Goal: Task Accomplishment & Management: Use online tool/utility

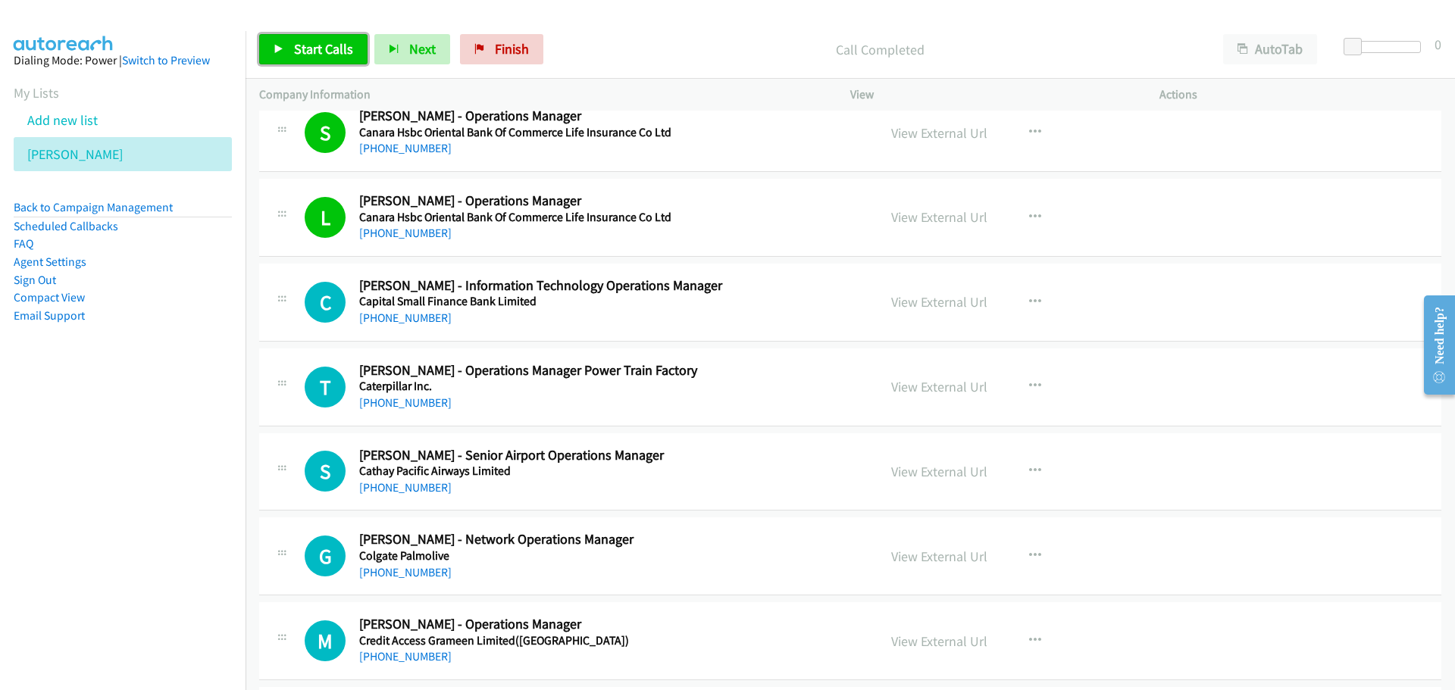
click at [295, 56] on span "Start Calls" at bounding box center [323, 48] width 59 height 17
click at [316, 42] on span "Pause" at bounding box center [311, 48] width 34 height 17
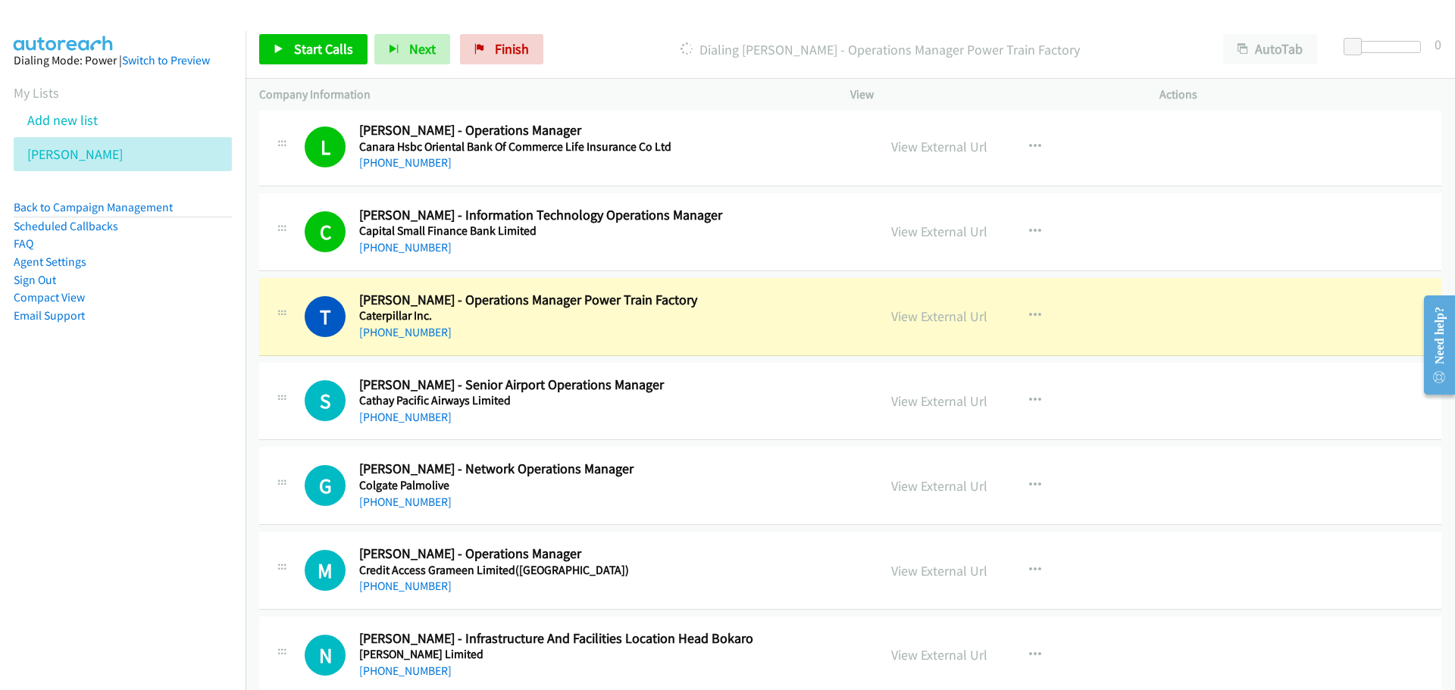
scroll to position [17502, 0]
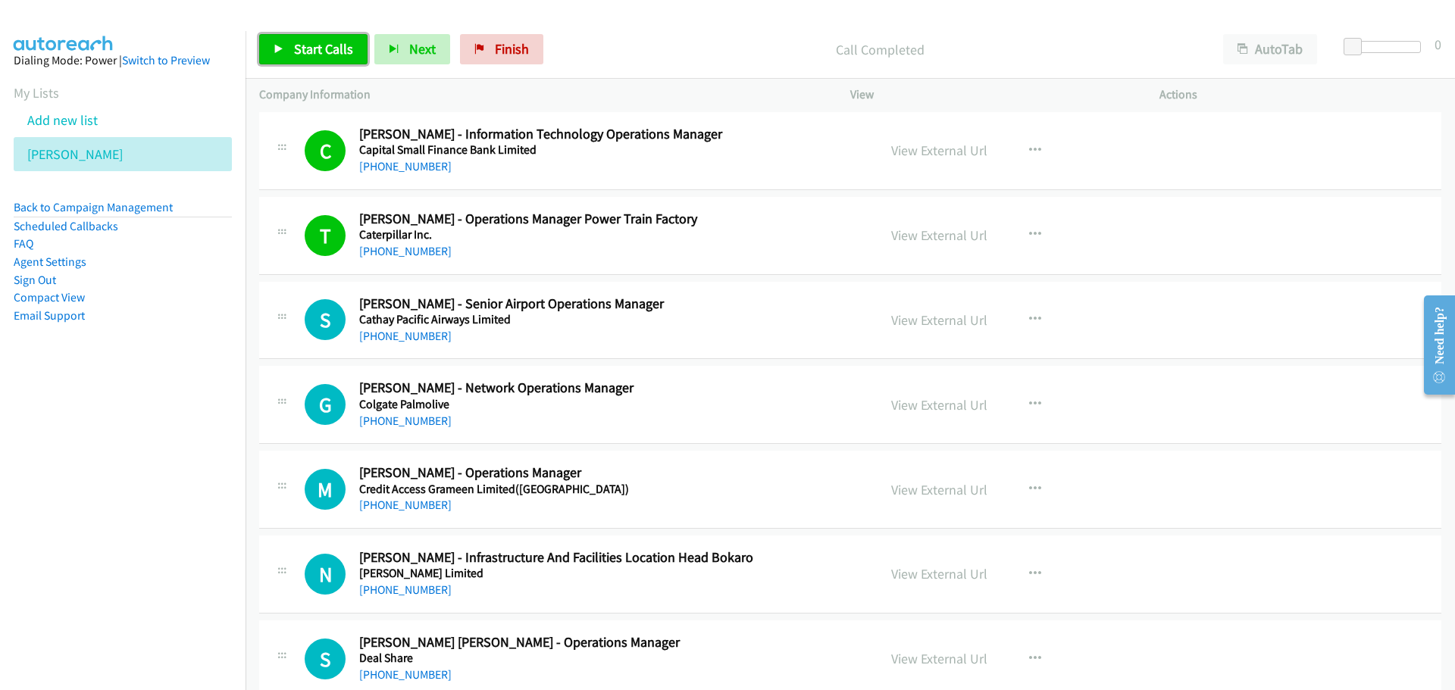
click at [286, 48] on link "Start Calls" at bounding box center [313, 49] width 108 height 30
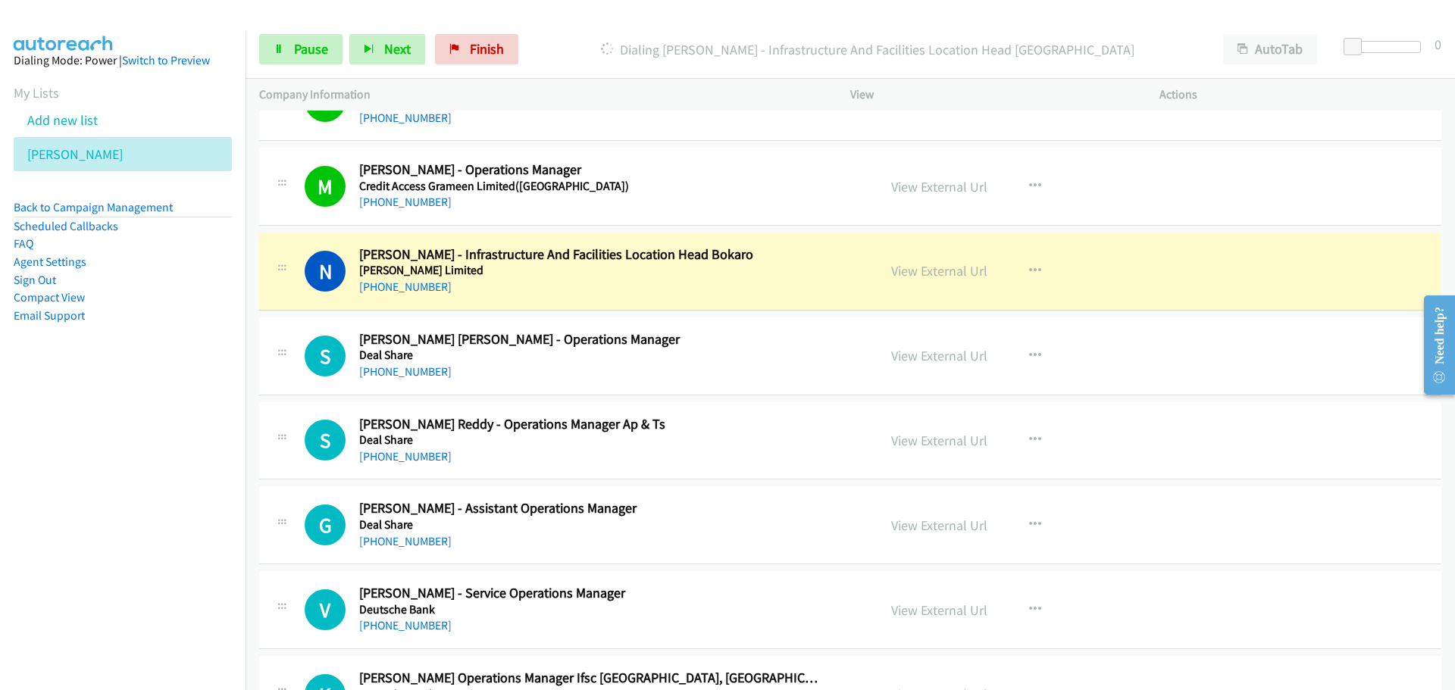
scroll to position [17881, 0]
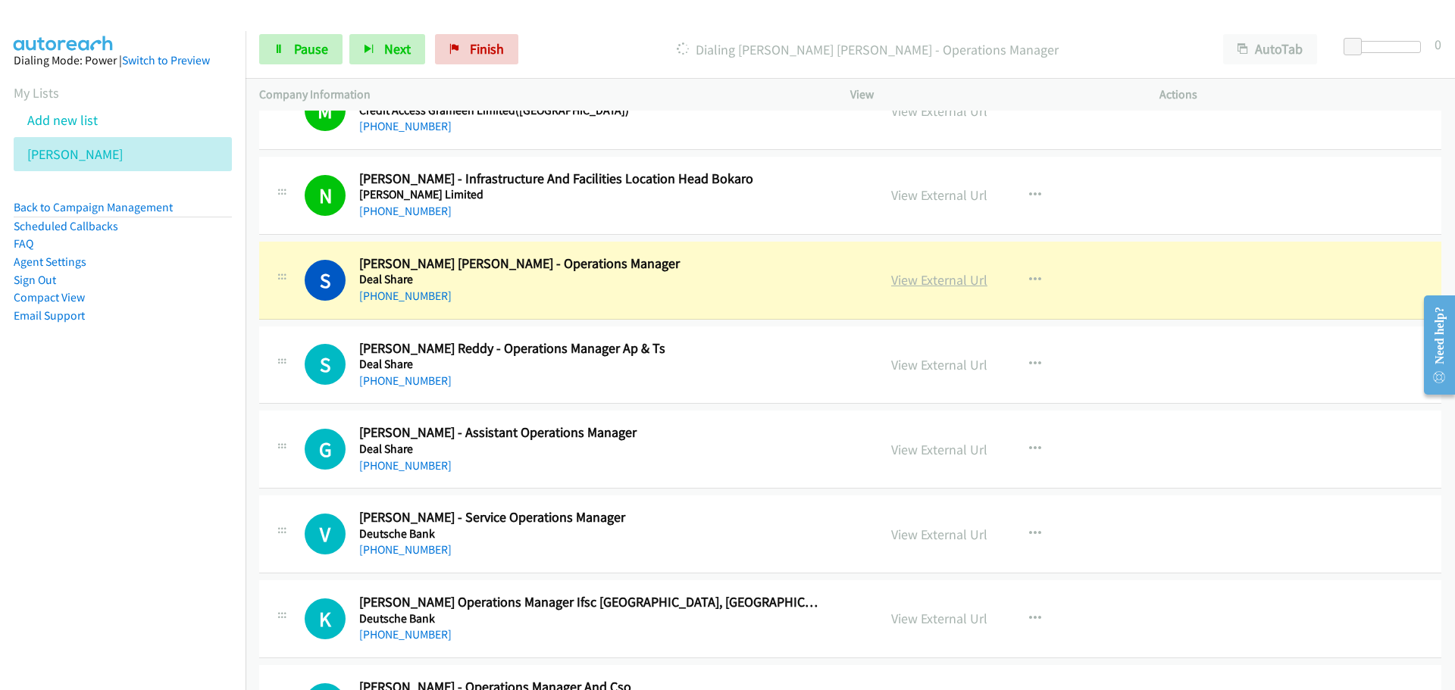
click at [903, 280] on link "View External Url" at bounding box center [939, 279] width 96 height 17
click at [294, 57] on span "Pause" at bounding box center [311, 48] width 34 height 17
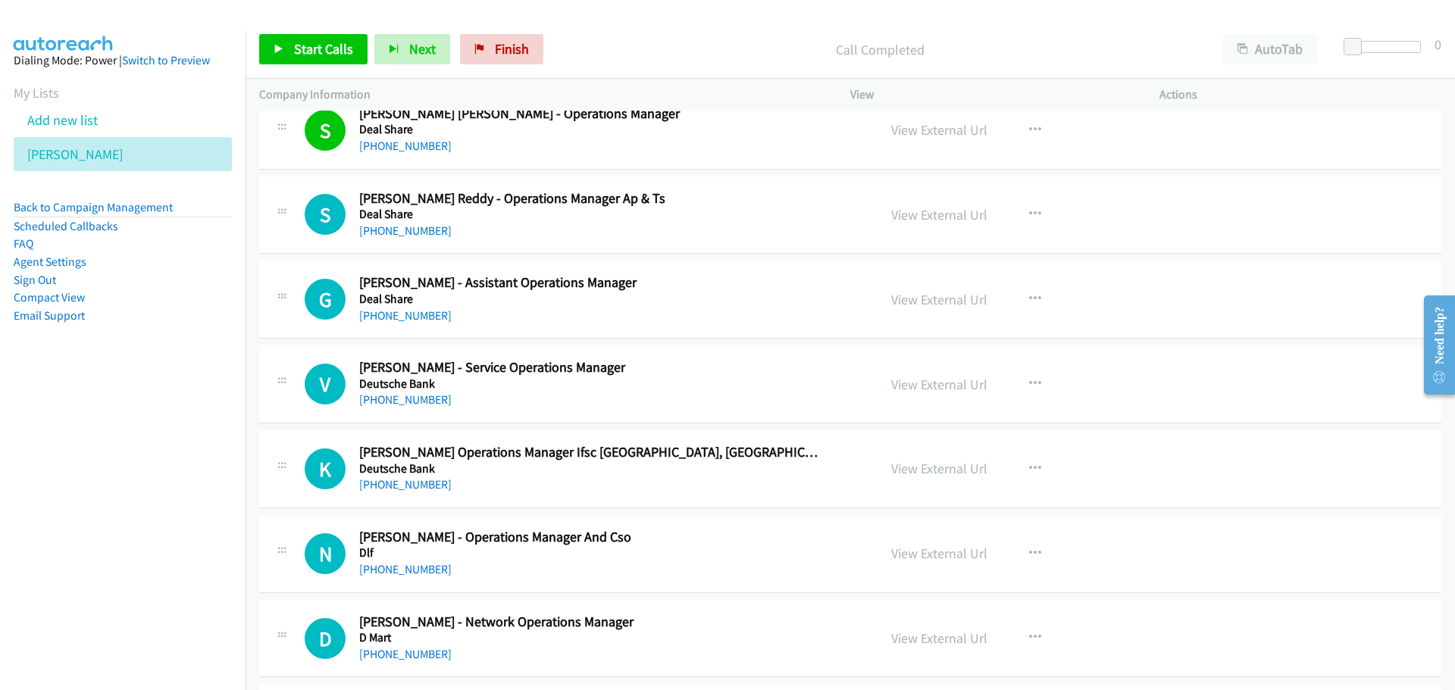
scroll to position [18032, 0]
click at [326, 40] on span "Start Calls" at bounding box center [323, 48] width 59 height 17
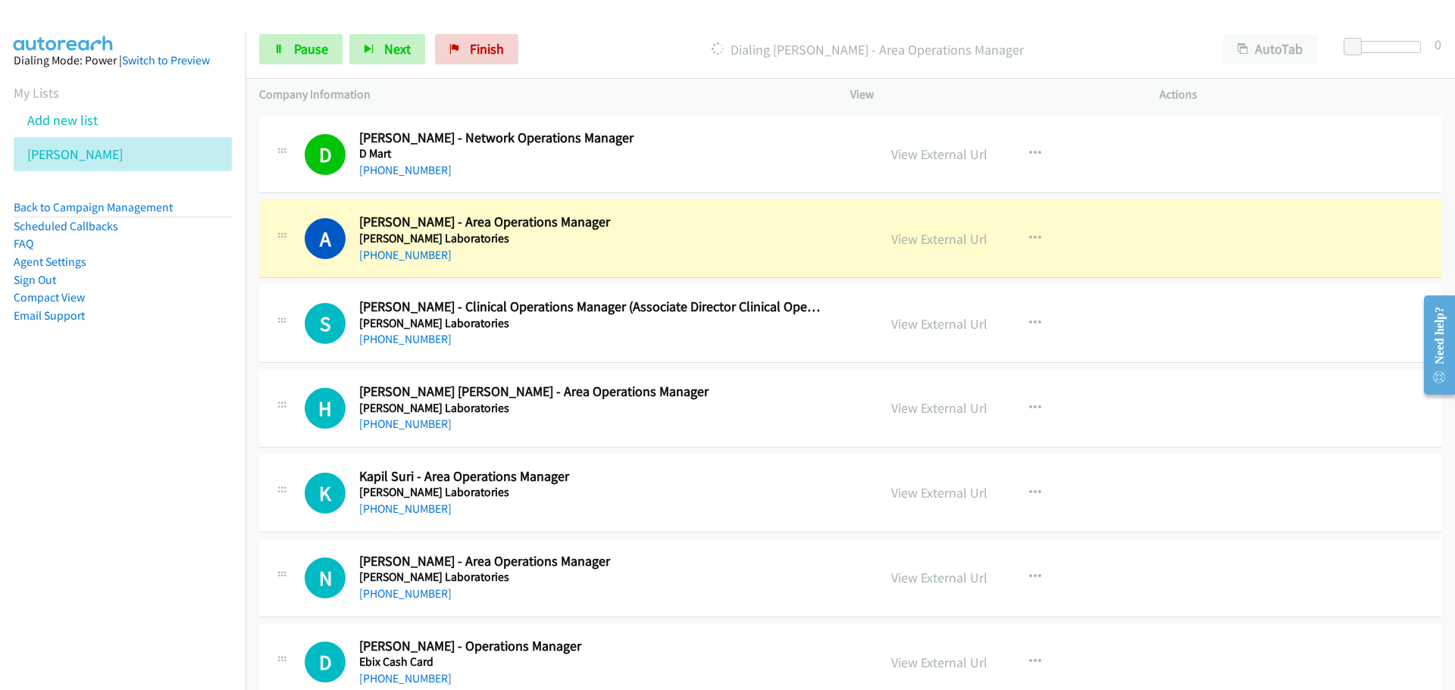
scroll to position [18563, 0]
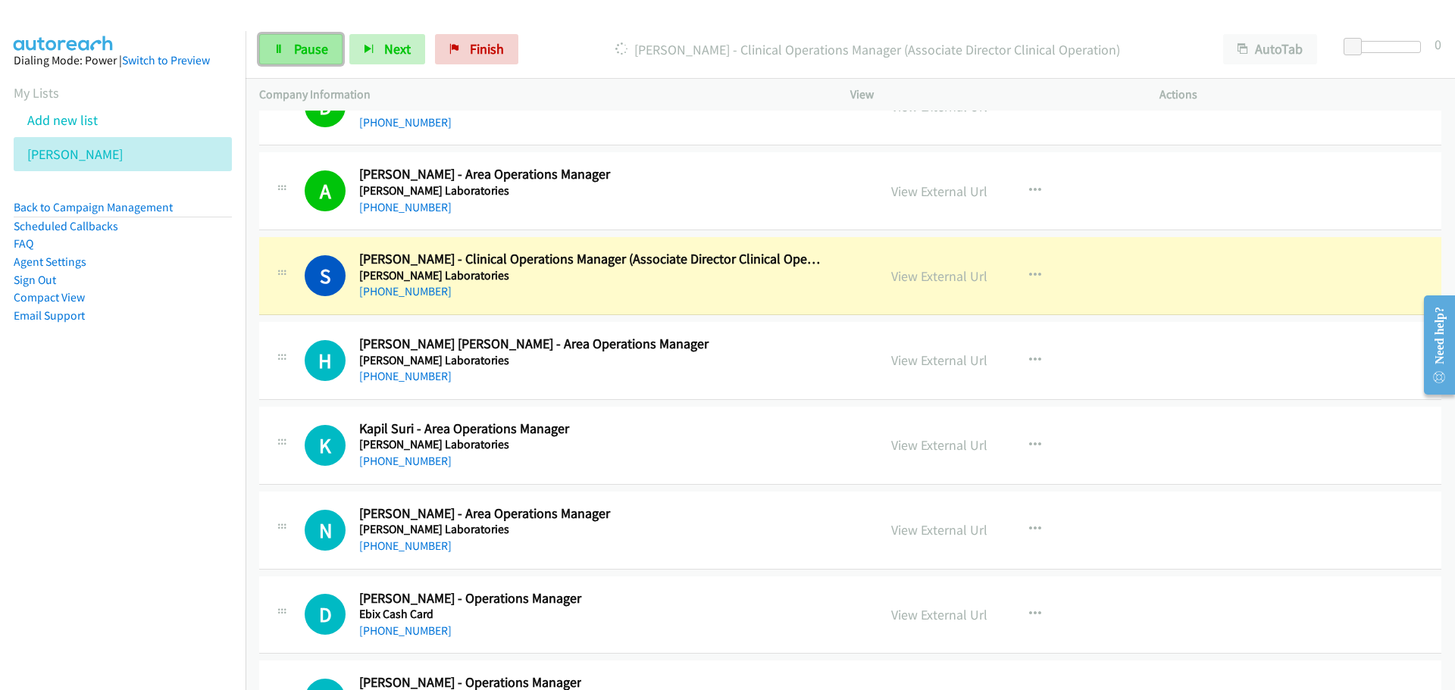
click at [277, 47] on icon at bounding box center [279, 50] width 11 height 11
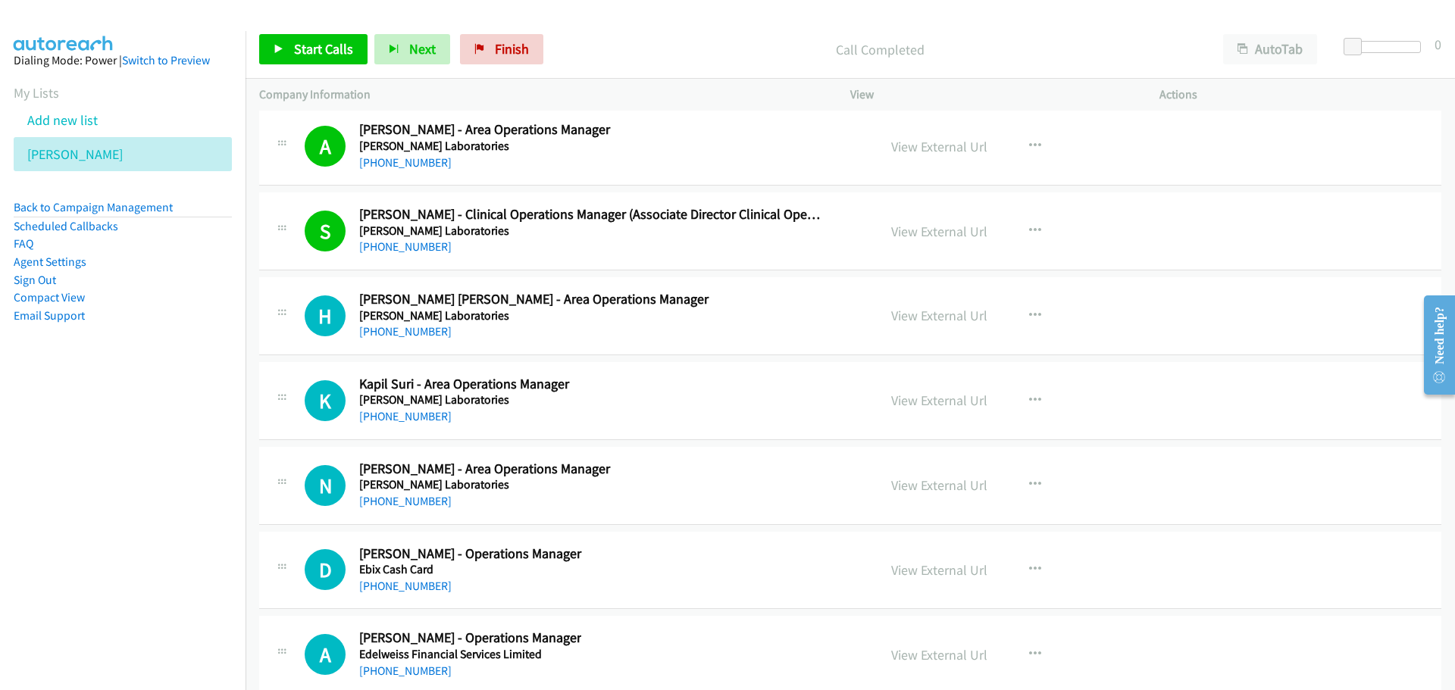
scroll to position [18487, 0]
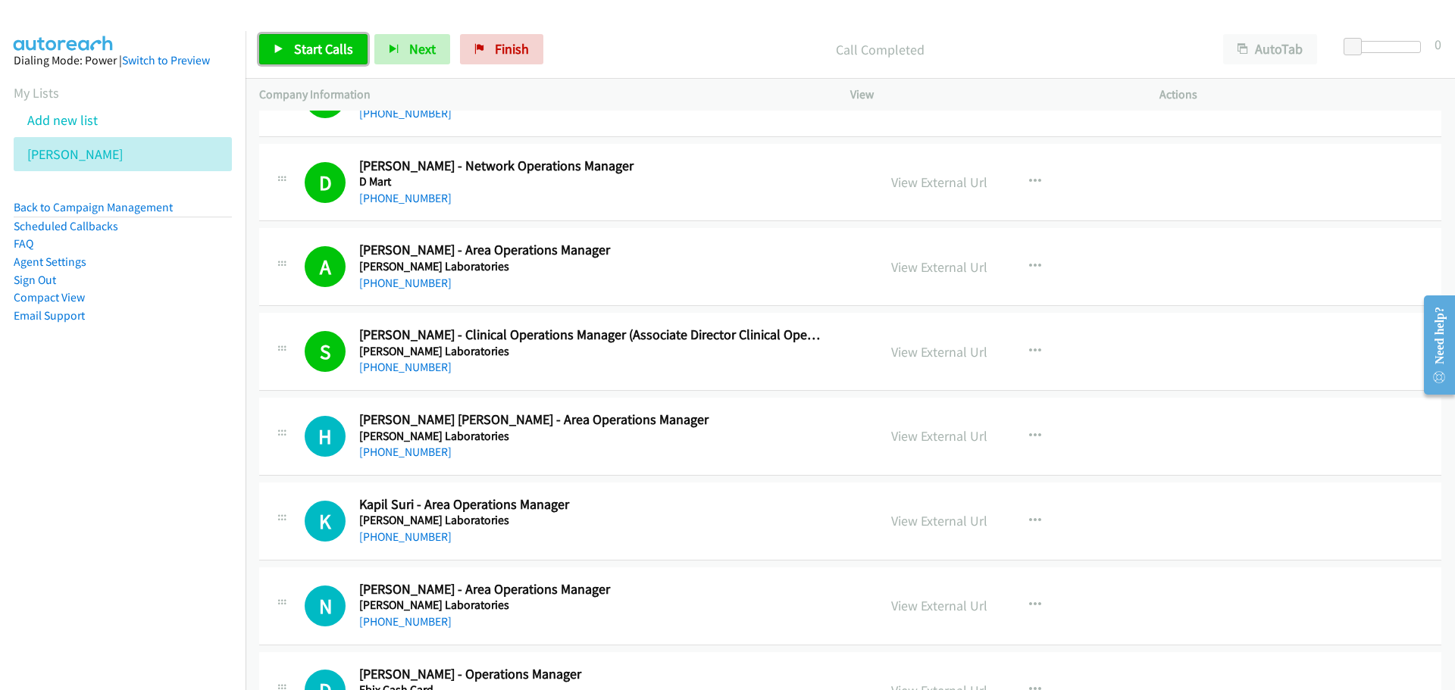
click at [324, 45] on span "Start Calls" at bounding box center [323, 48] width 59 height 17
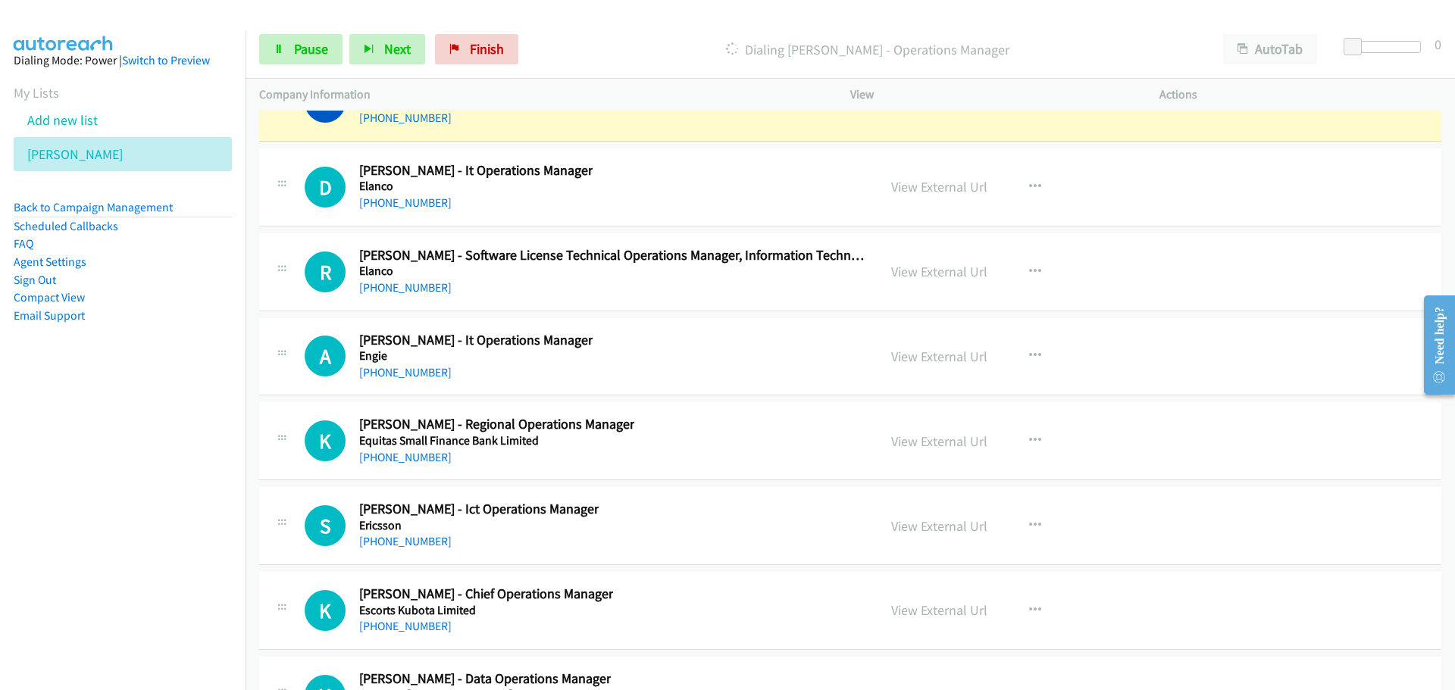
scroll to position [19169, 0]
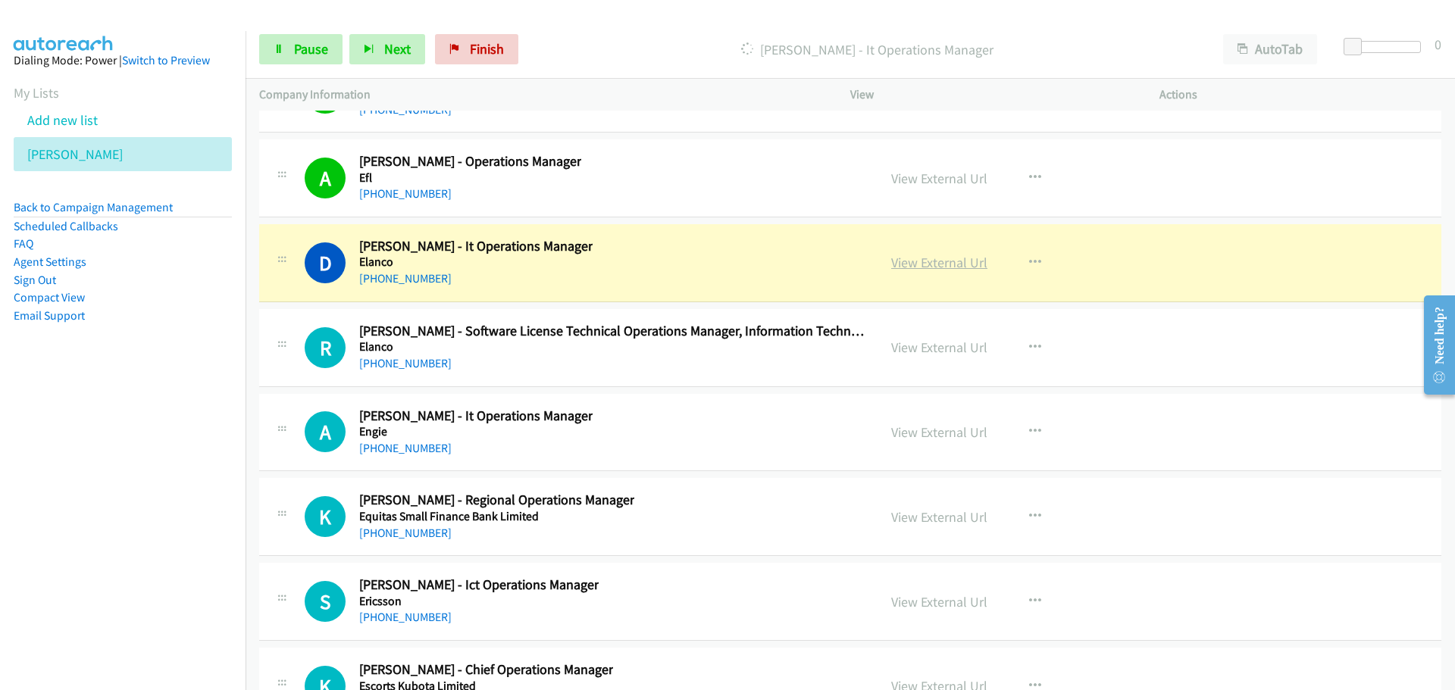
click at [911, 258] on link "View External Url" at bounding box center [939, 262] width 96 height 17
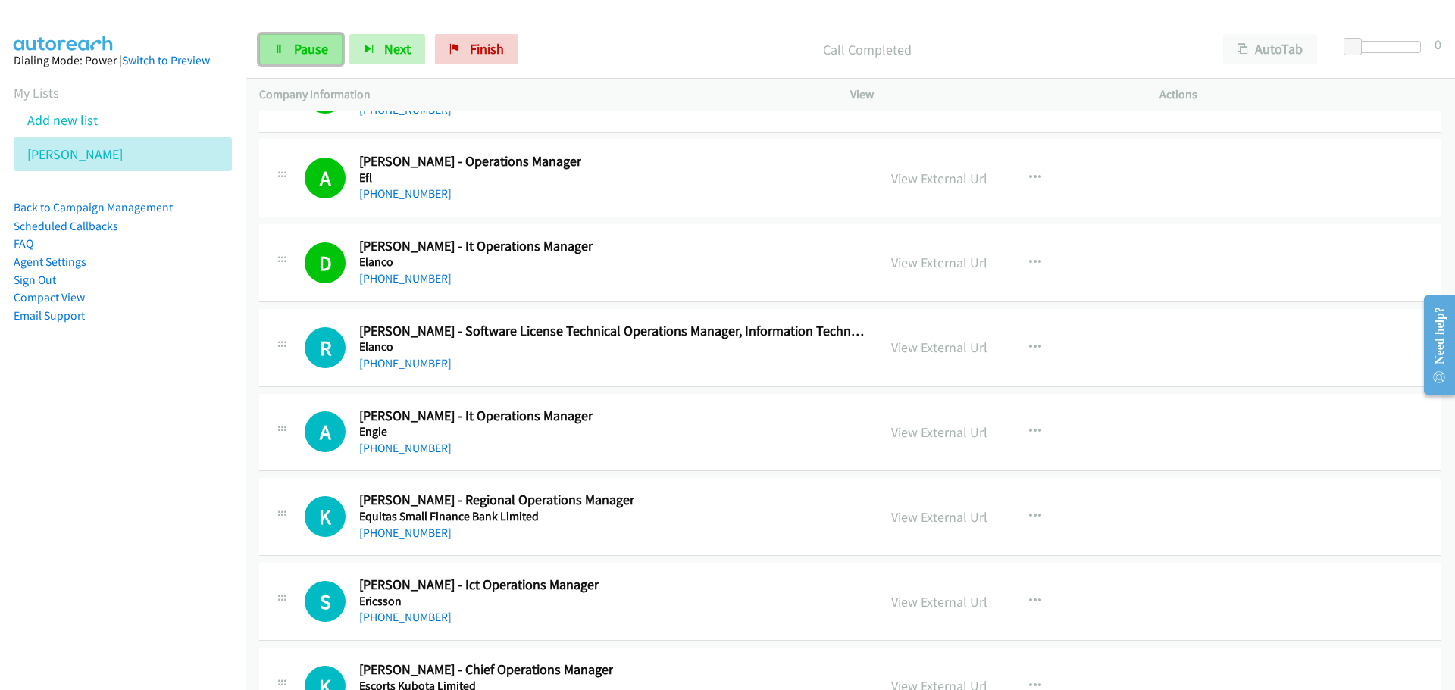
click at [309, 52] on span "Pause" at bounding box center [311, 48] width 34 height 17
click at [949, 345] on link "View External Url" at bounding box center [939, 347] width 96 height 17
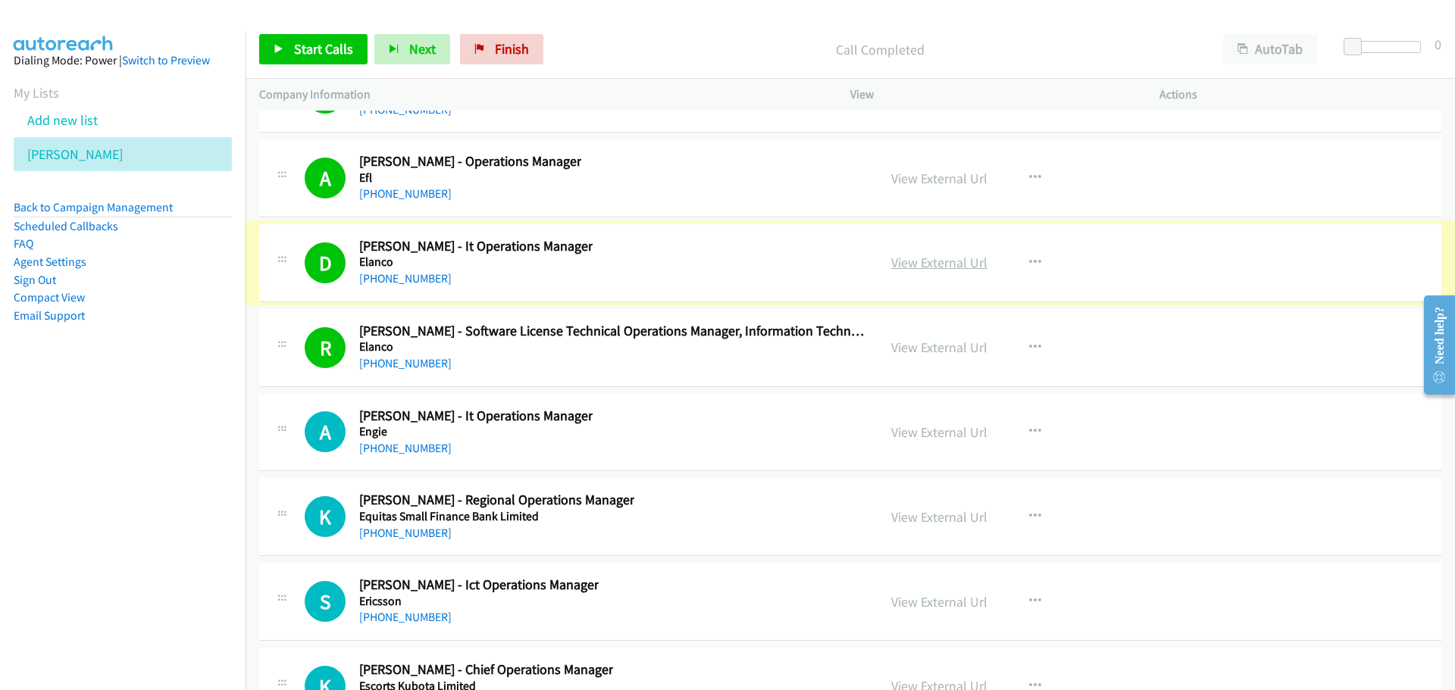
click at [943, 264] on link "View External Url" at bounding box center [939, 262] width 96 height 17
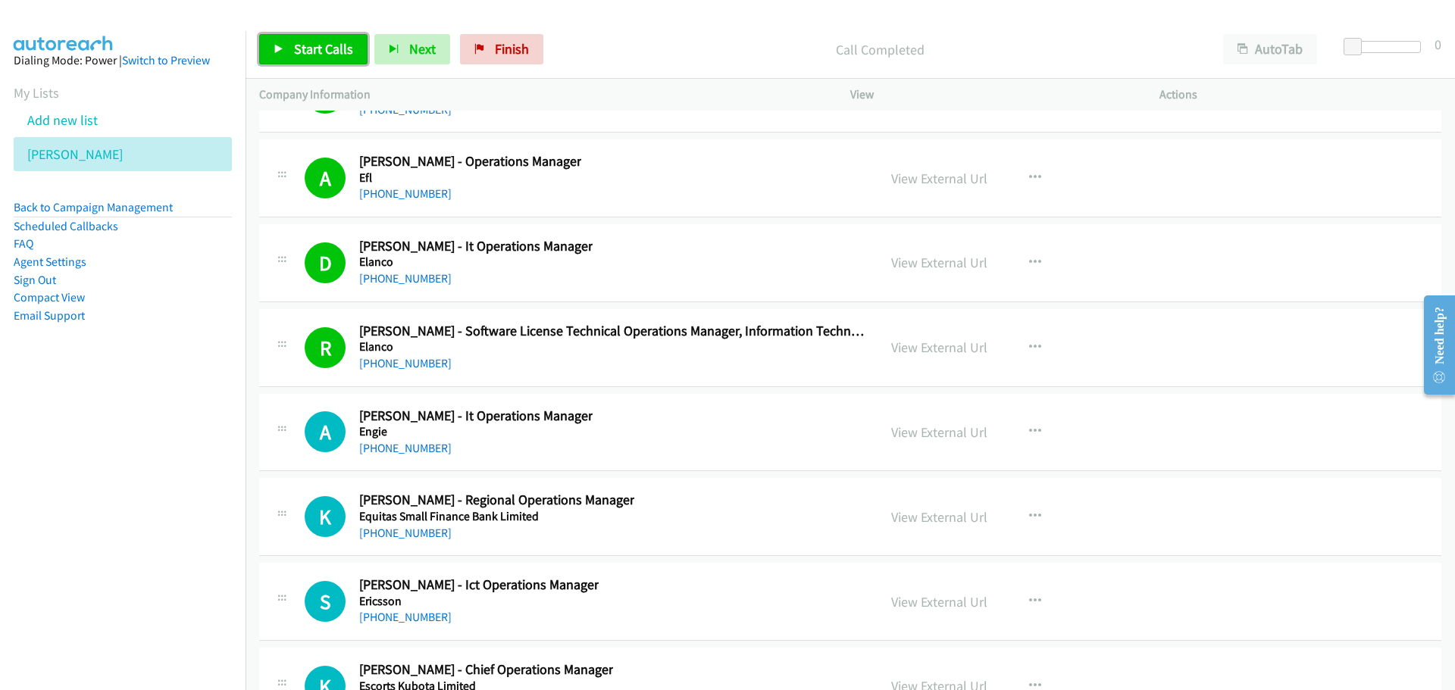
click at [330, 44] on span "Start Calls" at bounding box center [323, 48] width 59 height 17
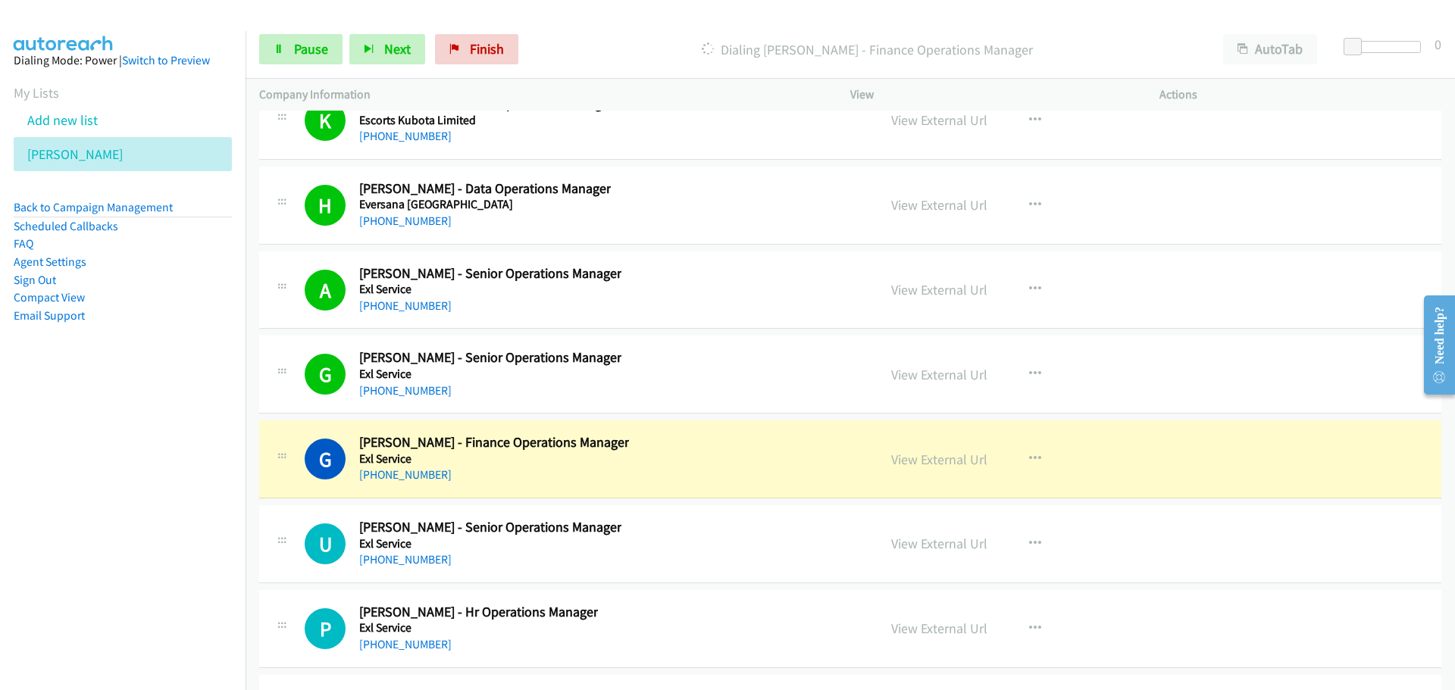
scroll to position [19775, 0]
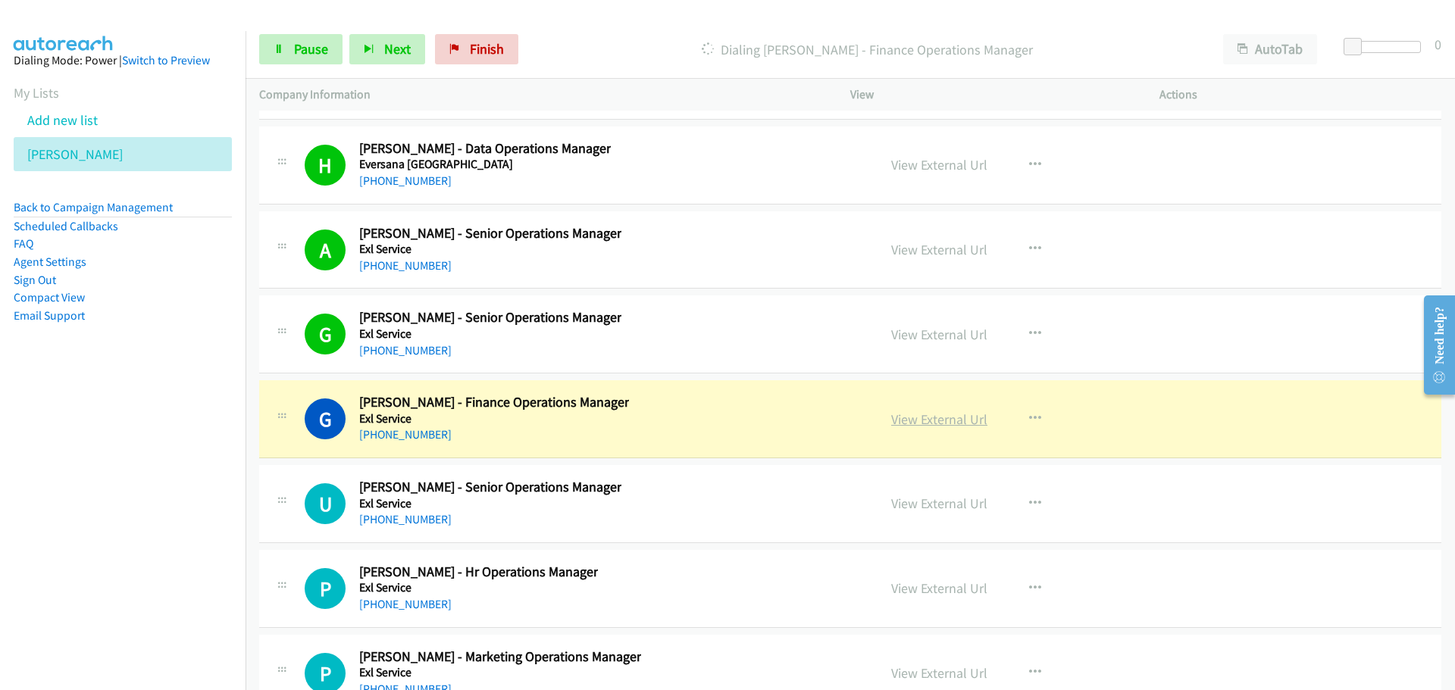
click at [913, 422] on link "View External Url" at bounding box center [939, 419] width 96 height 17
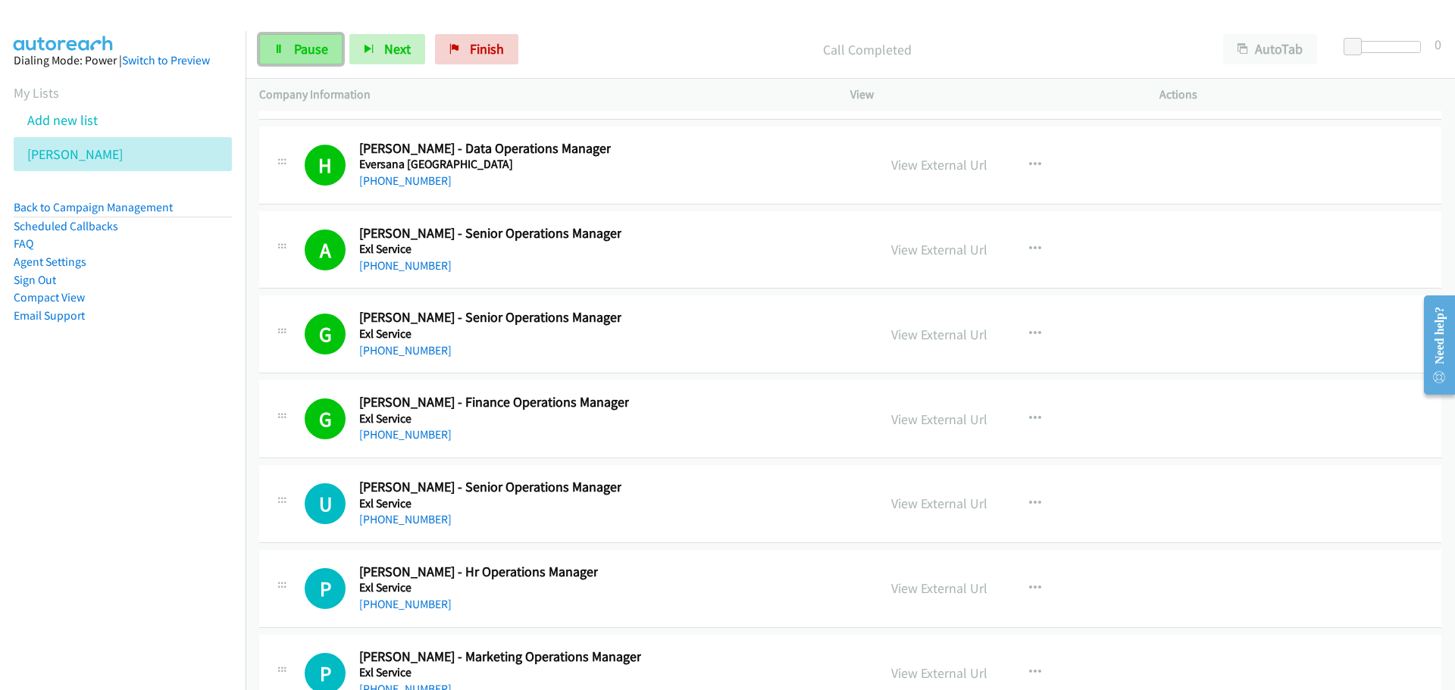
click at [299, 46] on span "Pause" at bounding box center [311, 48] width 34 height 17
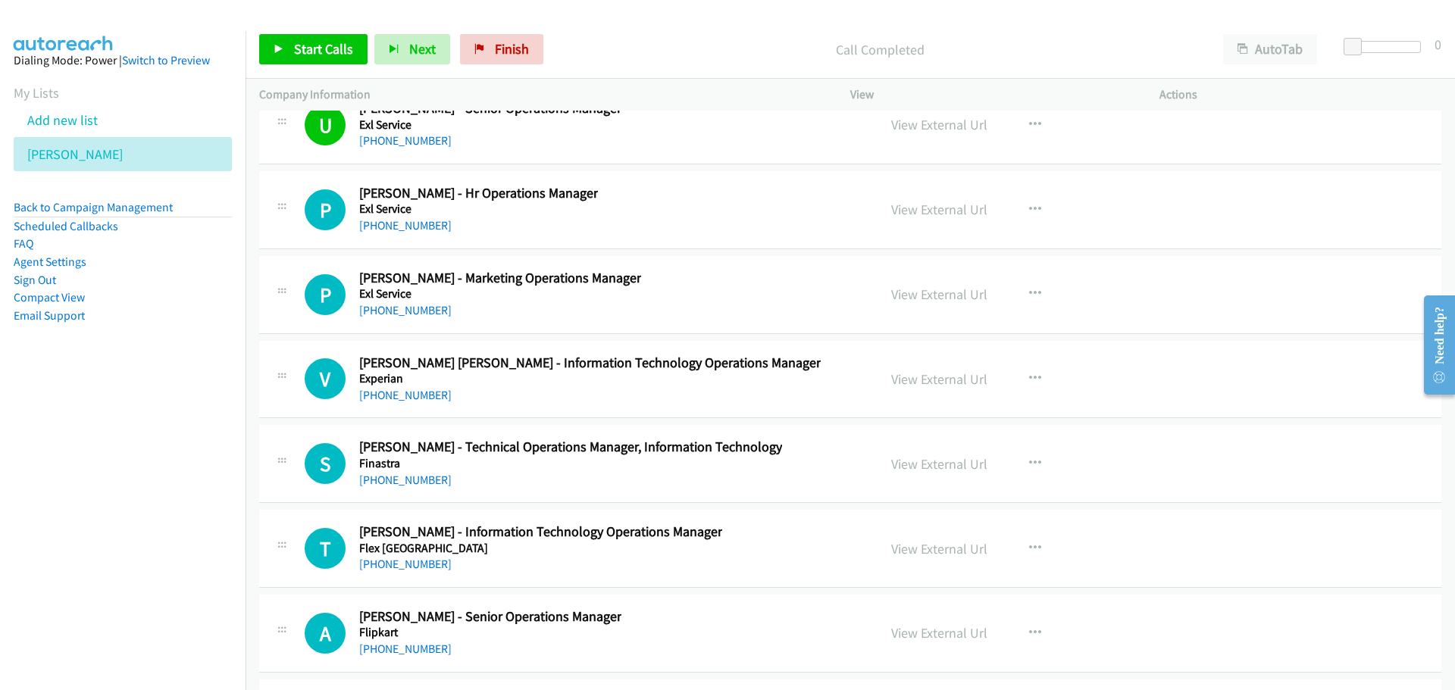
scroll to position [20230, 0]
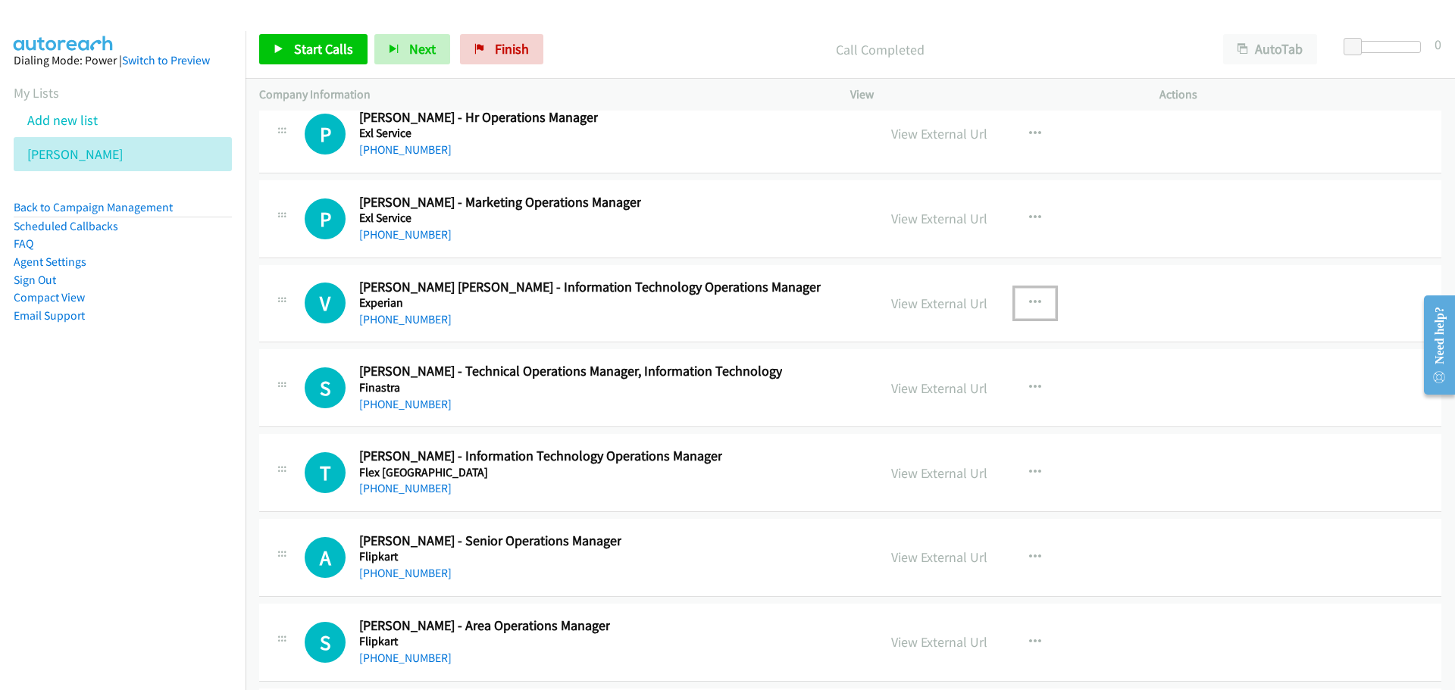
drag, startPoint x: 1026, startPoint y: 303, endPoint x: 1020, endPoint y: 310, distance: 9.1
click at [1029, 303] on icon "button" at bounding box center [1035, 303] width 12 height 12
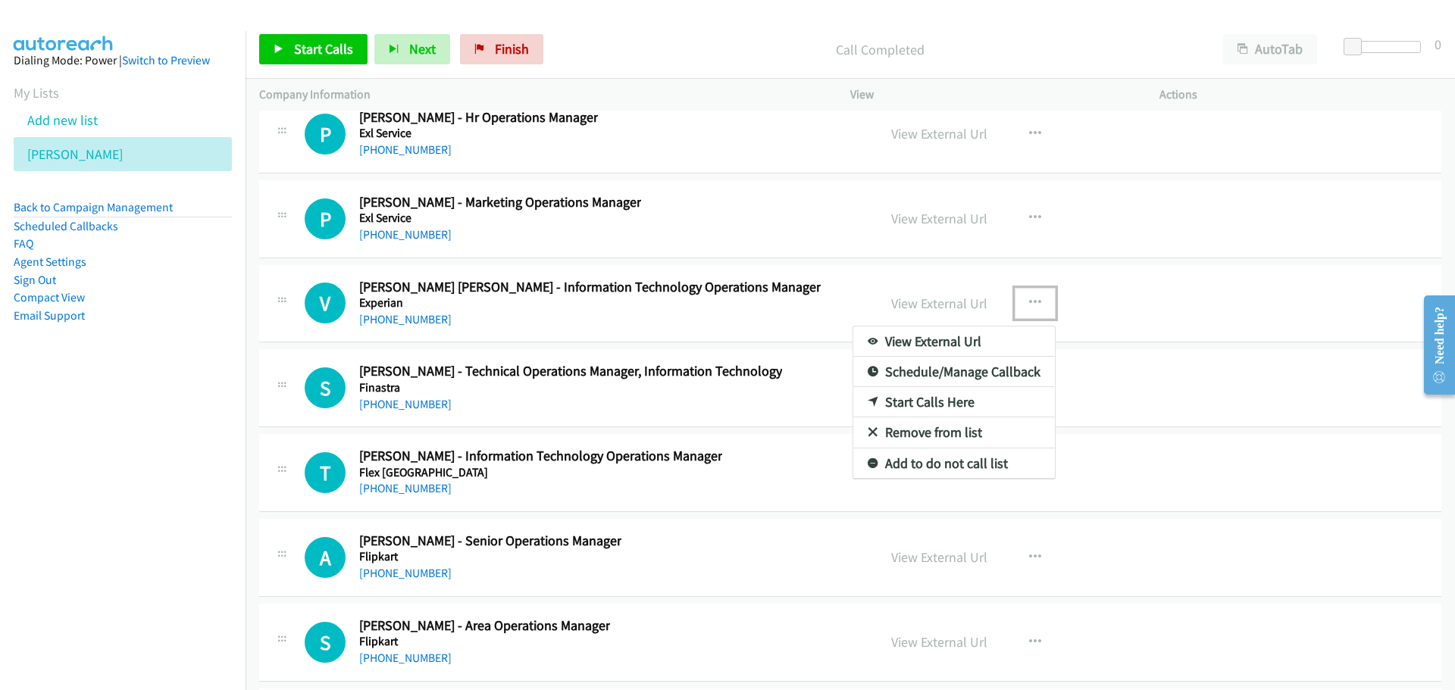
click at [892, 400] on link "Start Calls Here" at bounding box center [954, 402] width 202 height 30
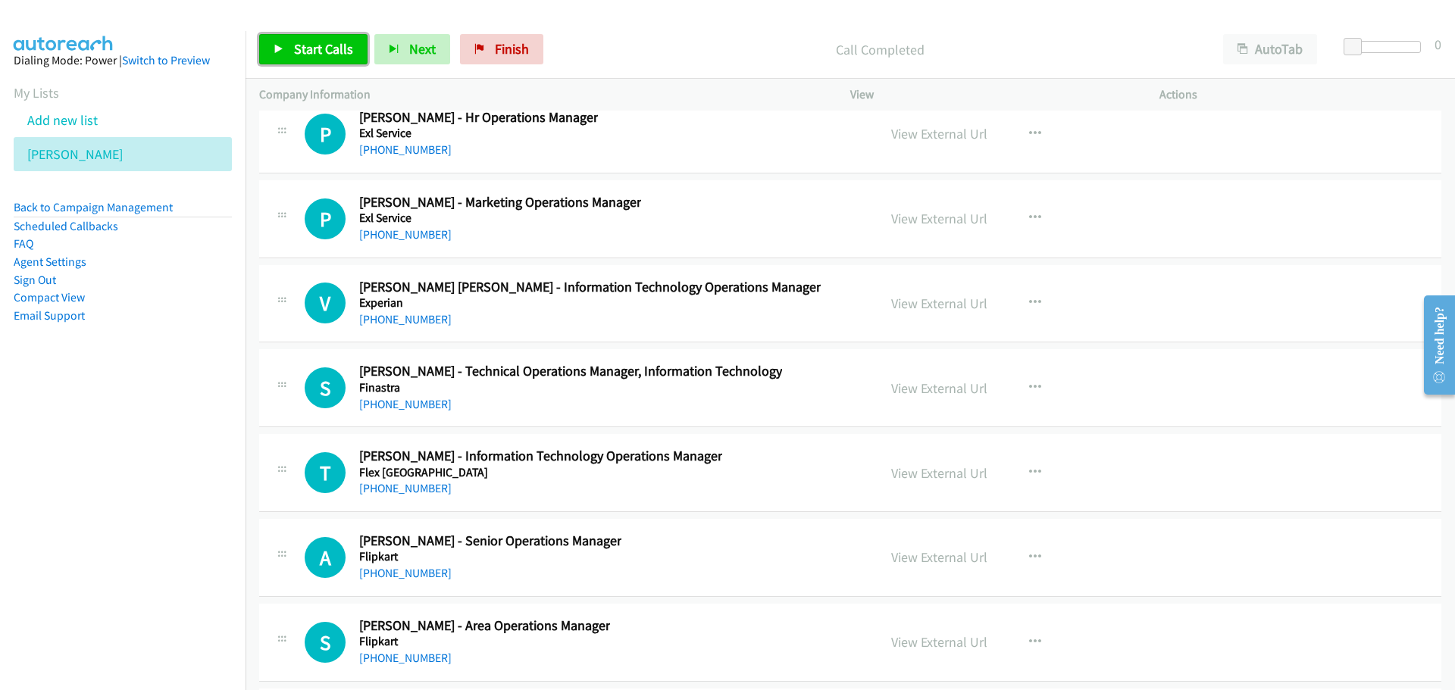
click at [315, 57] on span "Start Calls" at bounding box center [323, 48] width 59 height 17
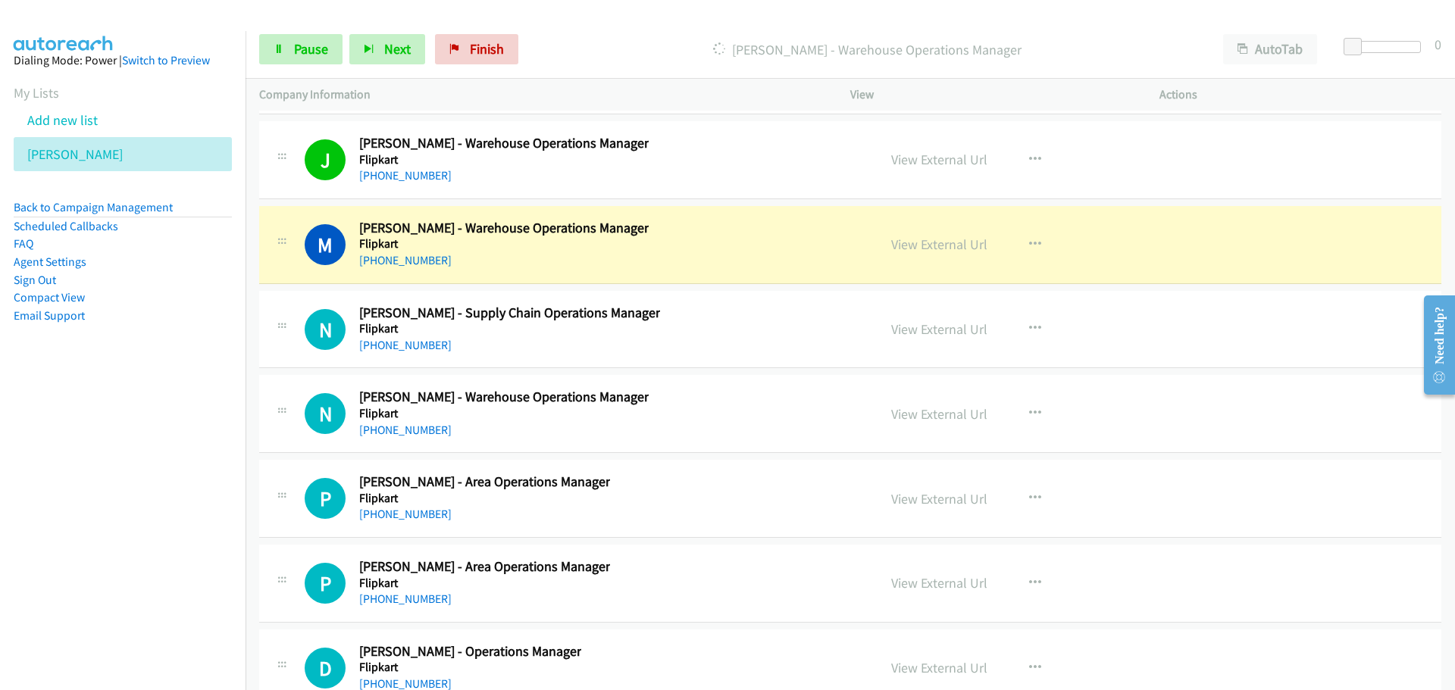
scroll to position [21139, 0]
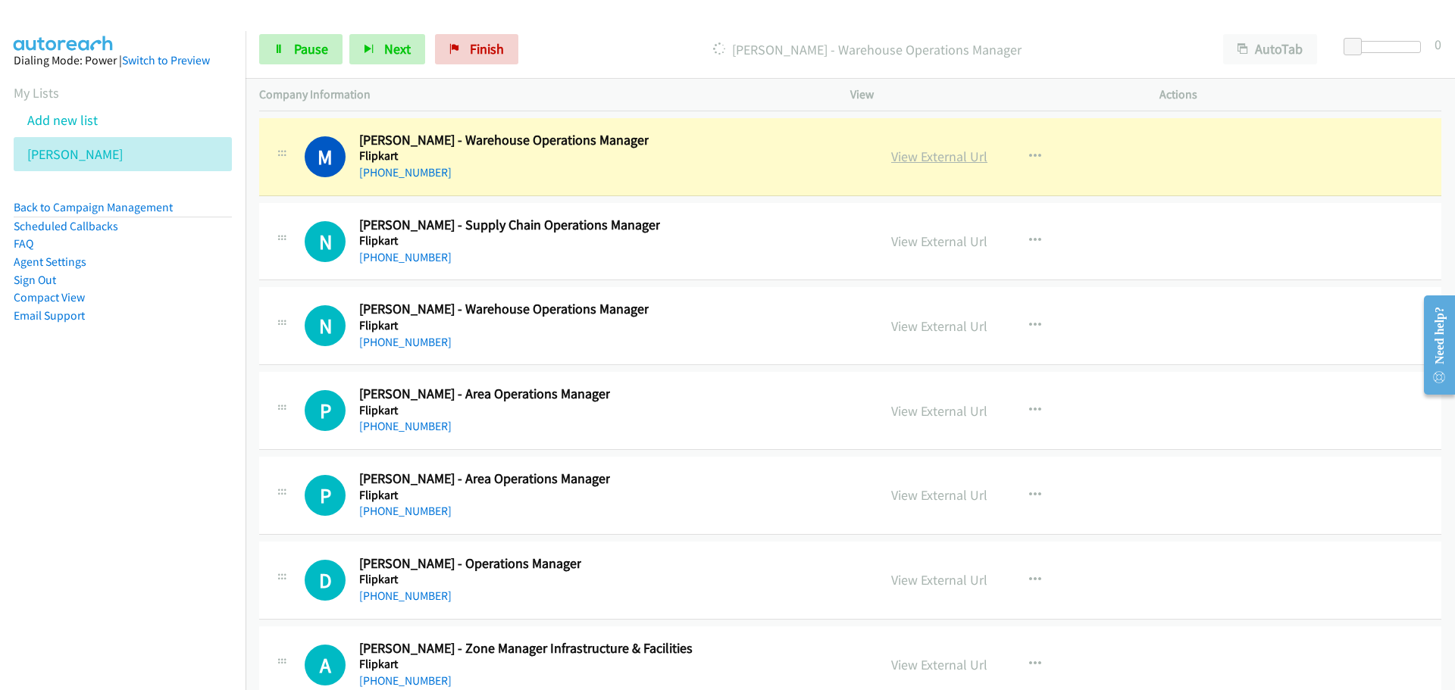
click at [913, 159] on link "View External Url" at bounding box center [939, 156] width 96 height 17
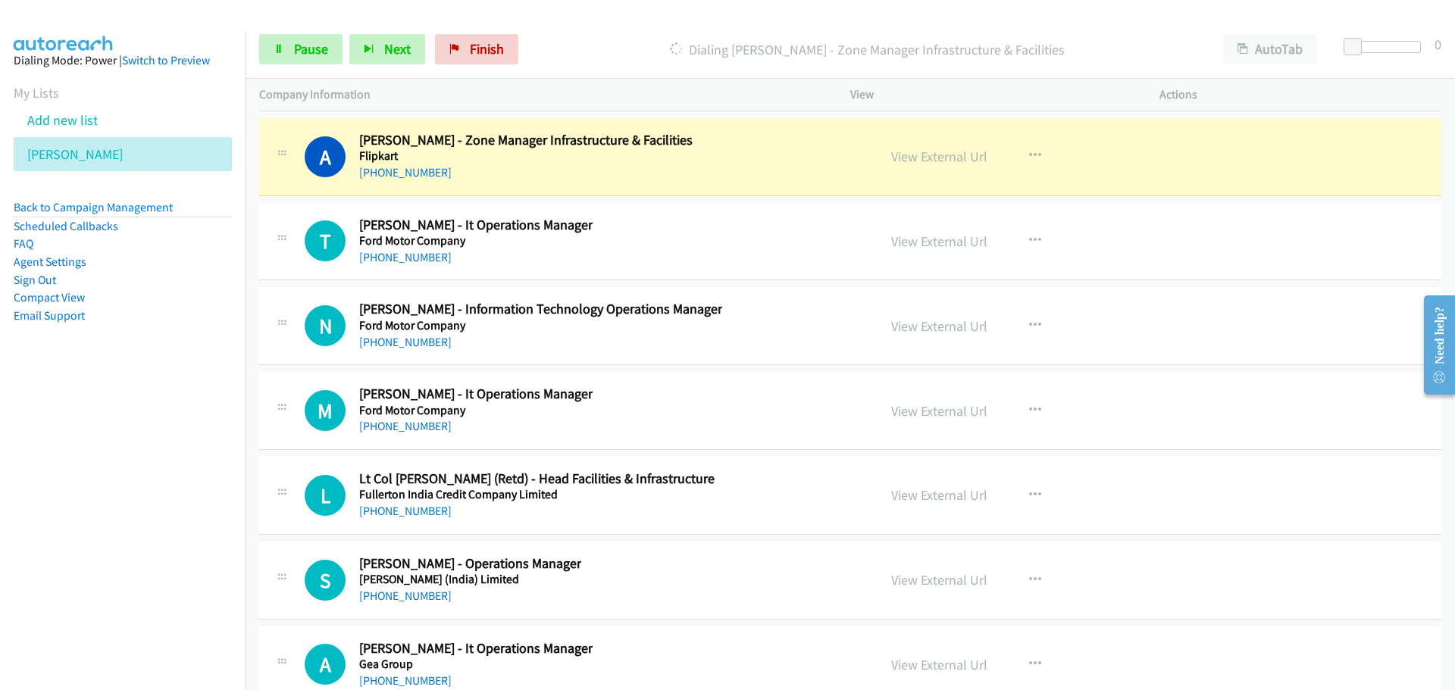
scroll to position [21669, 0]
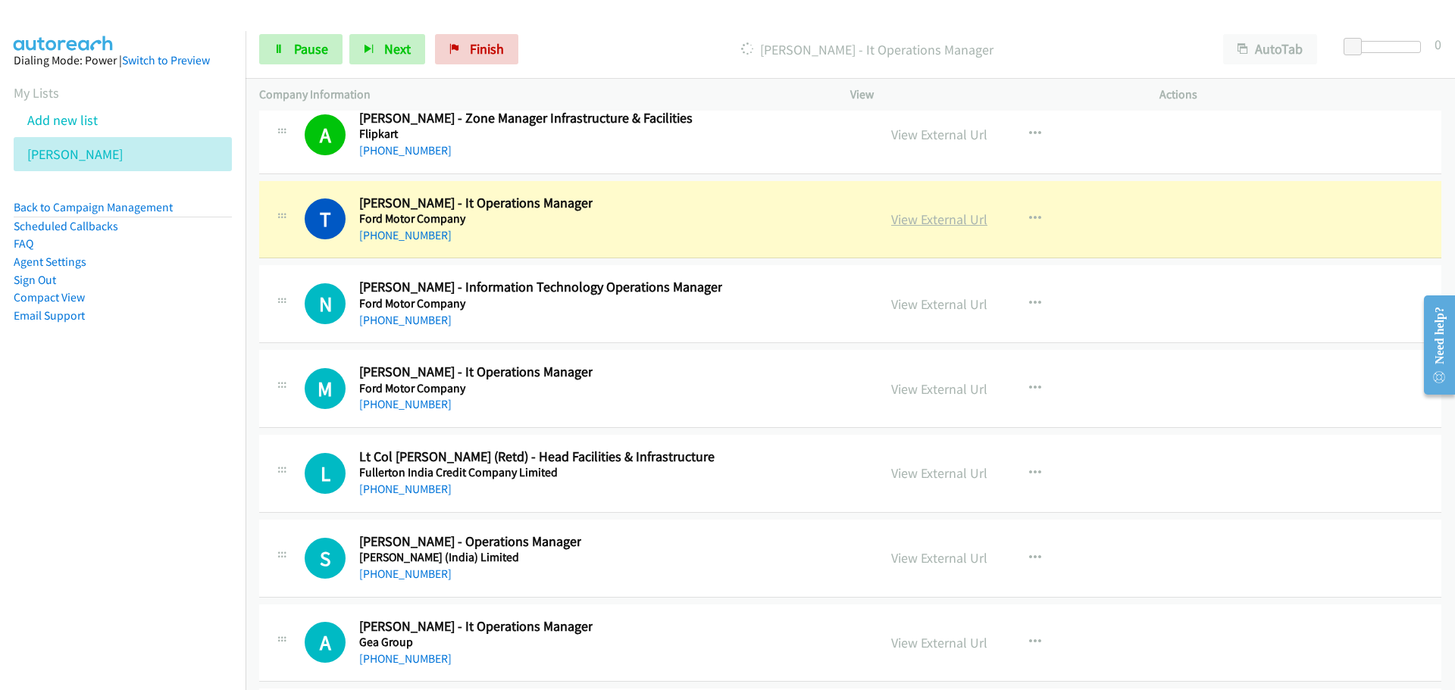
click at [924, 225] on link "View External Url" at bounding box center [939, 219] width 96 height 17
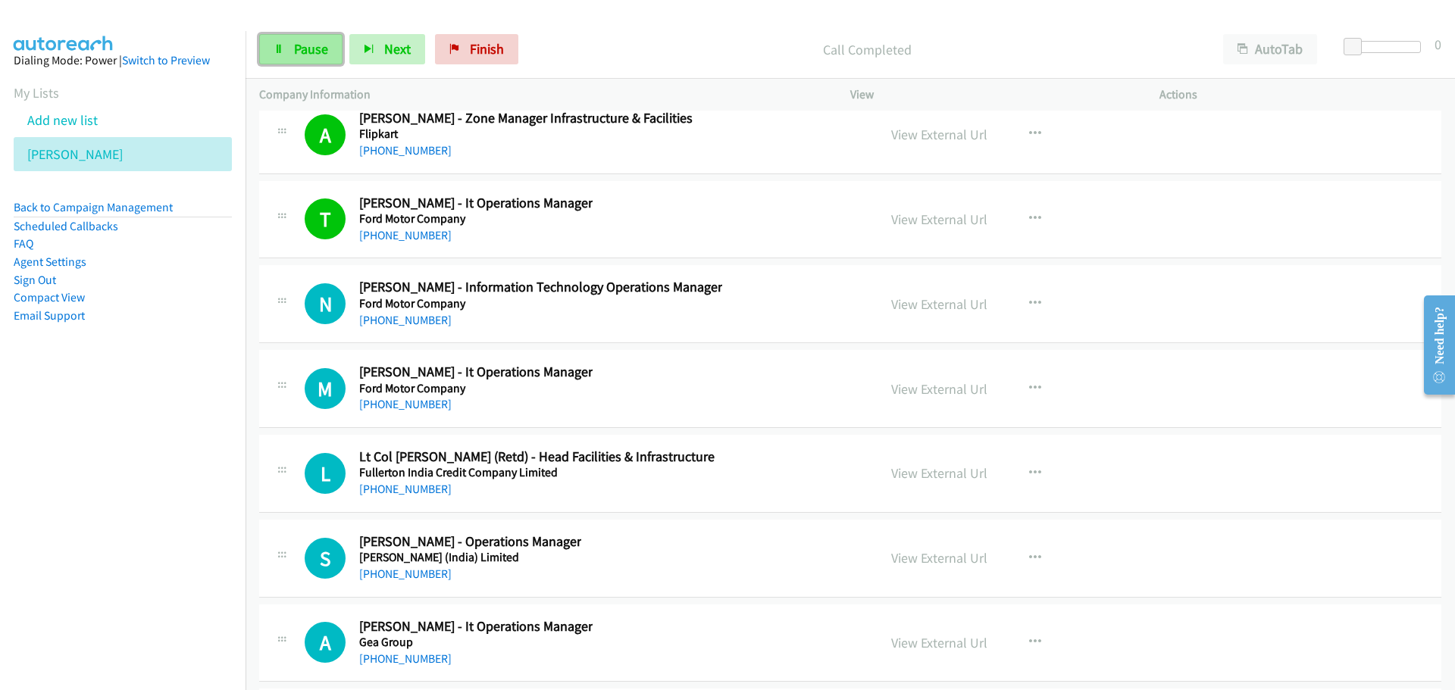
click at [302, 61] on link "Pause" at bounding box center [300, 49] width 83 height 30
click at [256, 55] on div "Start Calls Pause Next Finish Call Completed AutoTab AutoTab 0" at bounding box center [849, 49] width 1209 height 58
click at [276, 55] on link "Start Calls" at bounding box center [313, 49] width 108 height 30
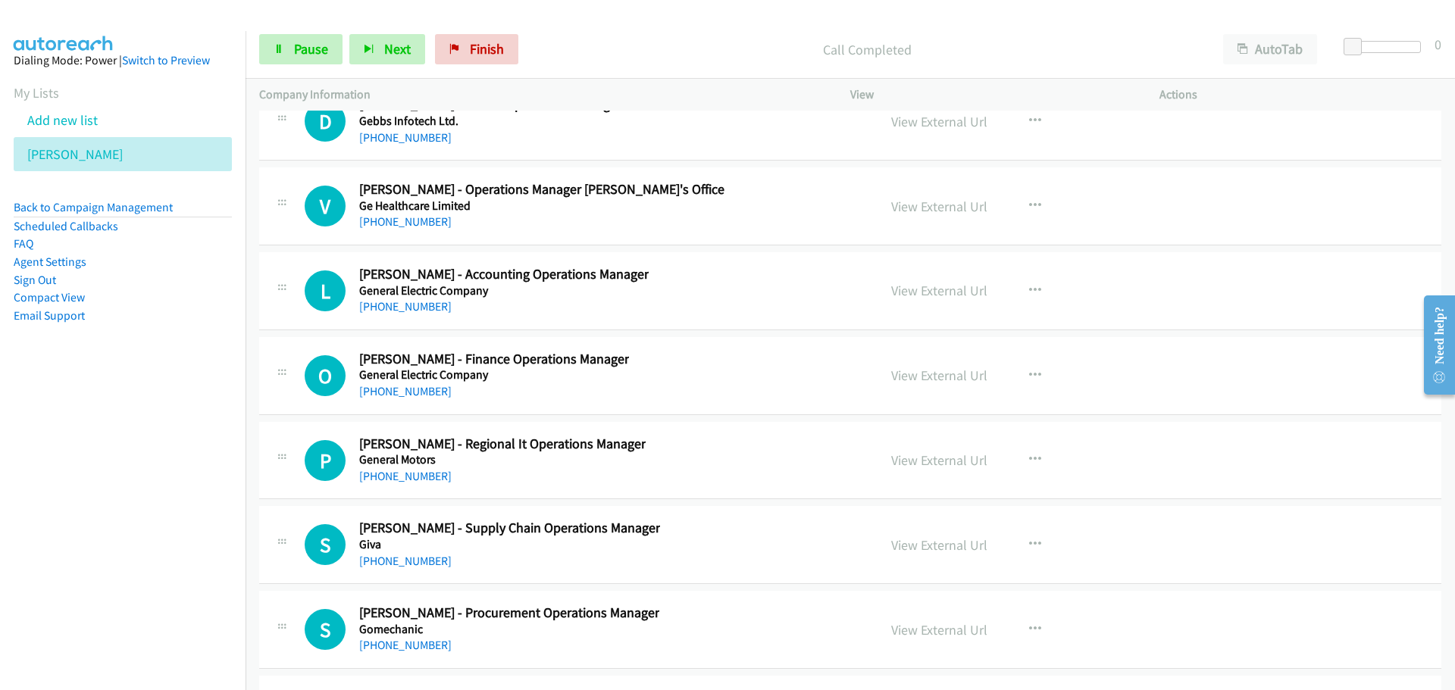
scroll to position [22200, 0]
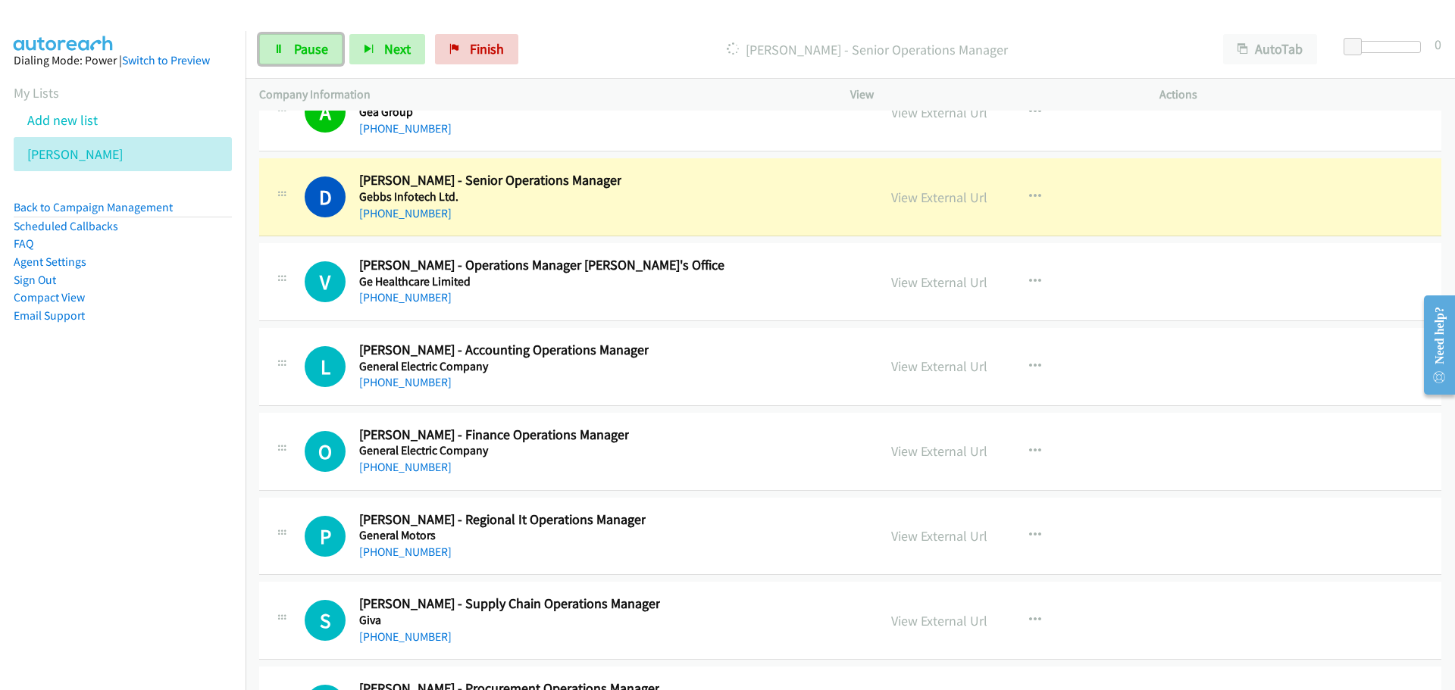
click at [291, 40] on link "Pause" at bounding box center [300, 49] width 83 height 30
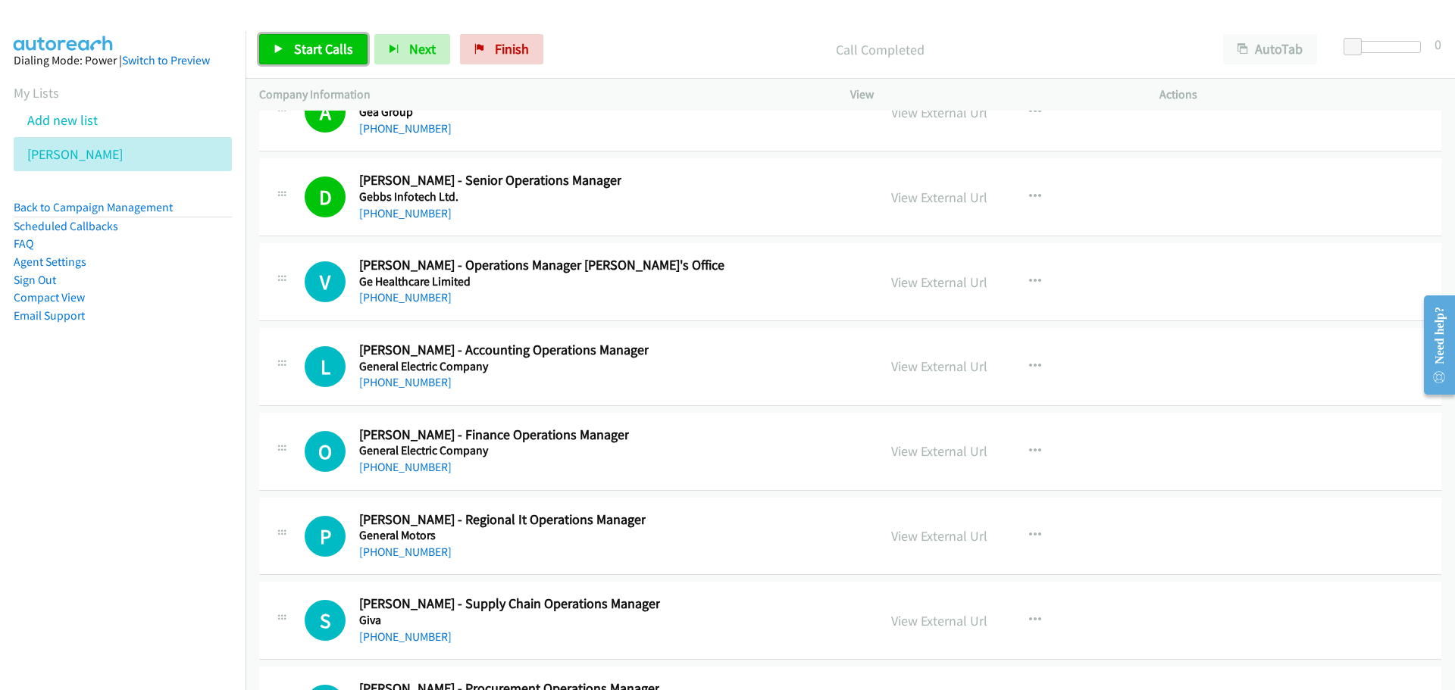
click at [327, 40] on span "Start Calls" at bounding box center [323, 48] width 59 height 17
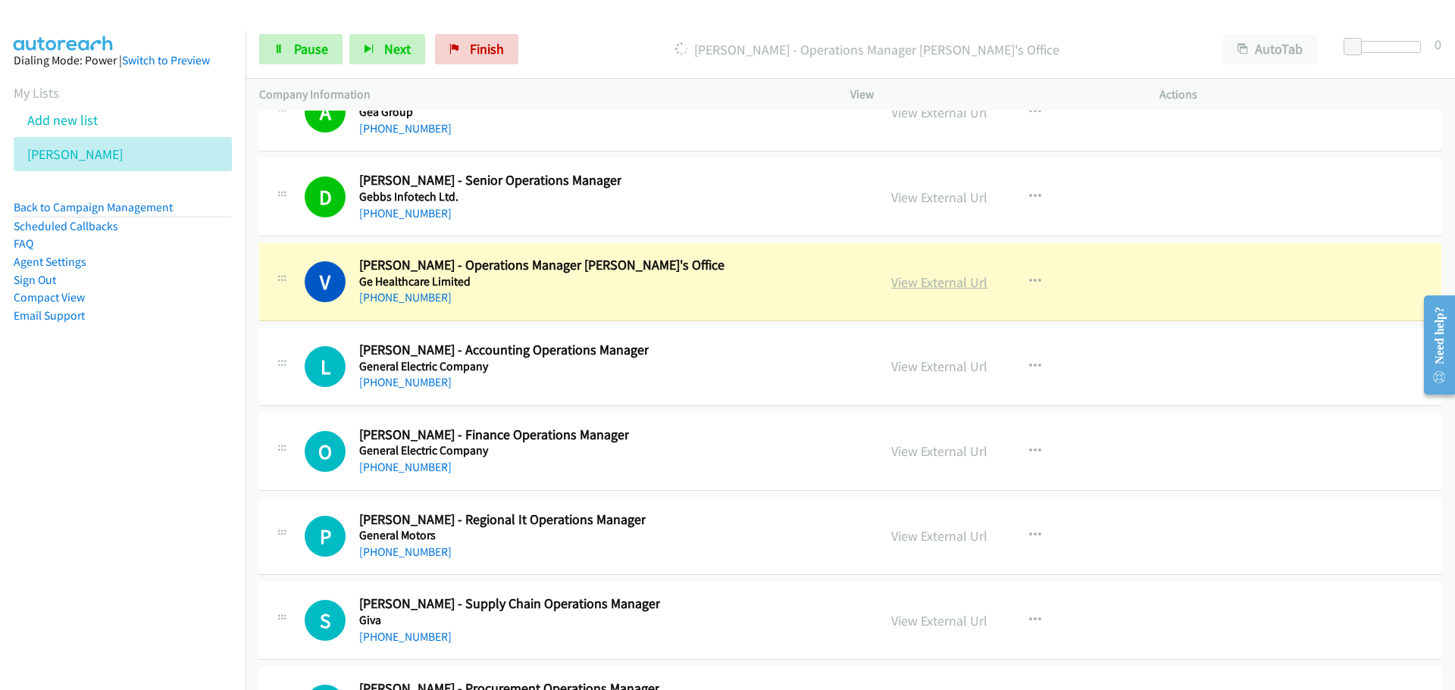
click at [918, 280] on link "View External Url" at bounding box center [939, 282] width 96 height 17
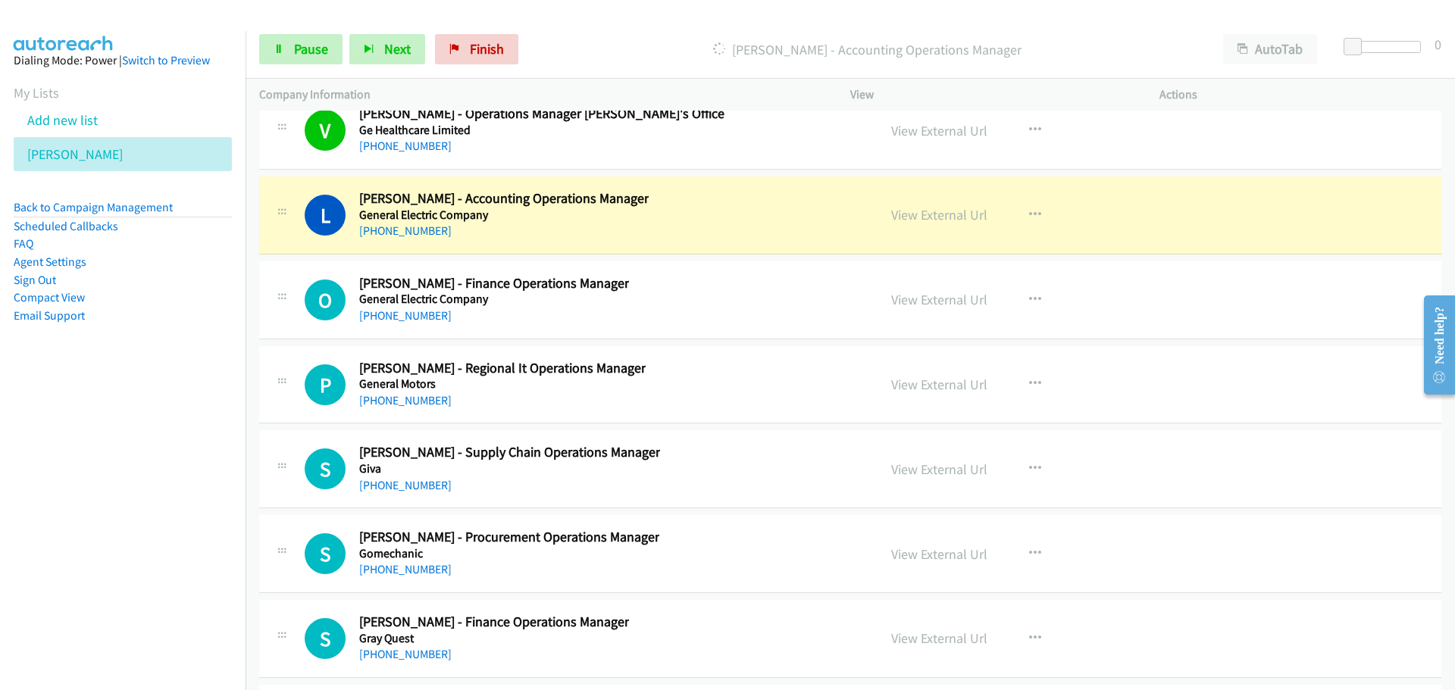
scroll to position [22427, 0]
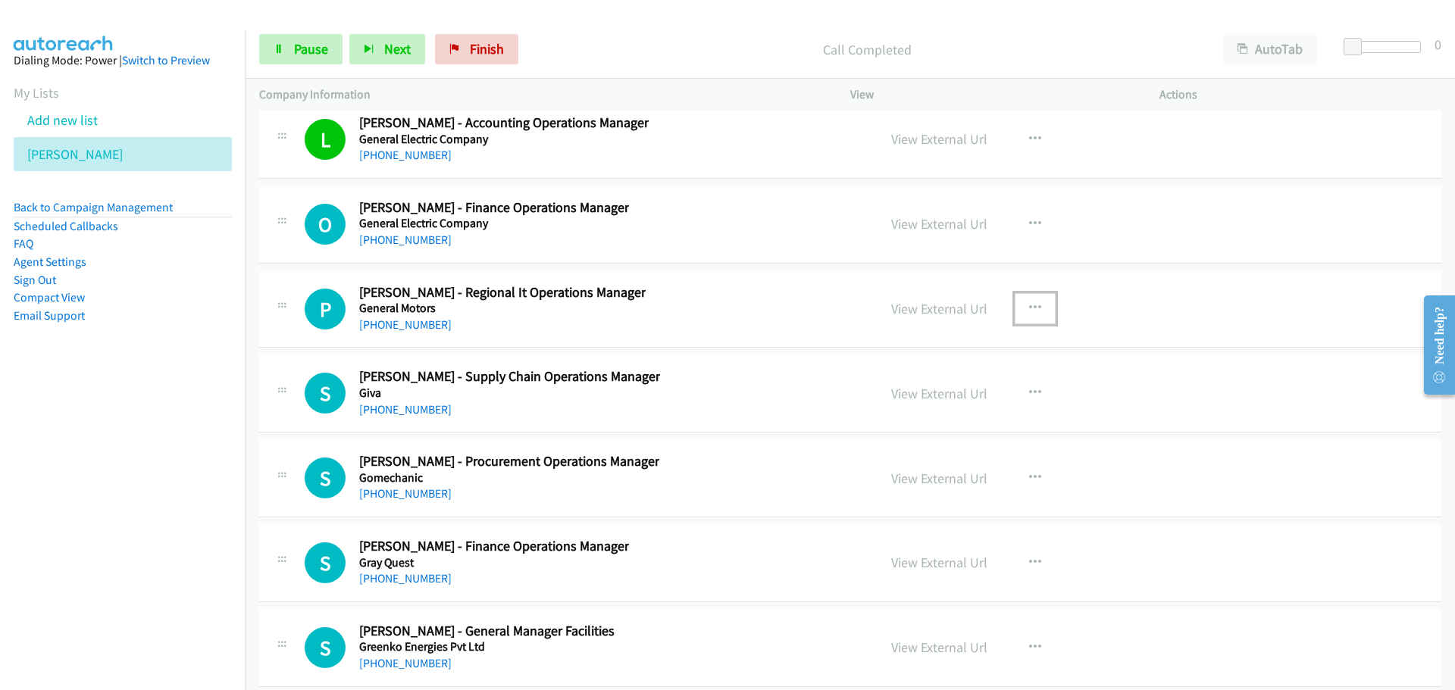
click at [1029, 311] on icon "button" at bounding box center [1035, 308] width 12 height 12
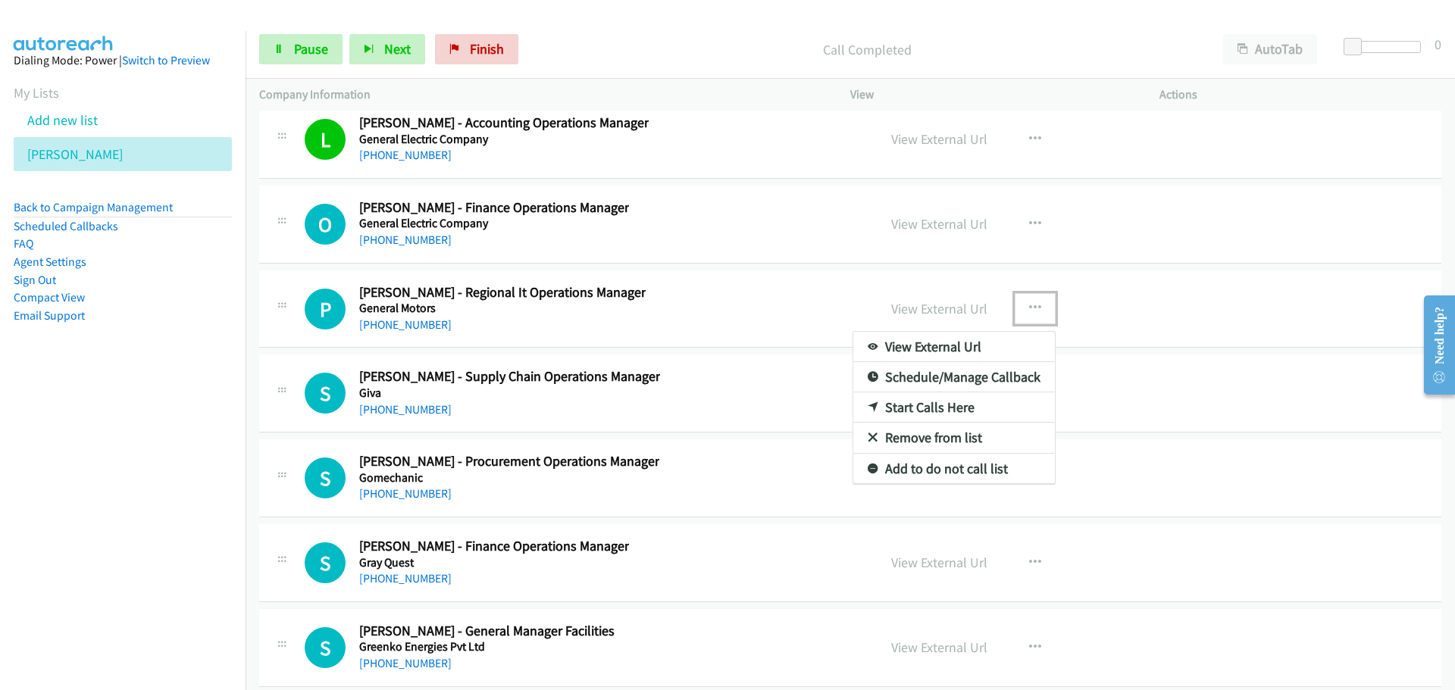
click at [897, 410] on link "Start Calls Here" at bounding box center [954, 407] width 202 height 30
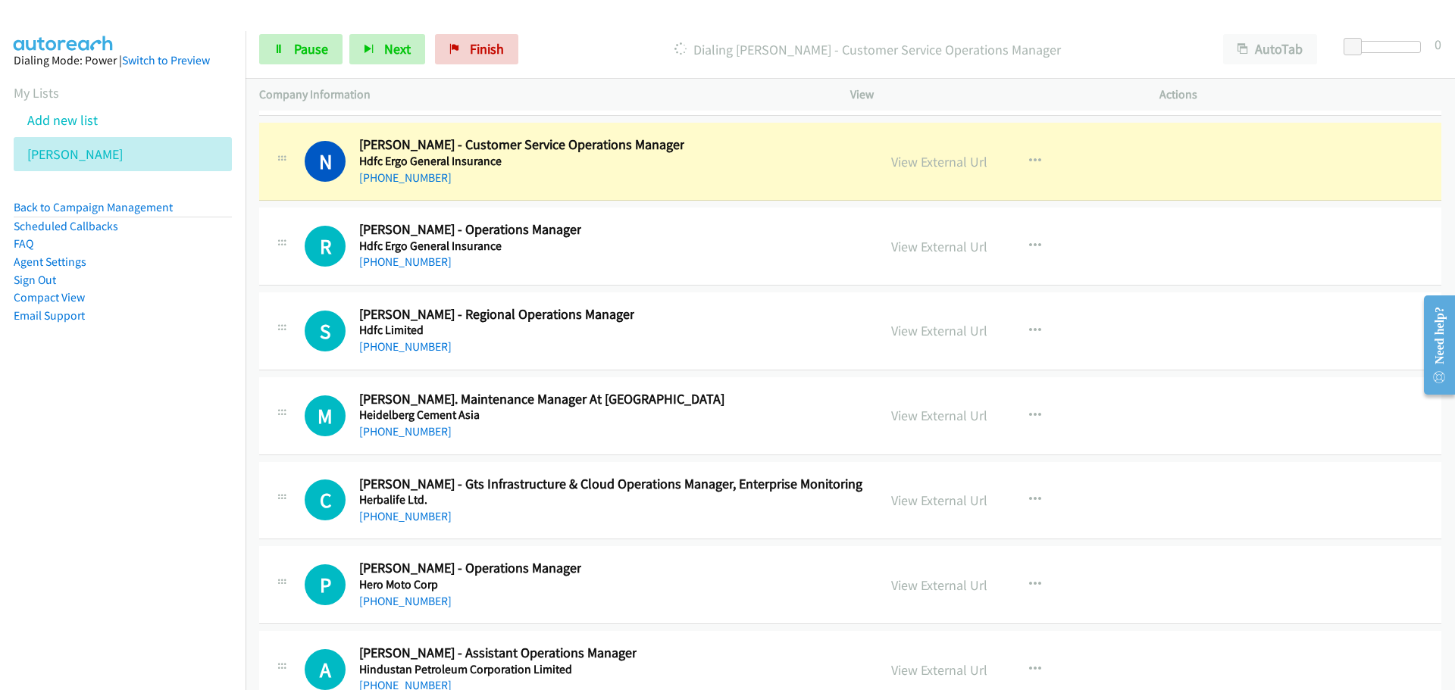
scroll to position [23185, 0]
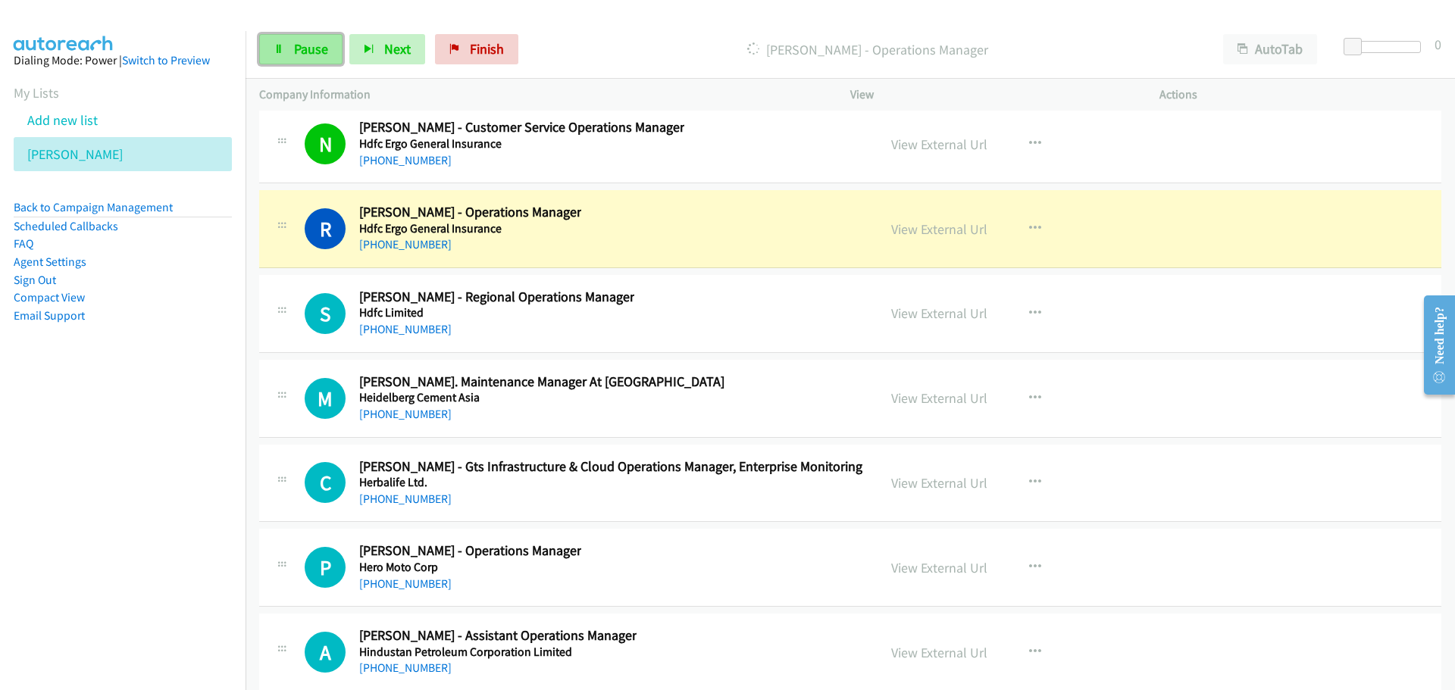
click at [319, 48] on span "Pause" at bounding box center [311, 48] width 34 height 17
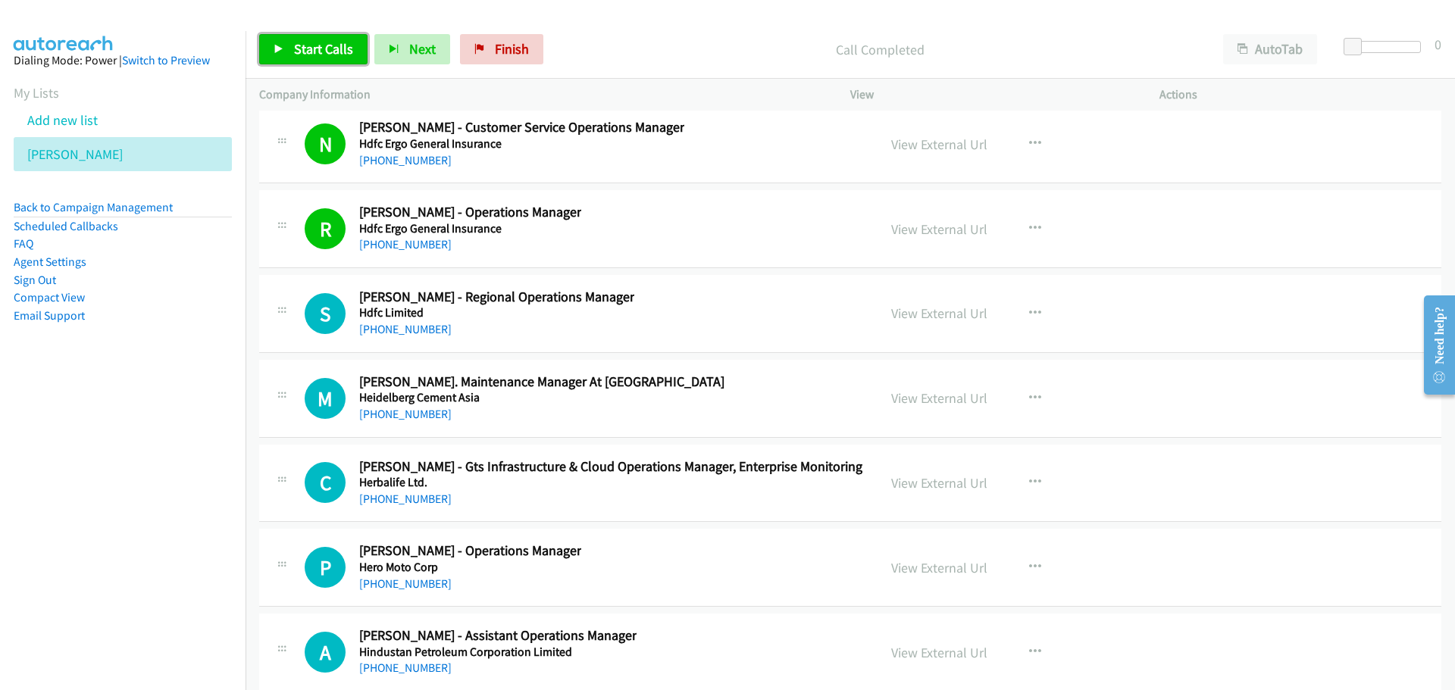
click at [320, 55] on span "Start Calls" at bounding box center [323, 48] width 59 height 17
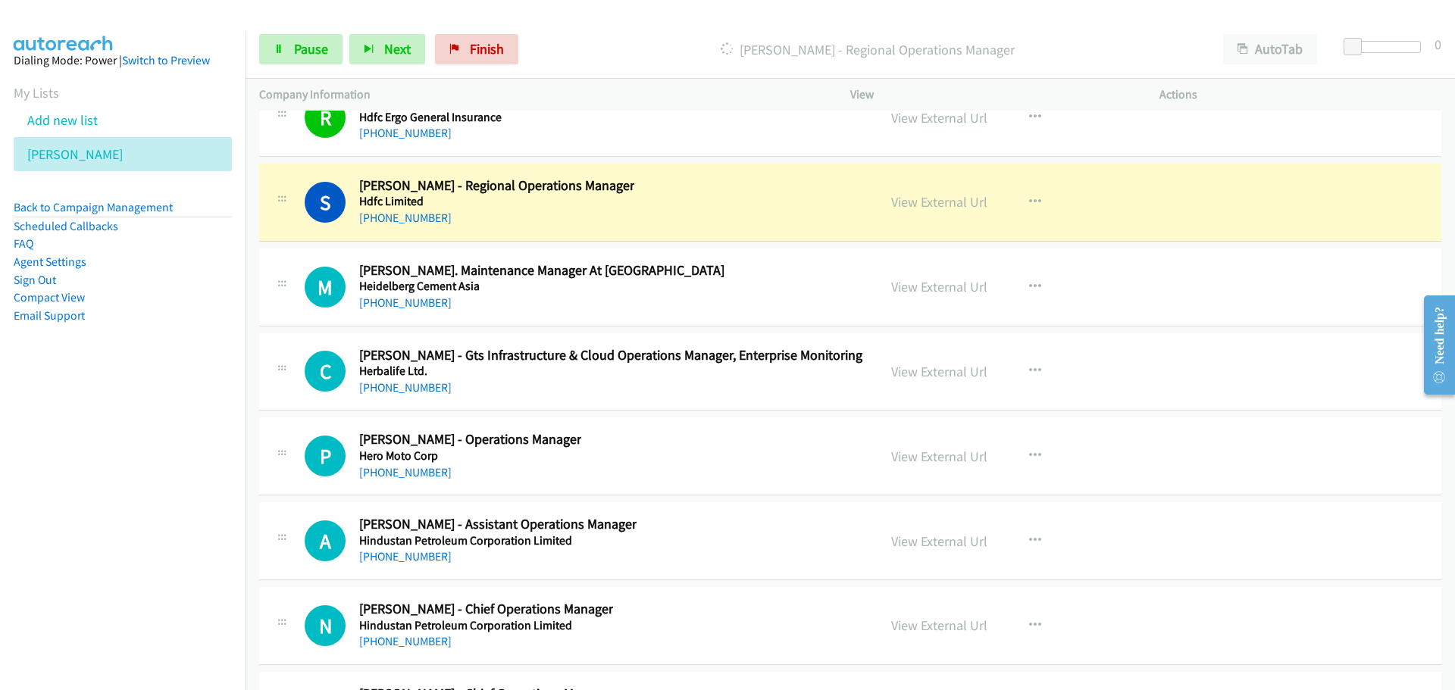
scroll to position [23336, 0]
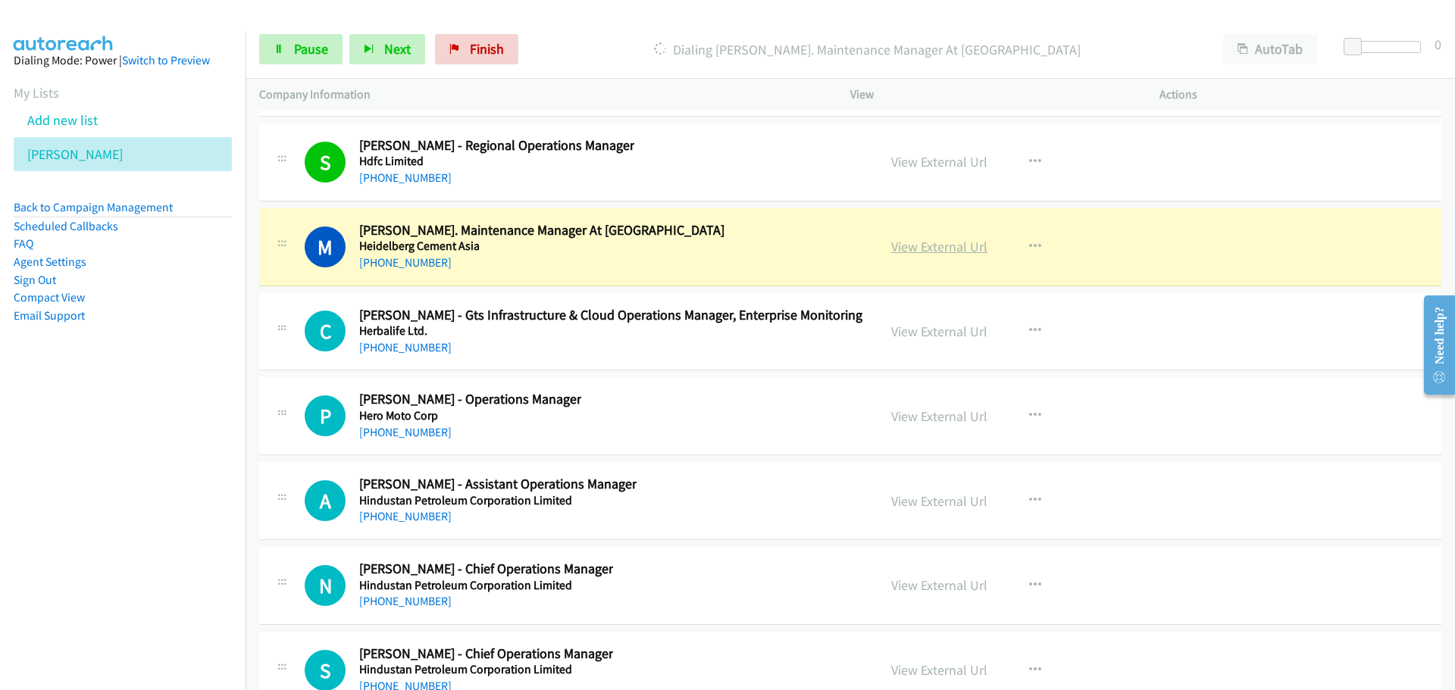
click at [942, 242] on link "View External Url" at bounding box center [939, 246] width 96 height 17
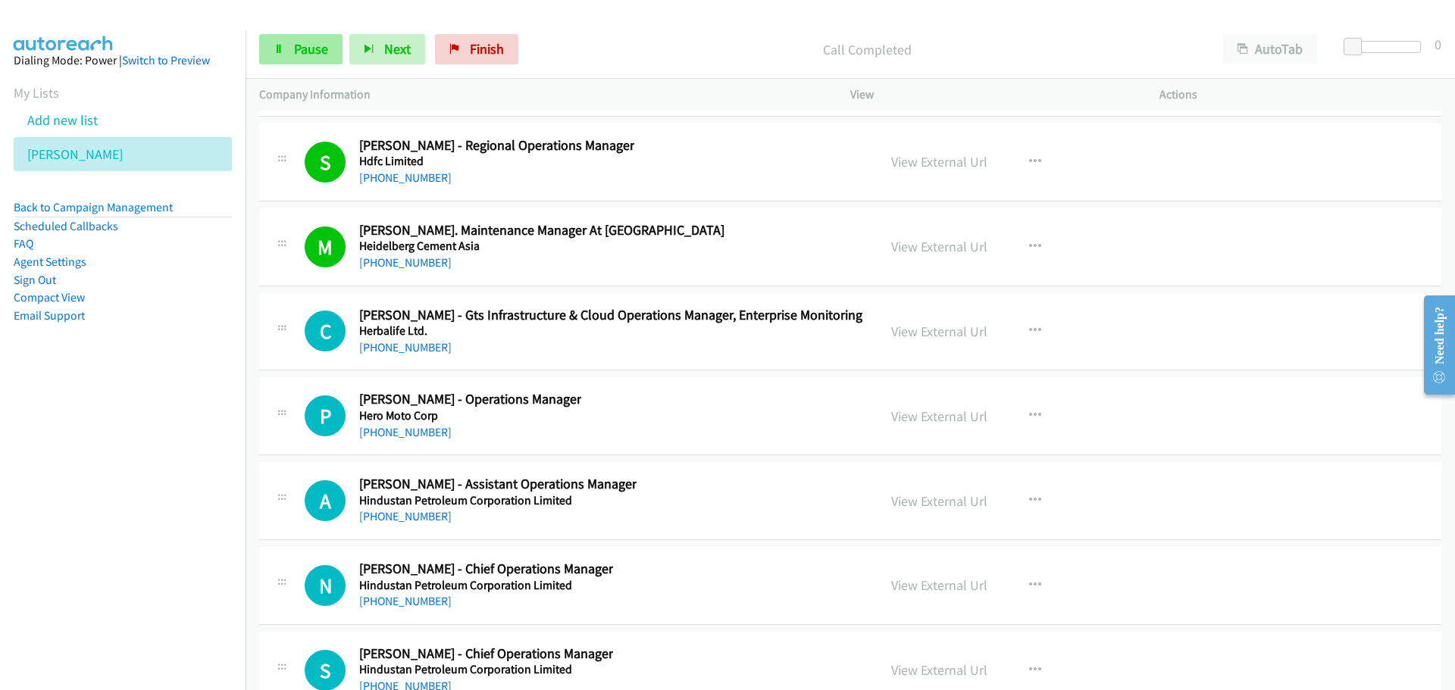
click at [318, 36] on div "Start Calls Pause Next Finish Call Completed AutoTab AutoTab 0" at bounding box center [849, 49] width 1209 height 58
drag, startPoint x: 317, startPoint y: 47, endPoint x: 355, endPoint y: 8, distance: 55.2
click at [317, 47] on span "Pause" at bounding box center [311, 48] width 34 height 17
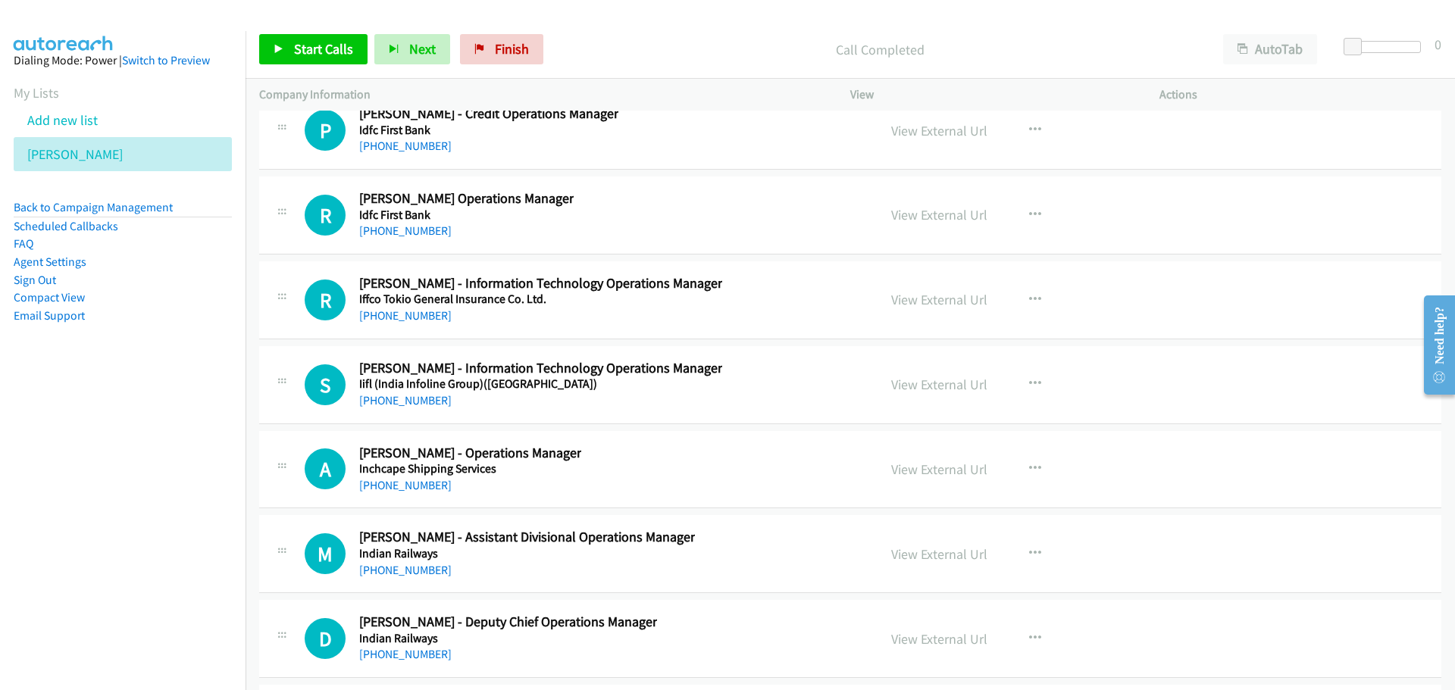
scroll to position [30832, 0]
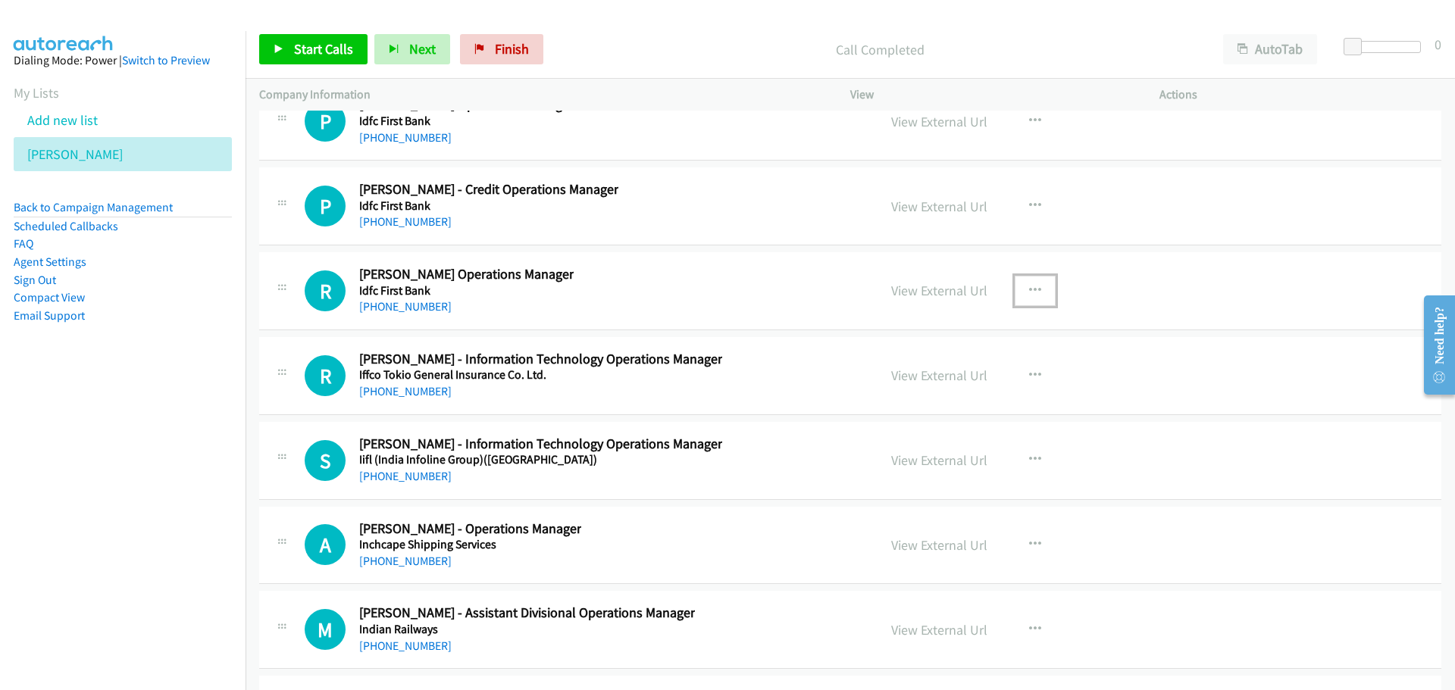
click at [1035, 285] on button "button" at bounding box center [1035, 291] width 41 height 30
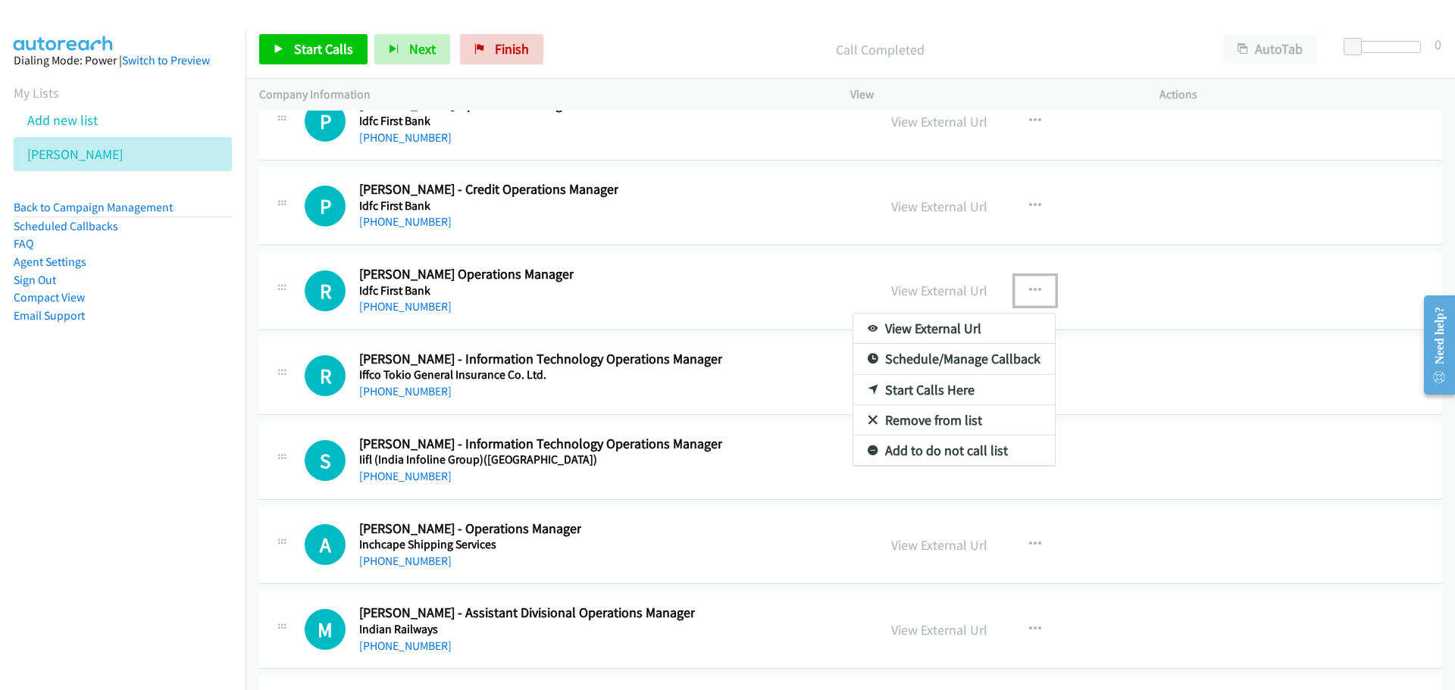
click at [912, 386] on link "Start Calls Here" at bounding box center [954, 390] width 202 height 30
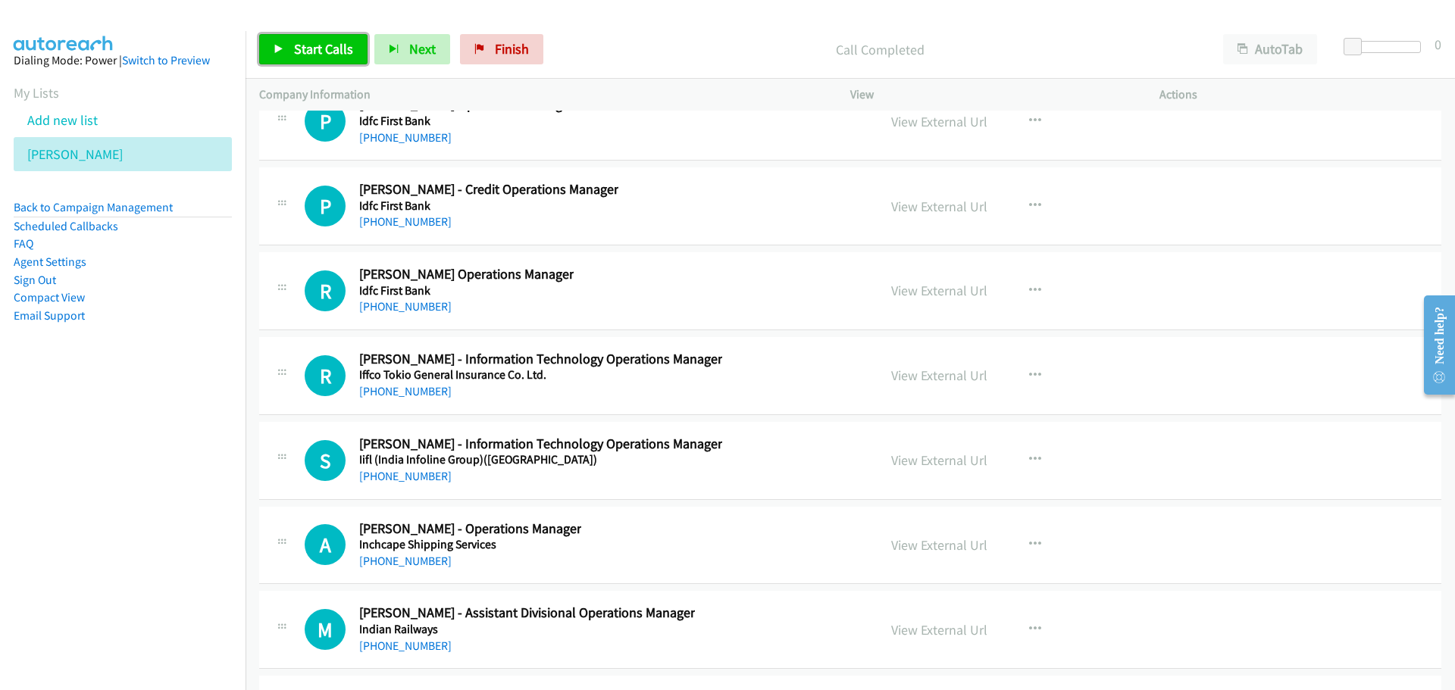
click at [283, 41] on link "Start Calls" at bounding box center [313, 49] width 108 height 30
click at [84, 544] on nav "Dialing Mode: Power | Switch to Preview My Lists Add new list [PERSON_NAME] Bac…" at bounding box center [123, 376] width 246 height 690
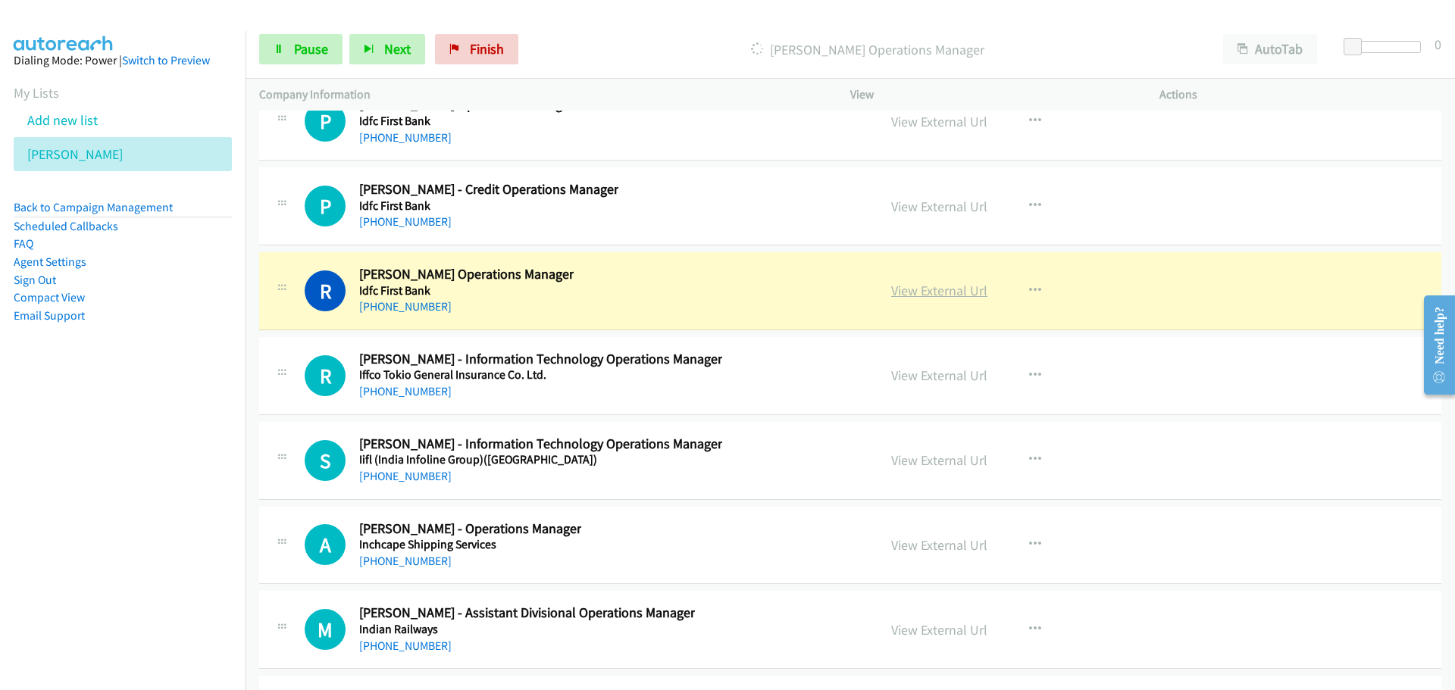
click at [953, 289] on link "View External Url" at bounding box center [939, 290] width 96 height 17
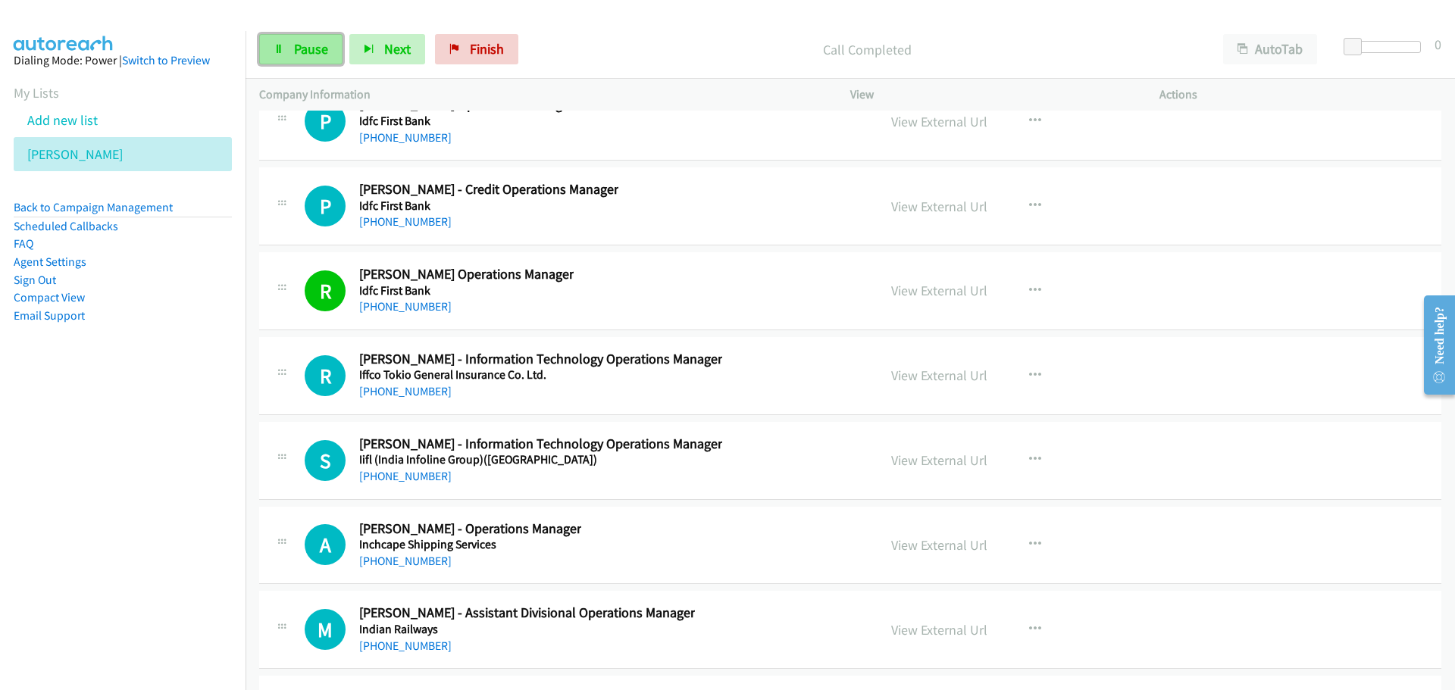
click at [317, 39] on link "Pause" at bounding box center [300, 49] width 83 height 30
click at [317, 44] on span "Start Calls" at bounding box center [323, 48] width 59 height 17
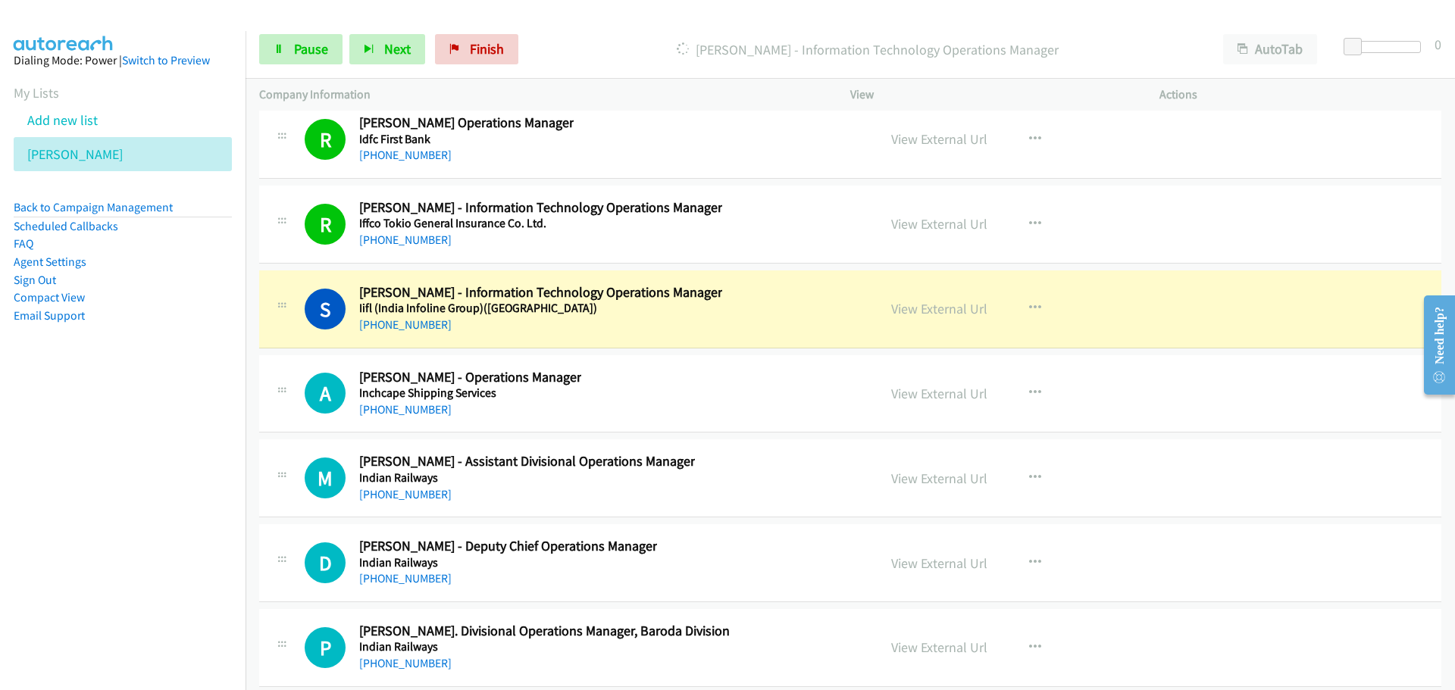
scroll to position [31059, 0]
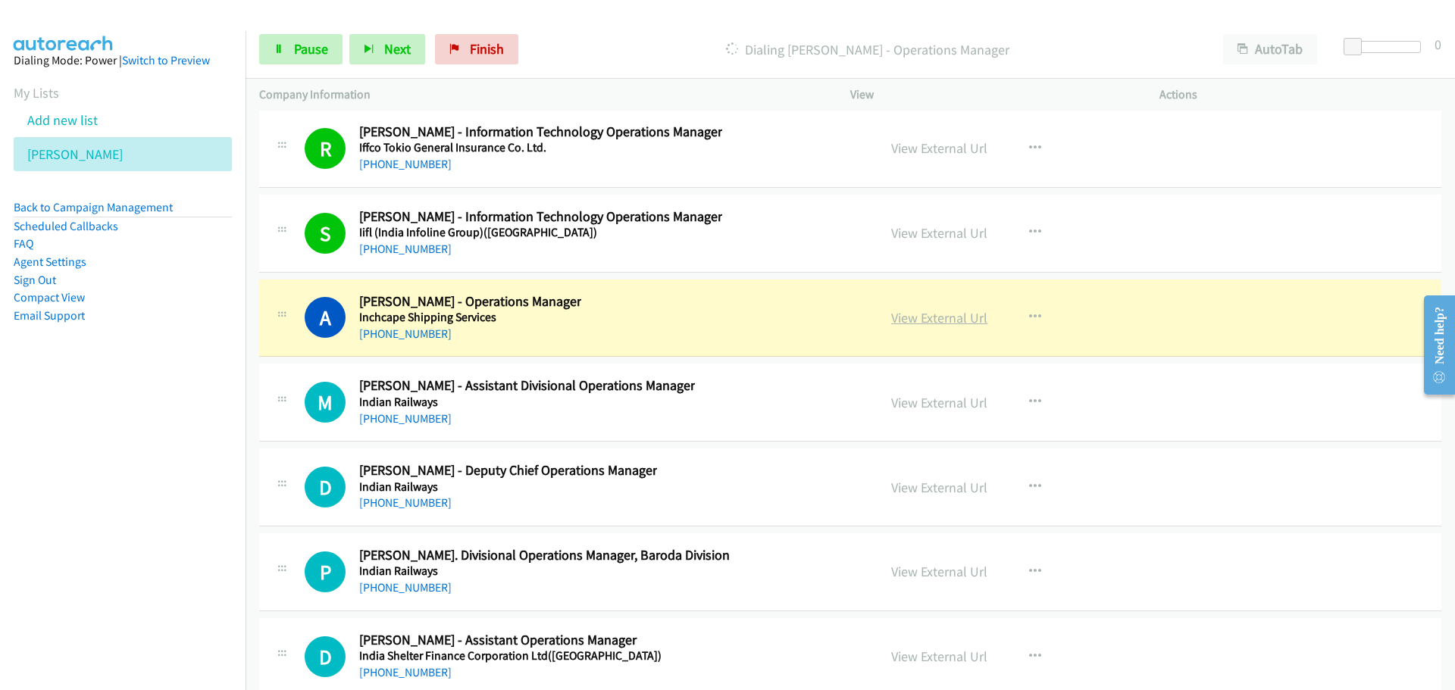
click at [896, 313] on link "View External Url" at bounding box center [939, 317] width 96 height 17
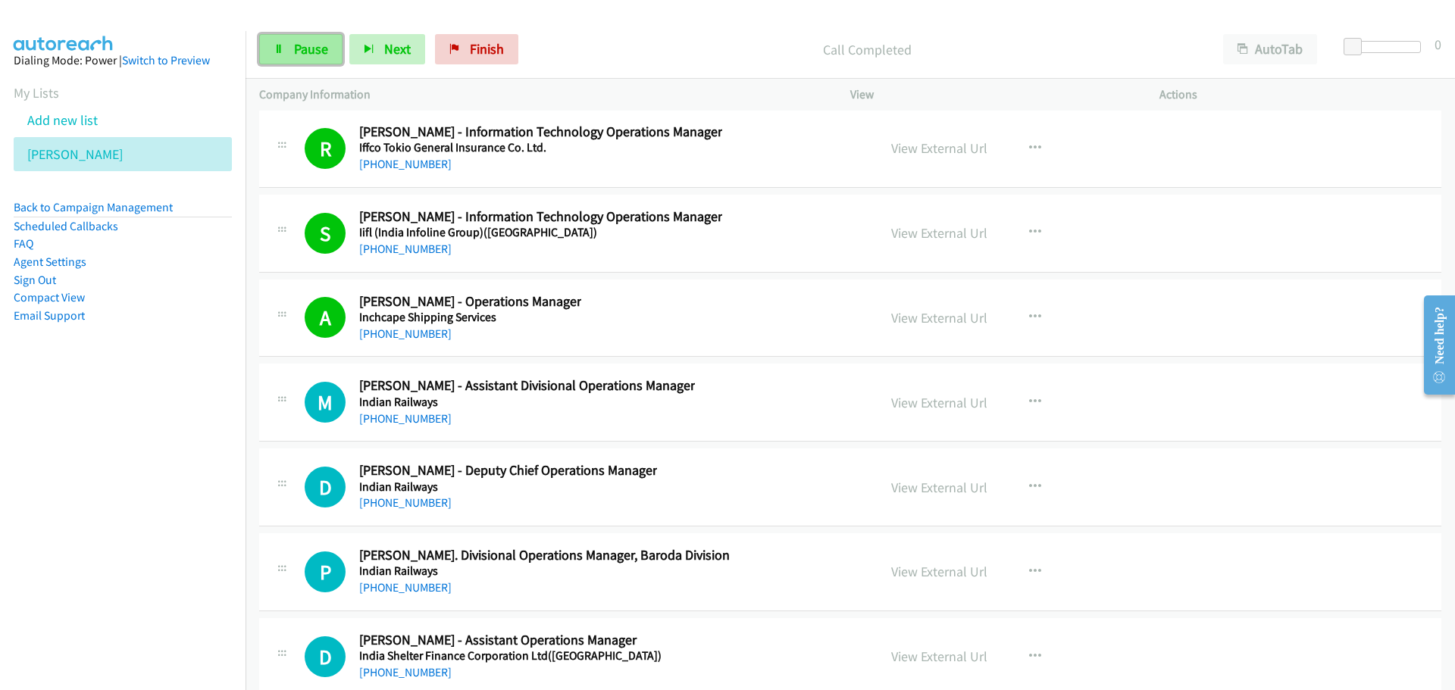
click at [331, 61] on link "Pause" at bounding box center [300, 49] width 83 height 30
click at [331, 42] on span "Start Calls" at bounding box center [323, 48] width 59 height 17
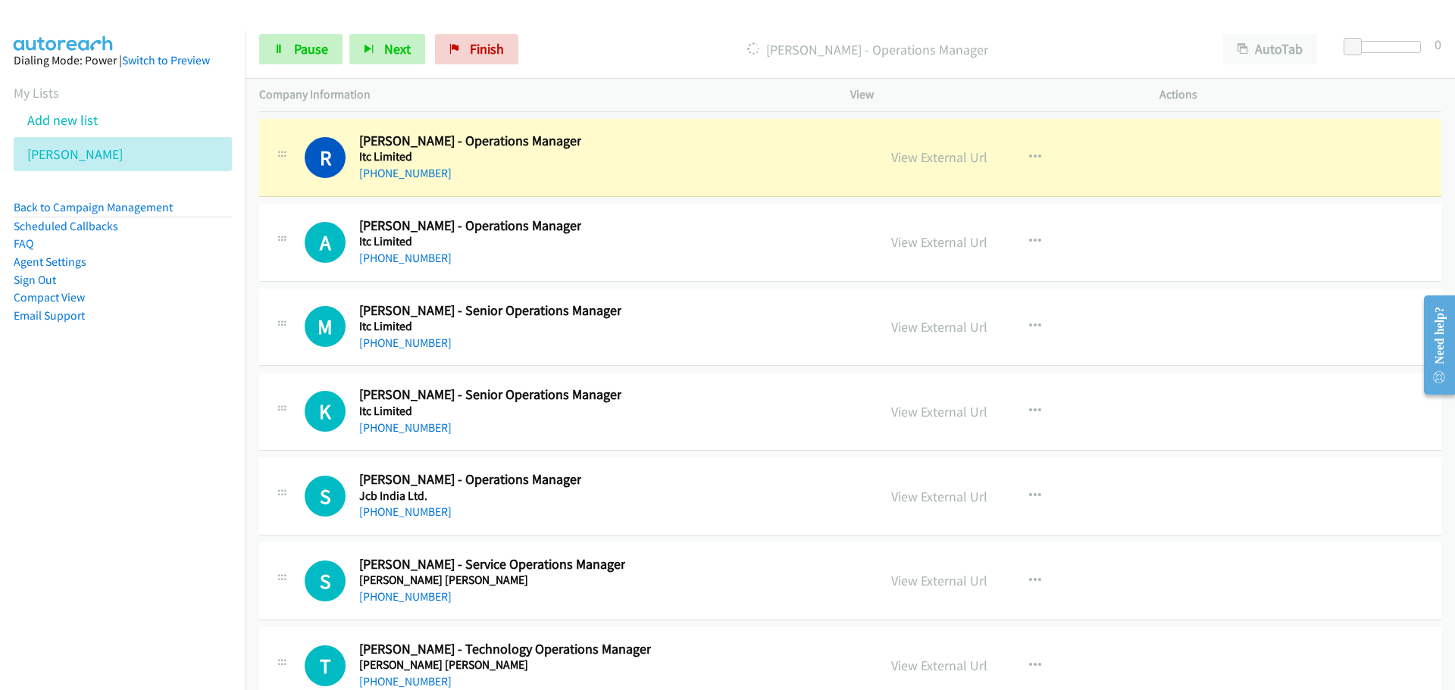
scroll to position [32423, 0]
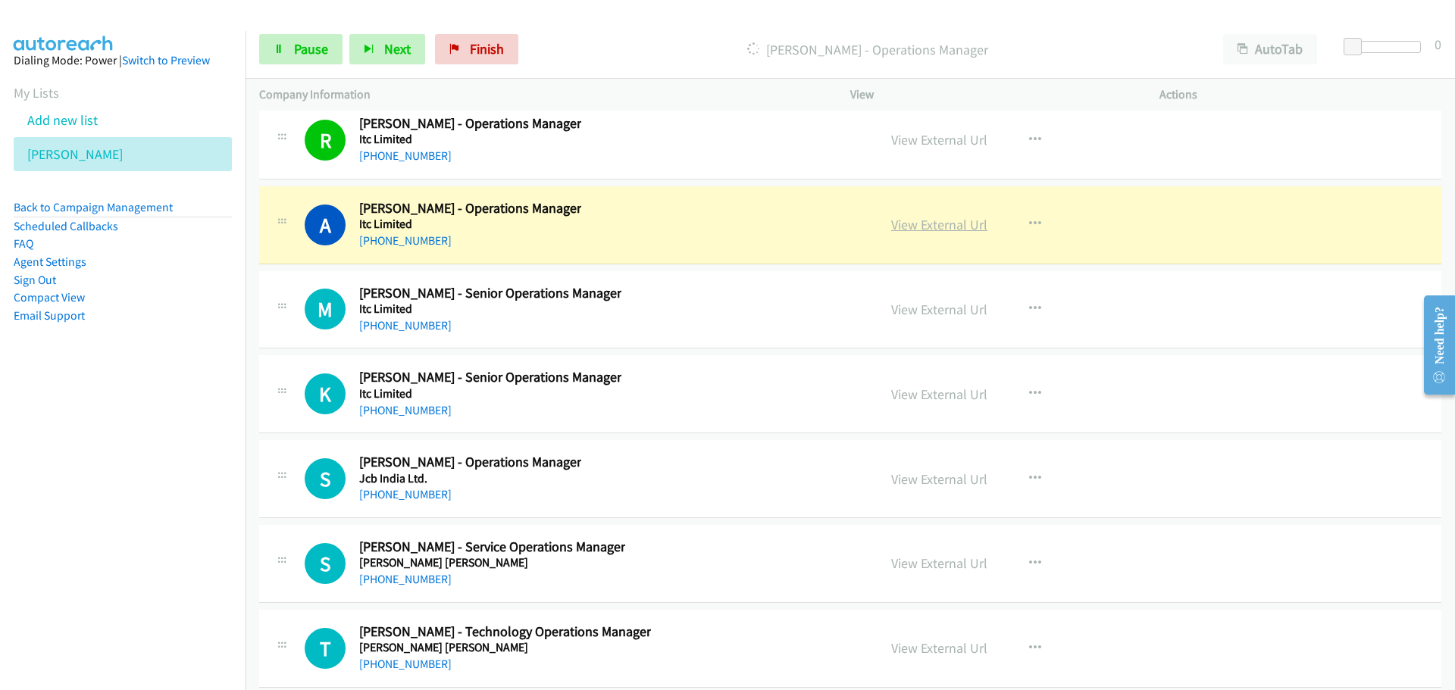
click at [940, 225] on link "View External Url" at bounding box center [939, 224] width 96 height 17
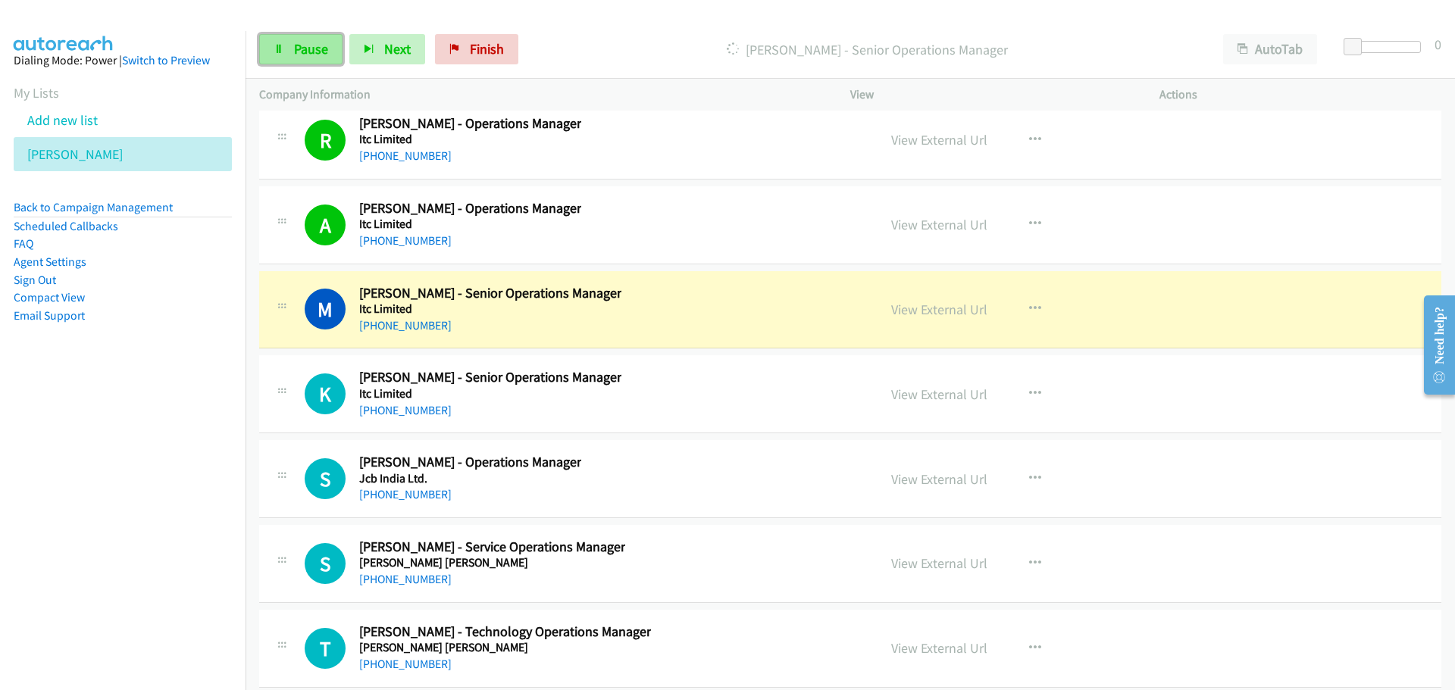
click at [286, 48] on link "Pause" at bounding box center [300, 49] width 83 height 30
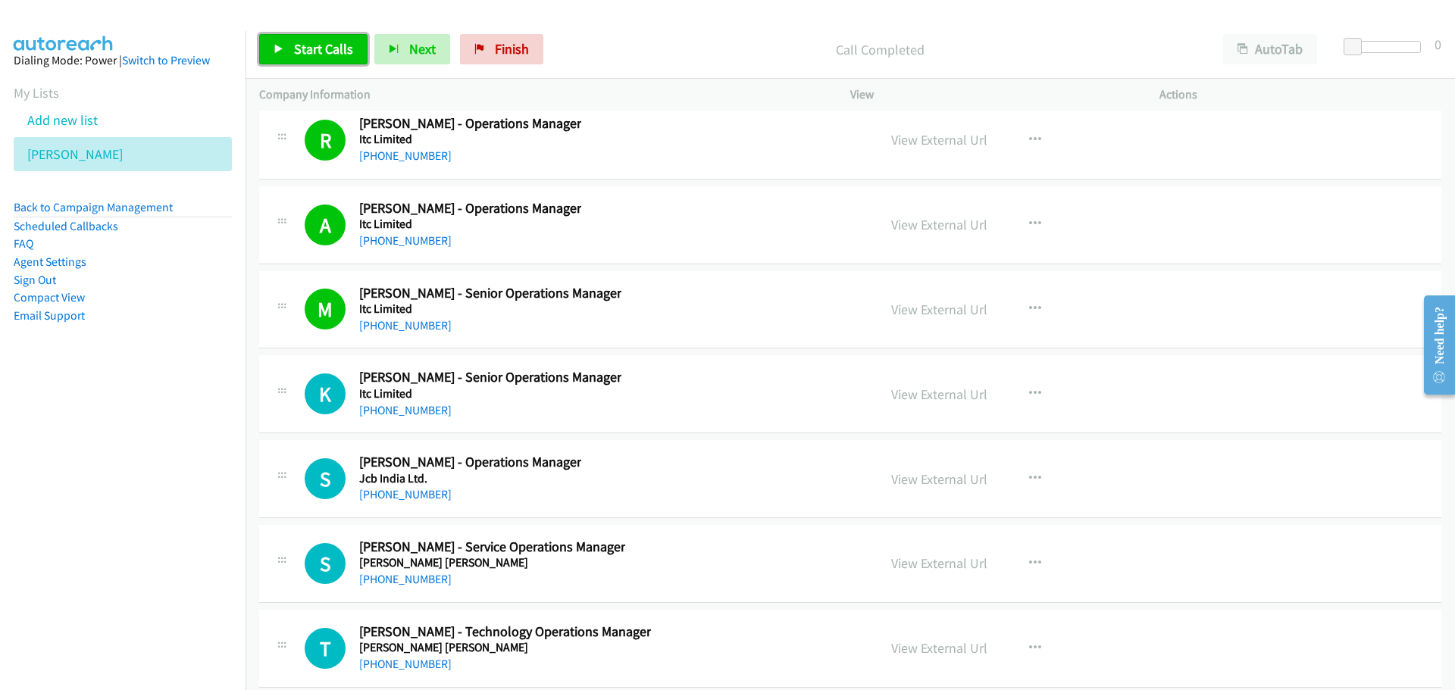
click at [291, 55] on link "Start Calls" at bounding box center [313, 49] width 108 height 30
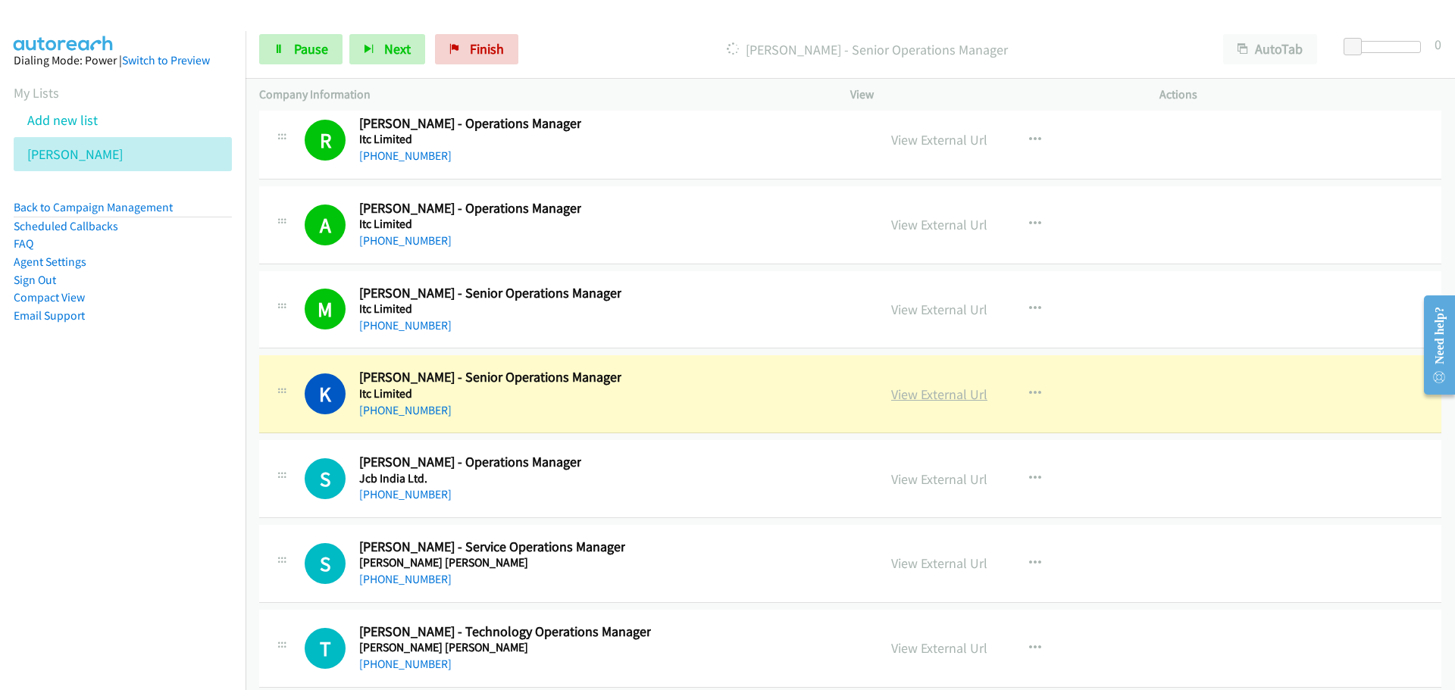
click at [914, 395] on link "View External Url" at bounding box center [939, 394] width 96 height 17
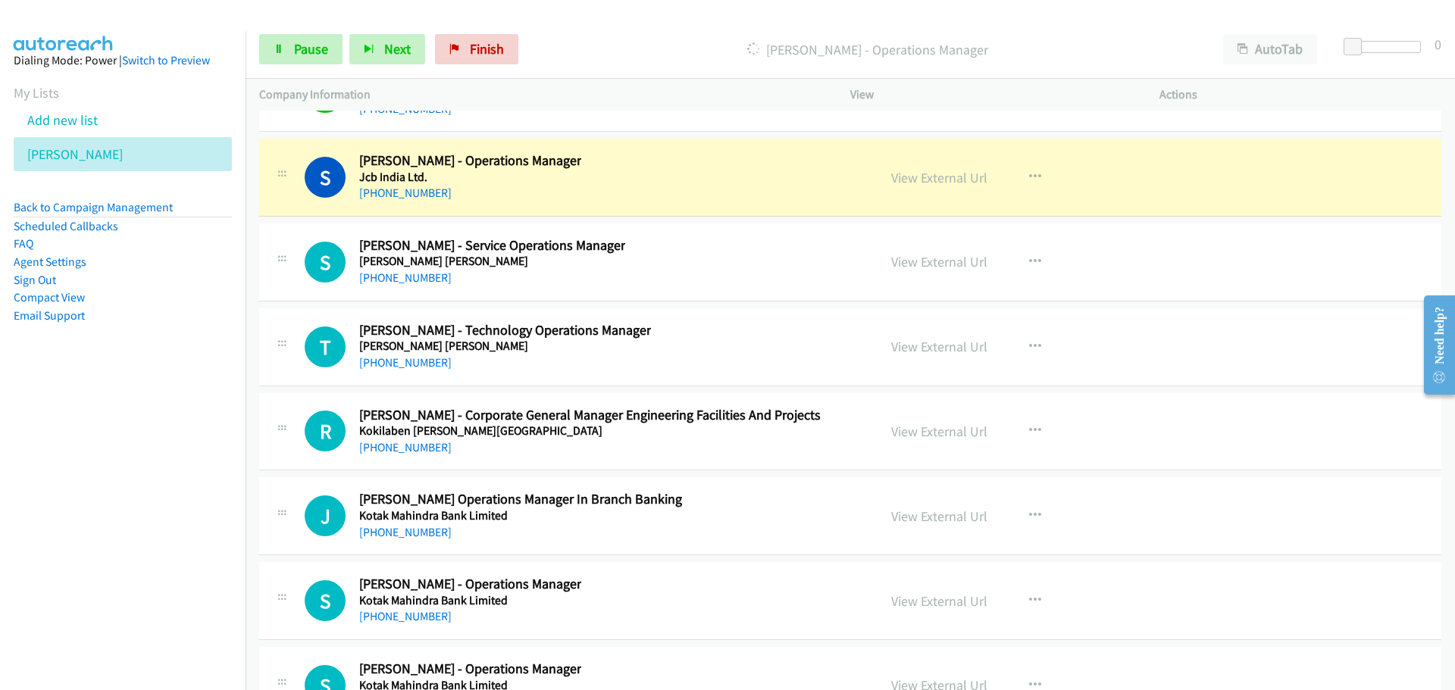
scroll to position [32726, 0]
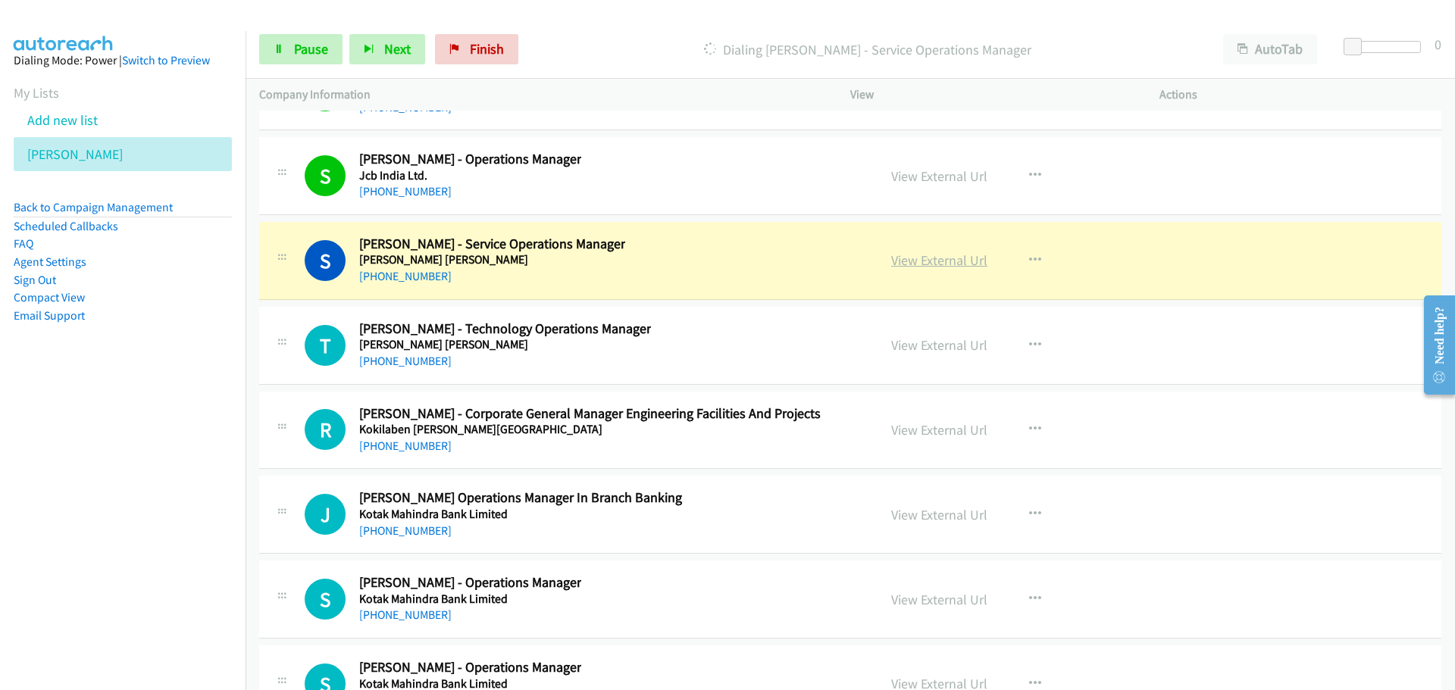
click at [923, 261] on link "View External Url" at bounding box center [939, 260] width 96 height 17
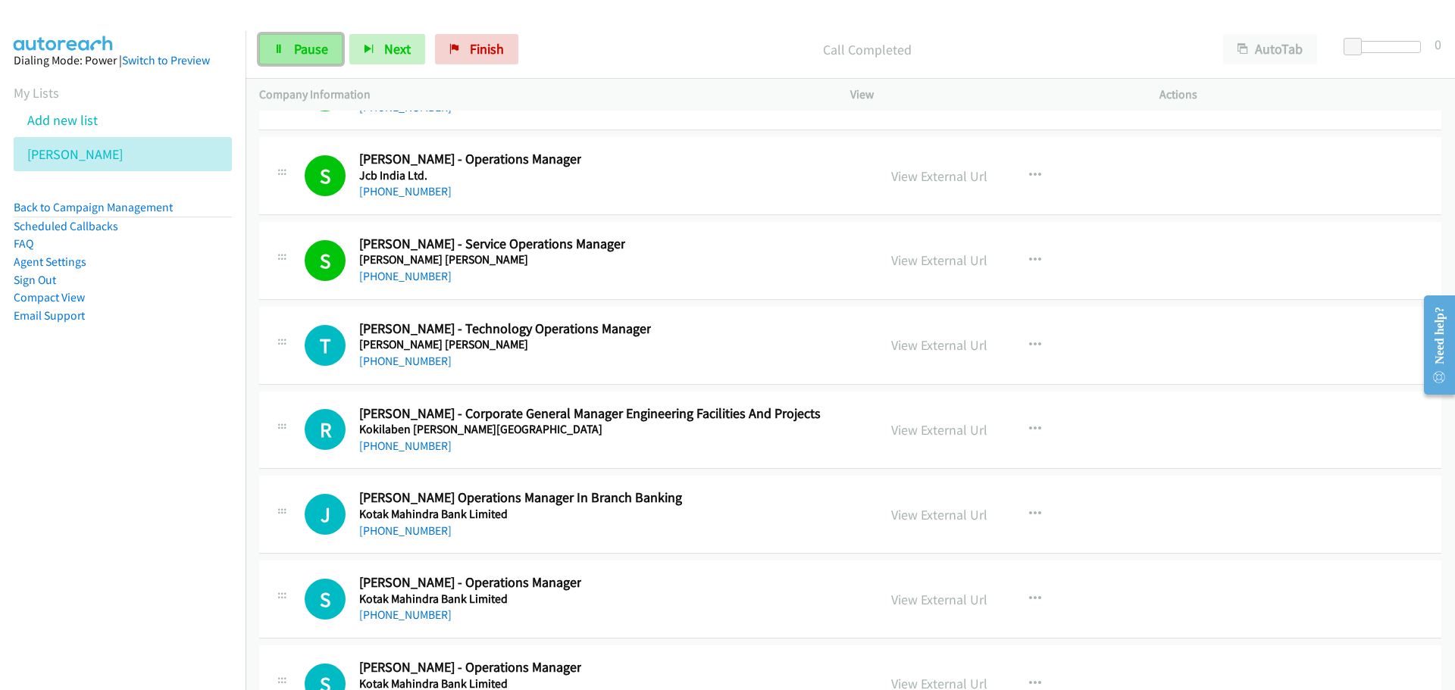
click at [299, 43] on span "Pause" at bounding box center [311, 48] width 34 height 17
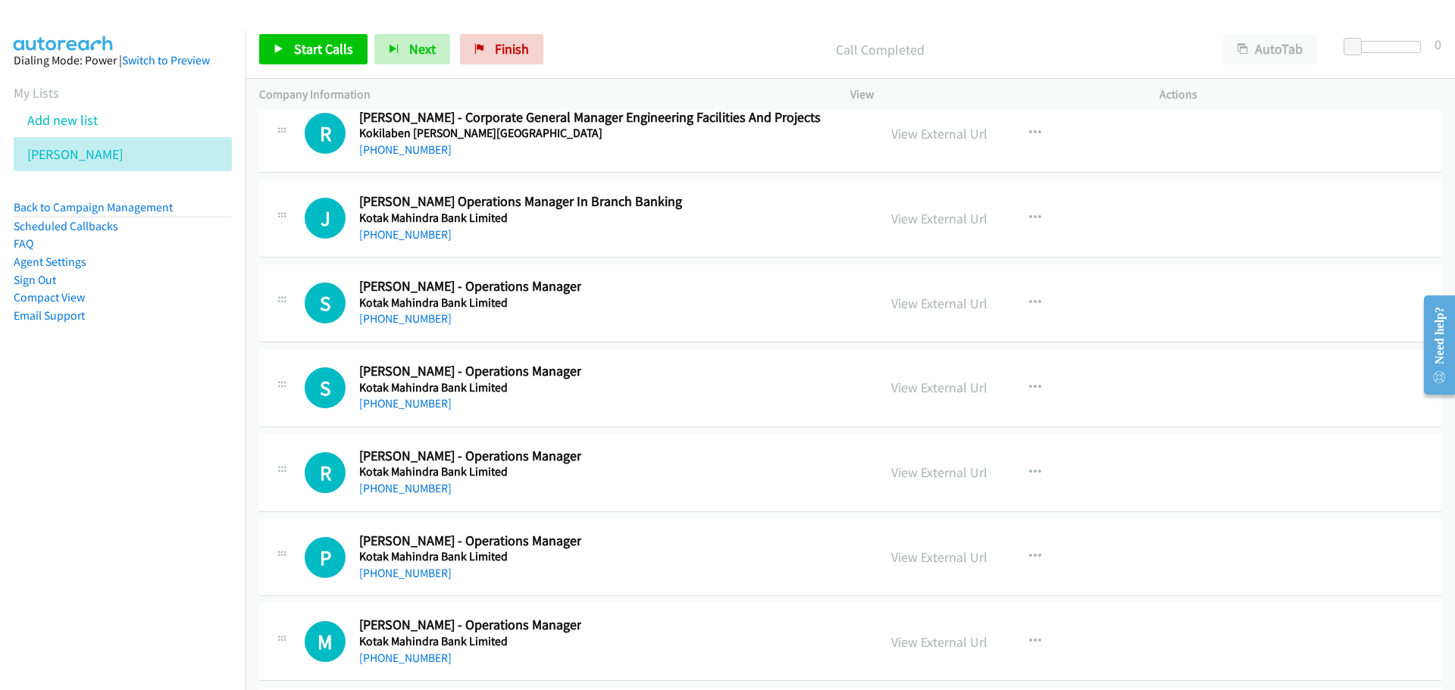
scroll to position [33029, 0]
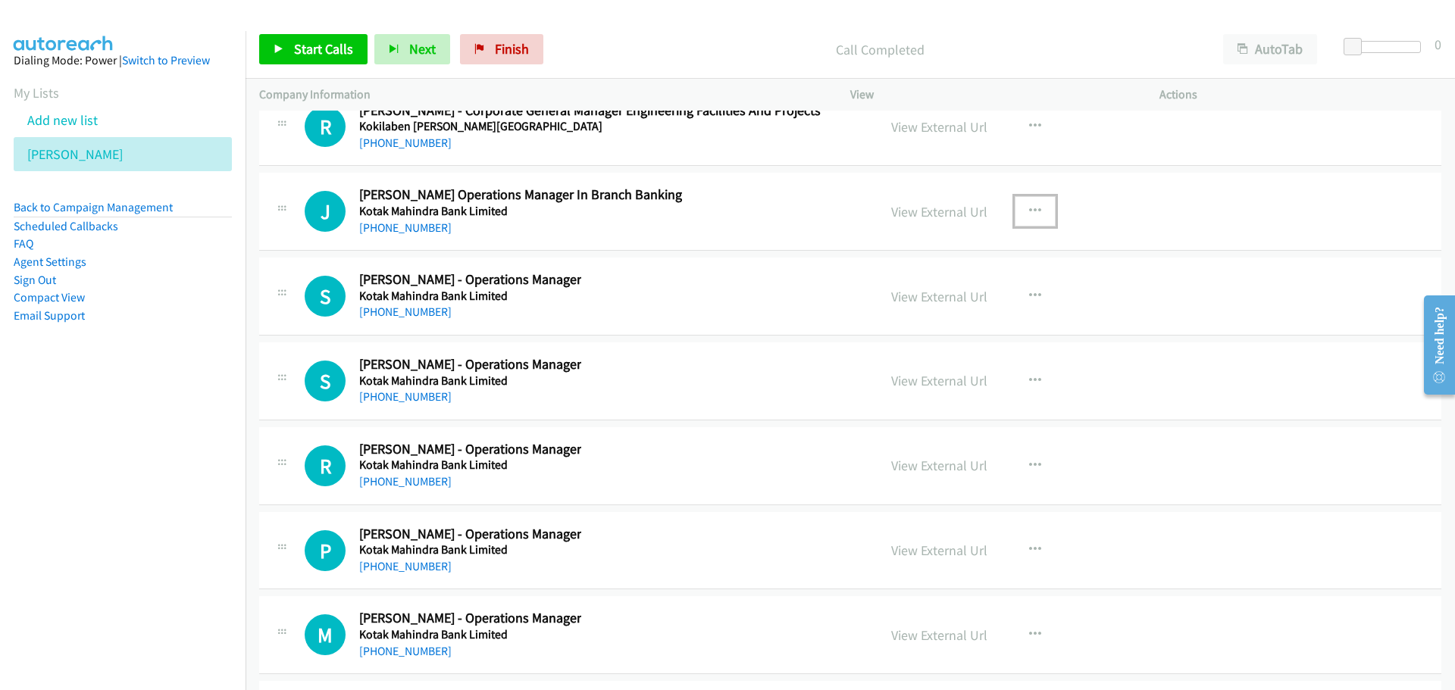
drag, startPoint x: 1043, startPoint y: 206, endPoint x: 1022, endPoint y: 217, distance: 23.7
click at [1043, 206] on button "button" at bounding box center [1035, 211] width 41 height 30
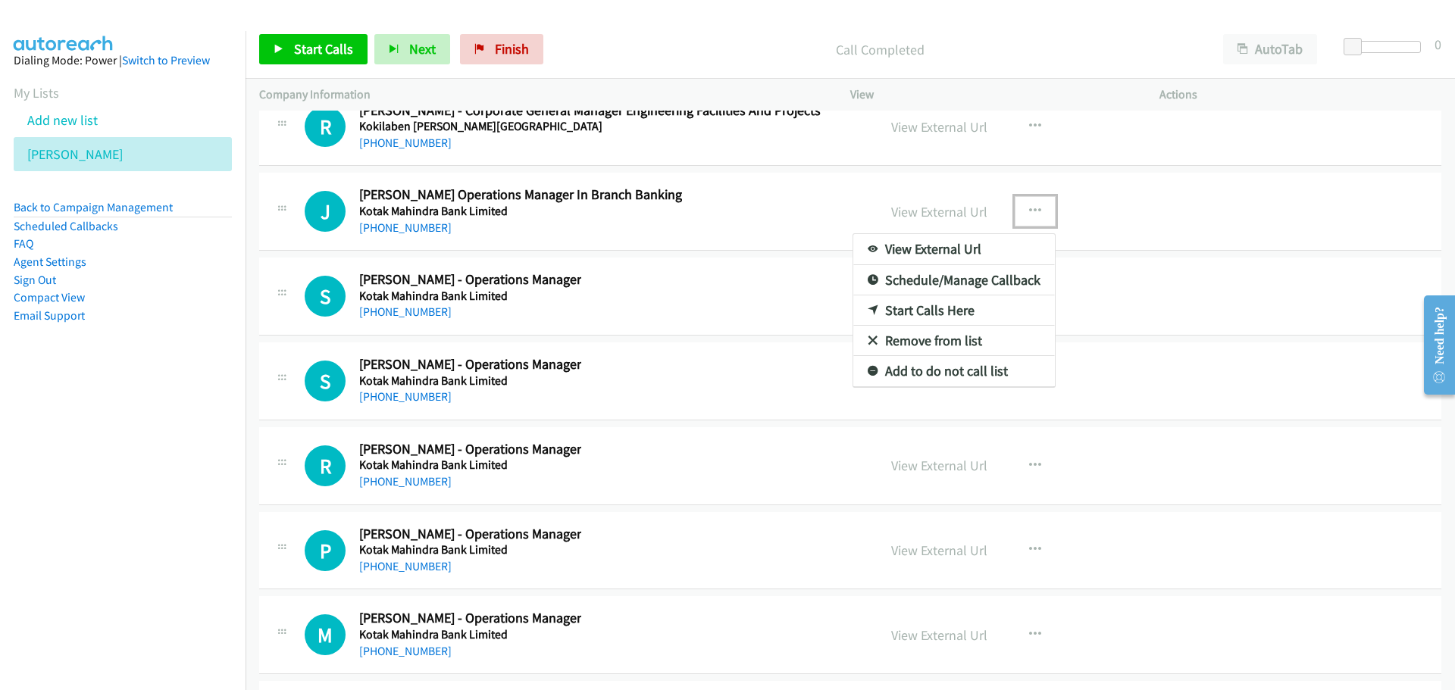
click at [899, 314] on link "Start Calls Here" at bounding box center [954, 310] width 202 height 30
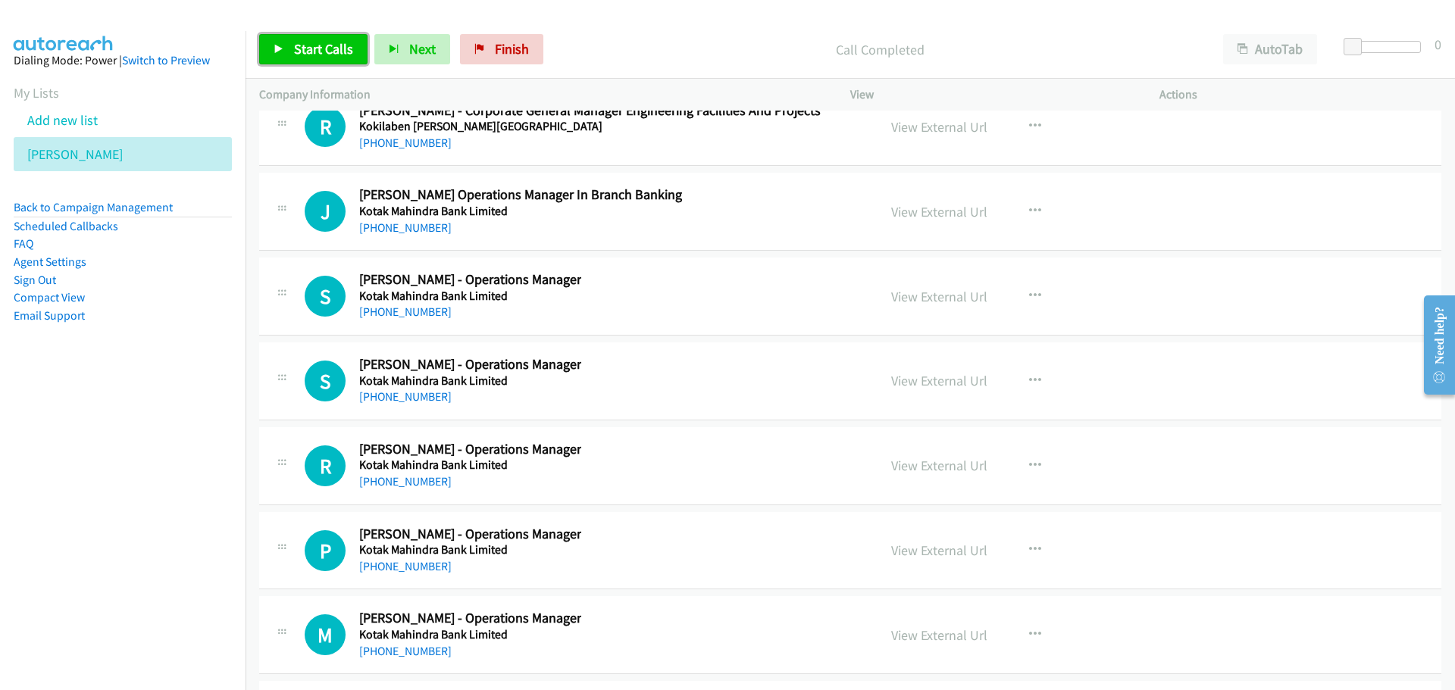
click at [332, 42] on span "Start Calls" at bounding box center [323, 48] width 59 height 17
click at [915, 213] on link "View External Url" at bounding box center [939, 211] width 96 height 17
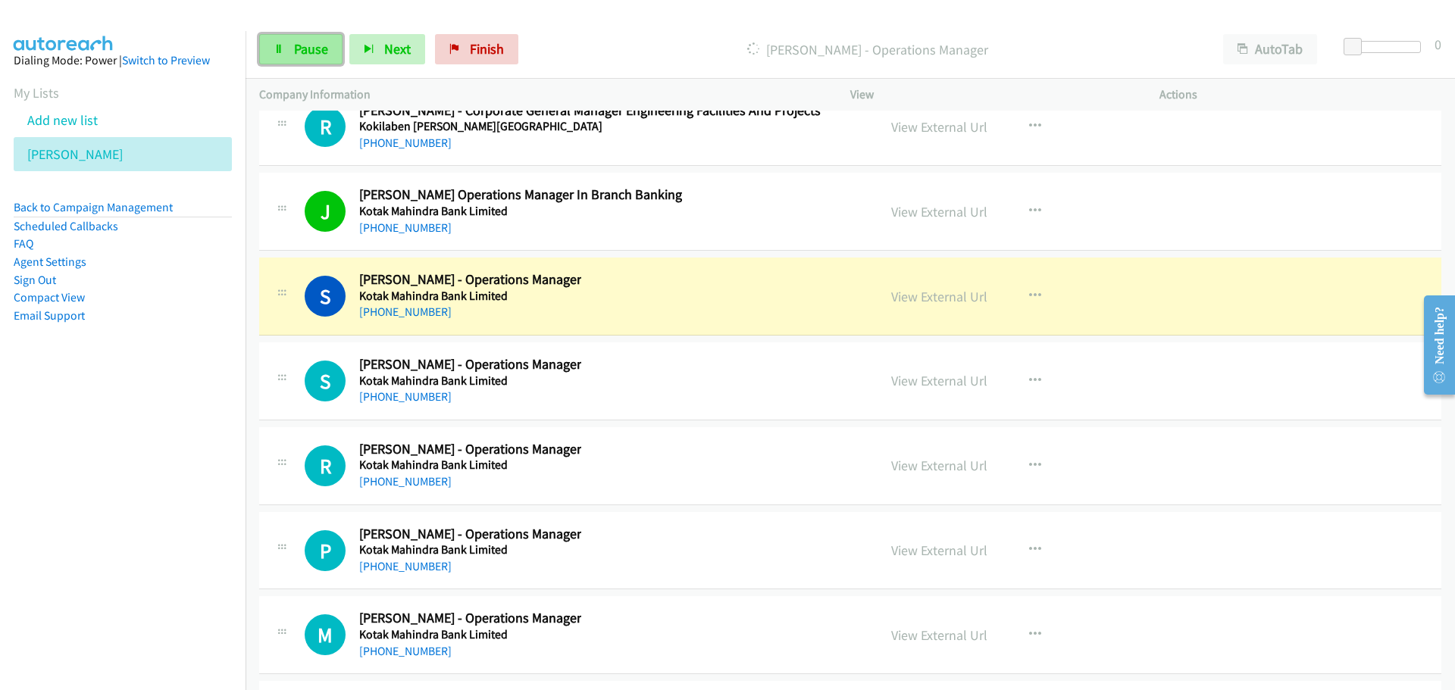
click at [317, 49] on span "Pause" at bounding box center [311, 48] width 34 height 17
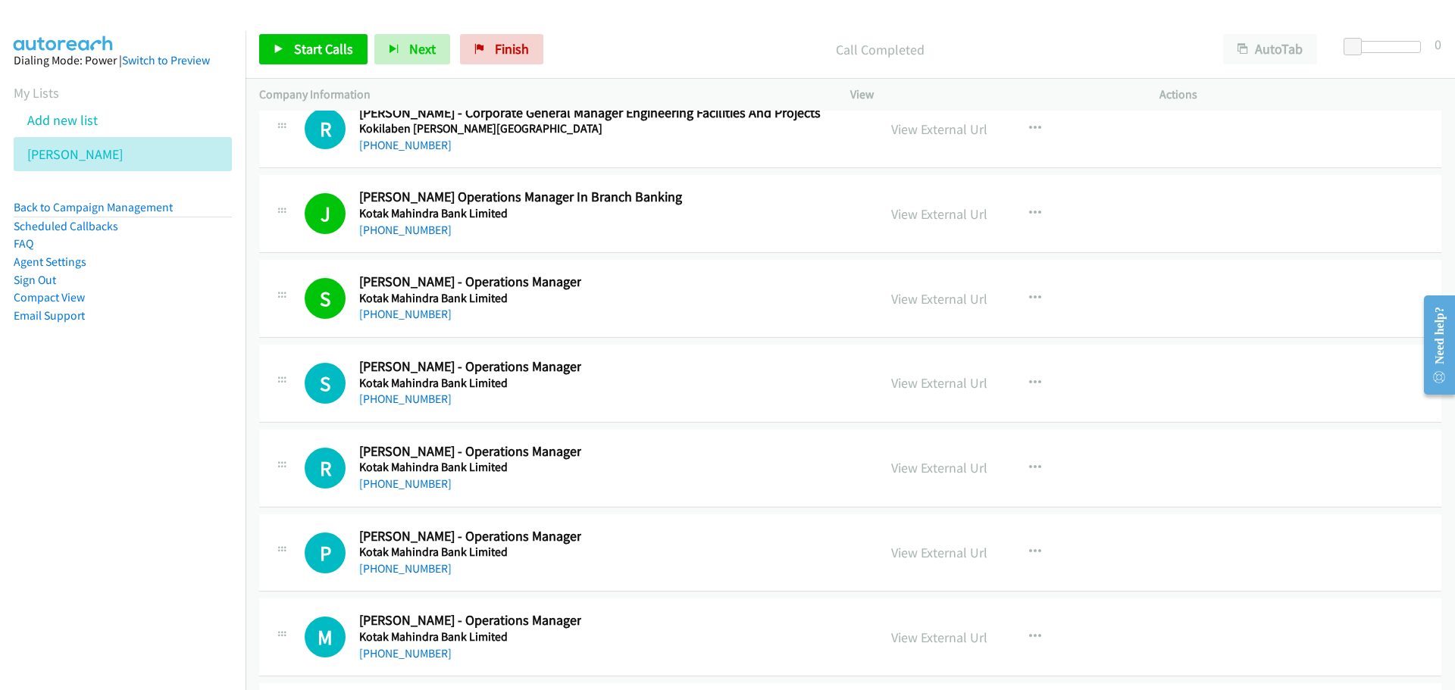
scroll to position [32953, 0]
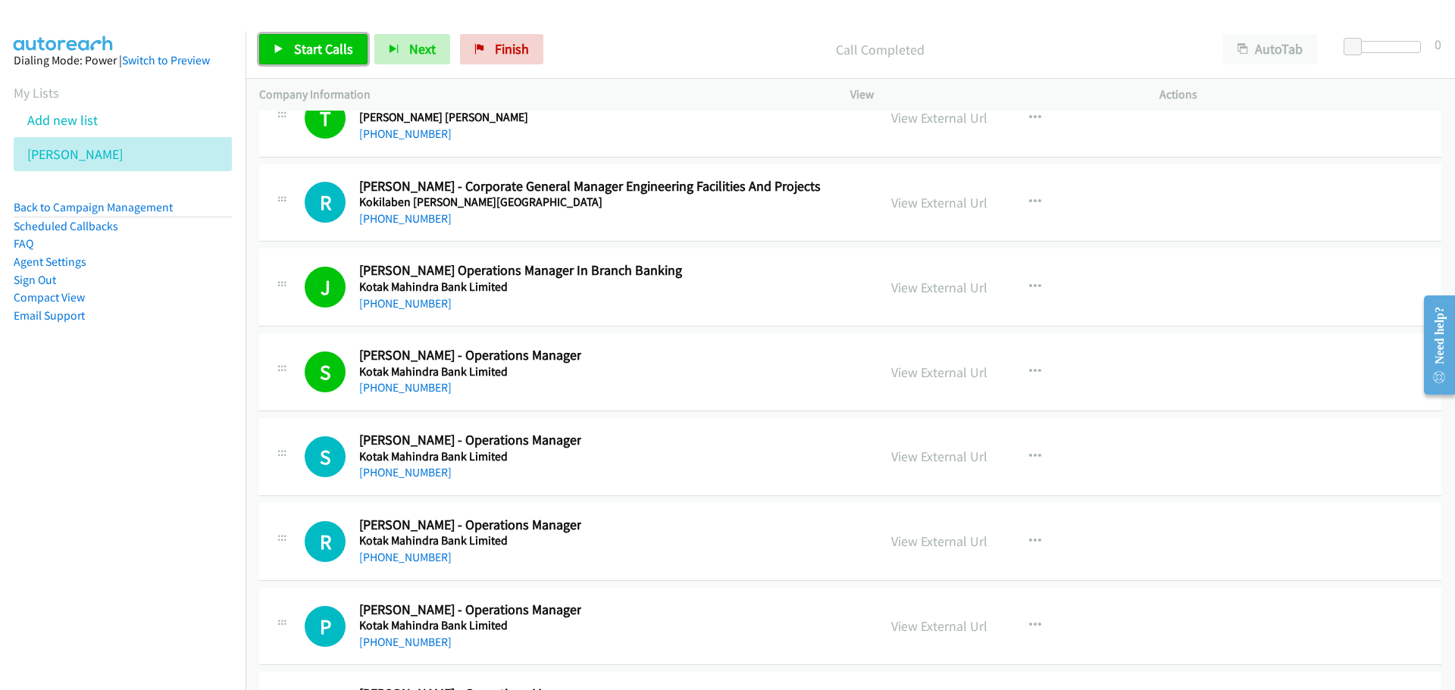
click at [288, 42] on link "Start Calls" at bounding box center [313, 49] width 108 height 30
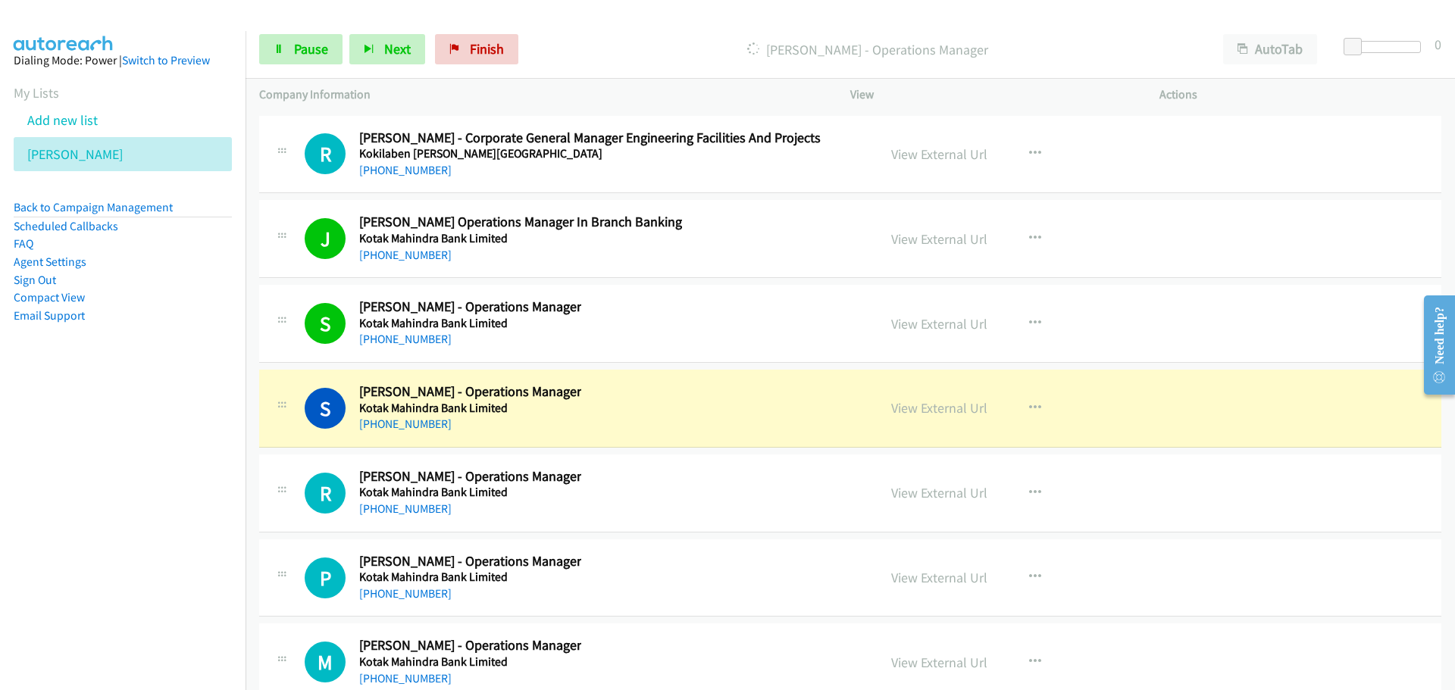
scroll to position [33029, 0]
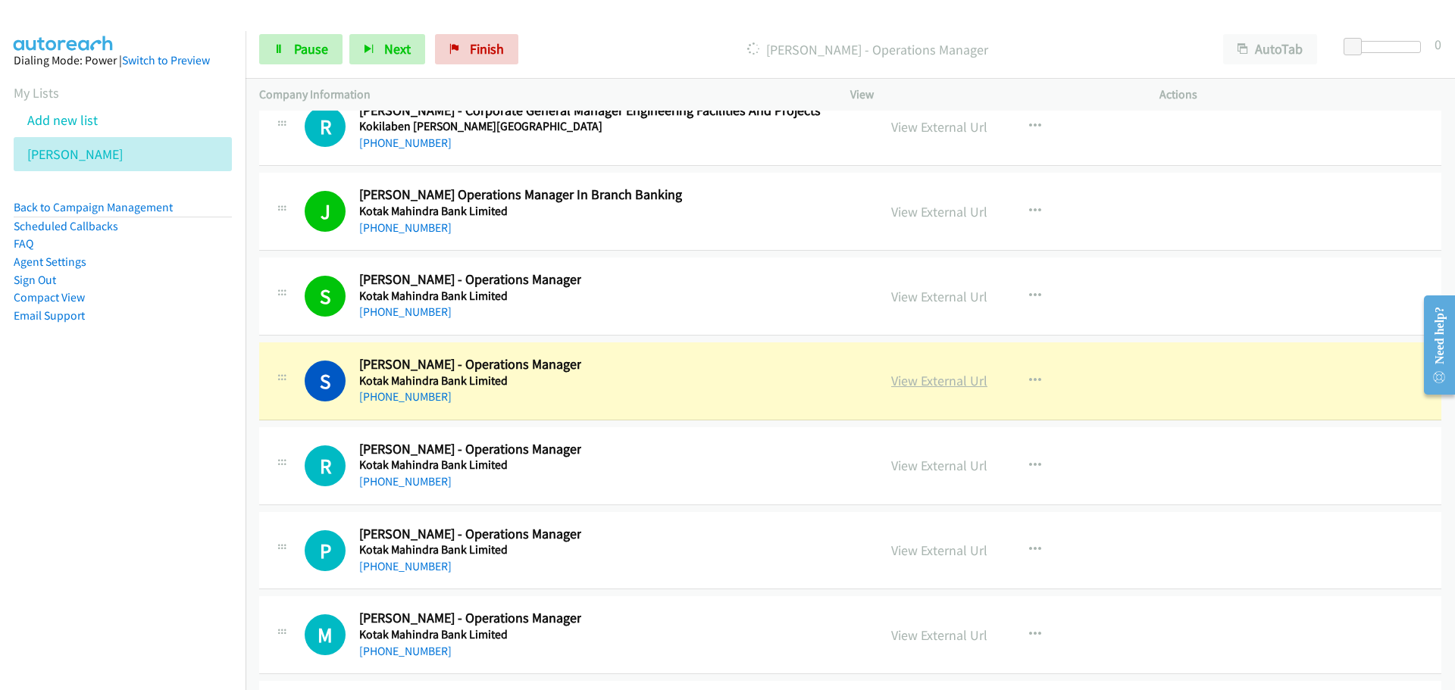
click at [893, 388] on link "View External Url" at bounding box center [939, 380] width 96 height 17
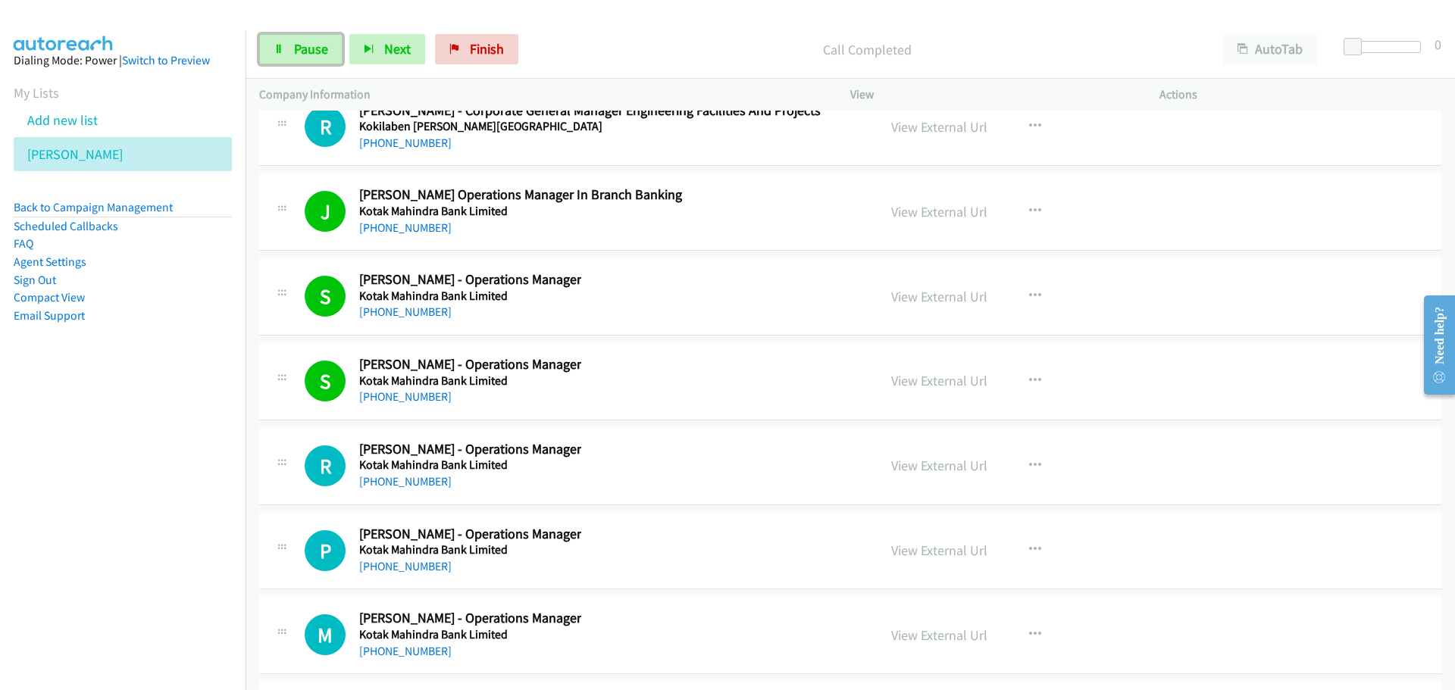
drag, startPoint x: 327, startPoint y: 42, endPoint x: 175, endPoint y: 121, distance: 171.5
click at [327, 43] on link "Pause" at bounding box center [300, 49] width 83 height 30
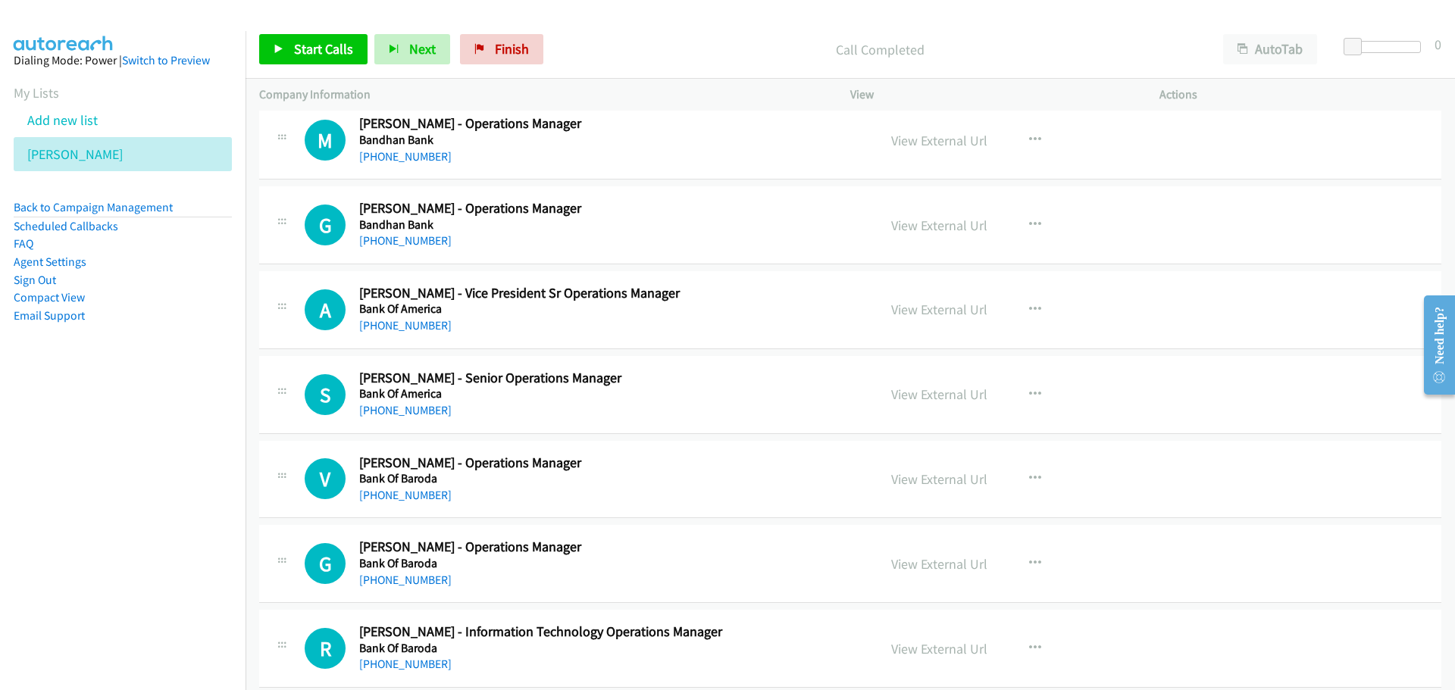
scroll to position [15148, 0]
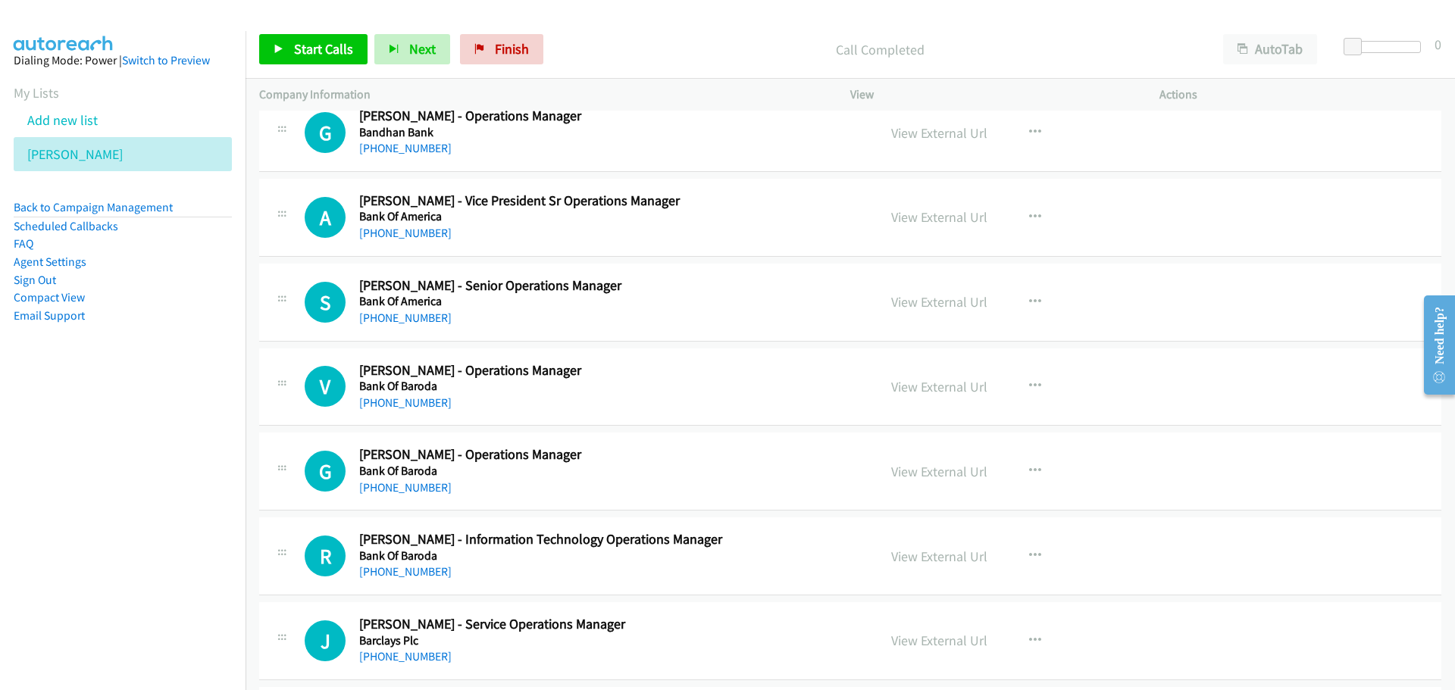
drag, startPoint x: 1448, startPoint y: 284, endPoint x: 1425, endPoint y: 424, distance: 142.0
click at [1425, 405] on html "Need help? Resource Center AutoReach Help Help Get the help you need from our k…" at bounding box center [1433, 344] width 44 height 120
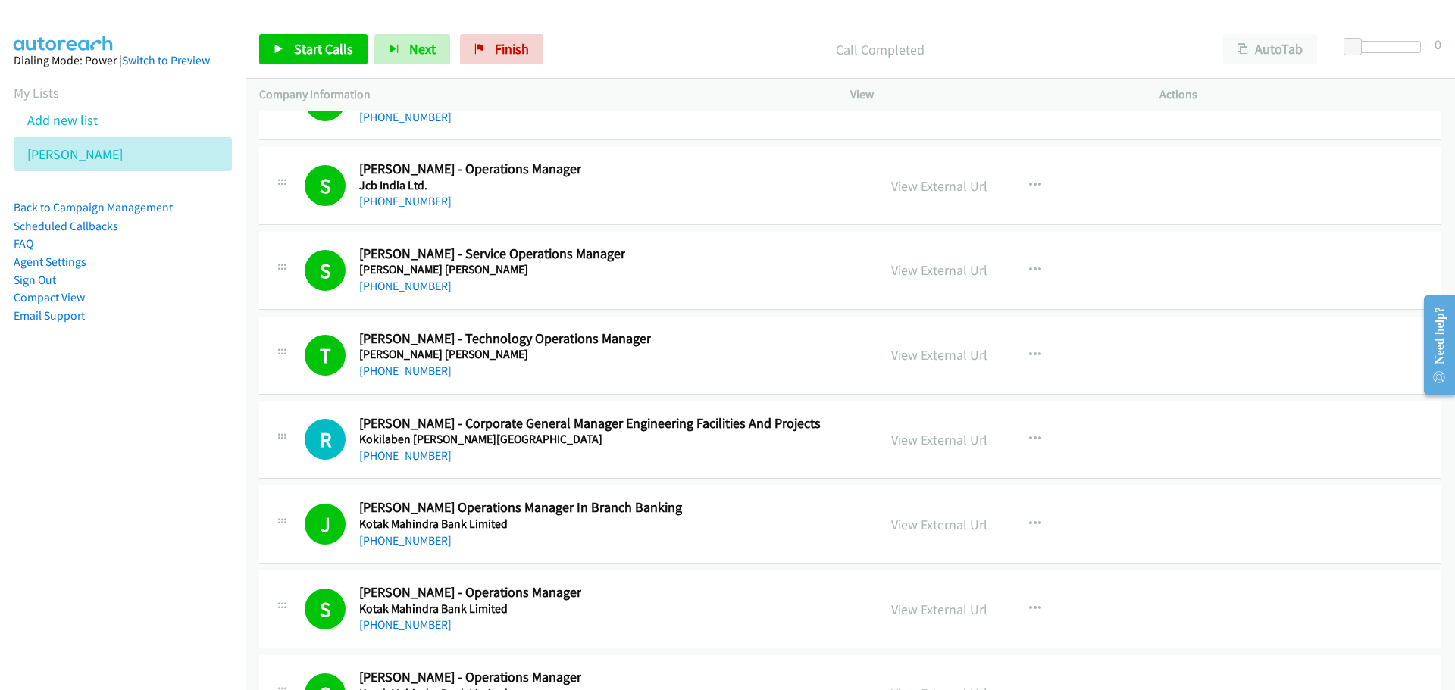
scroll to position [32693, 0]
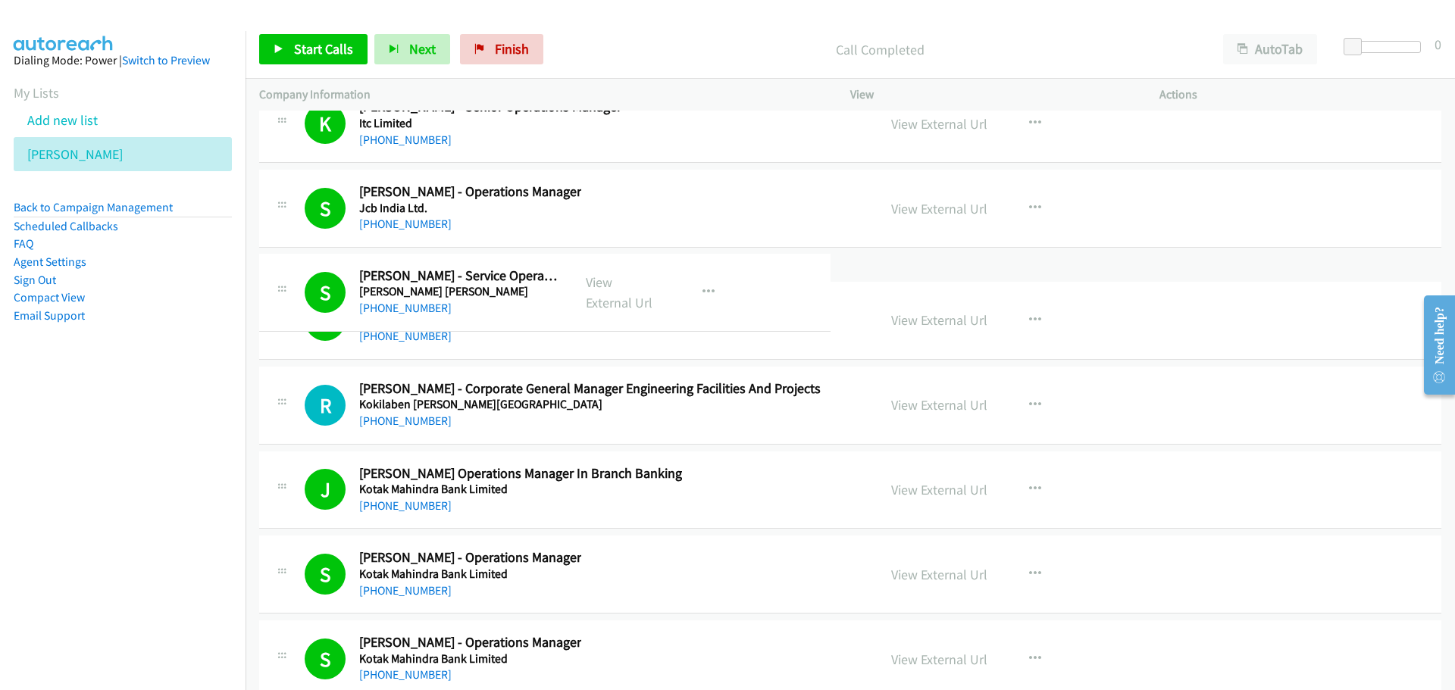
drag, startPoint x: 446, startPoint y: 313, endPoint x: 589, endPoint y: 312, distance: 144.0
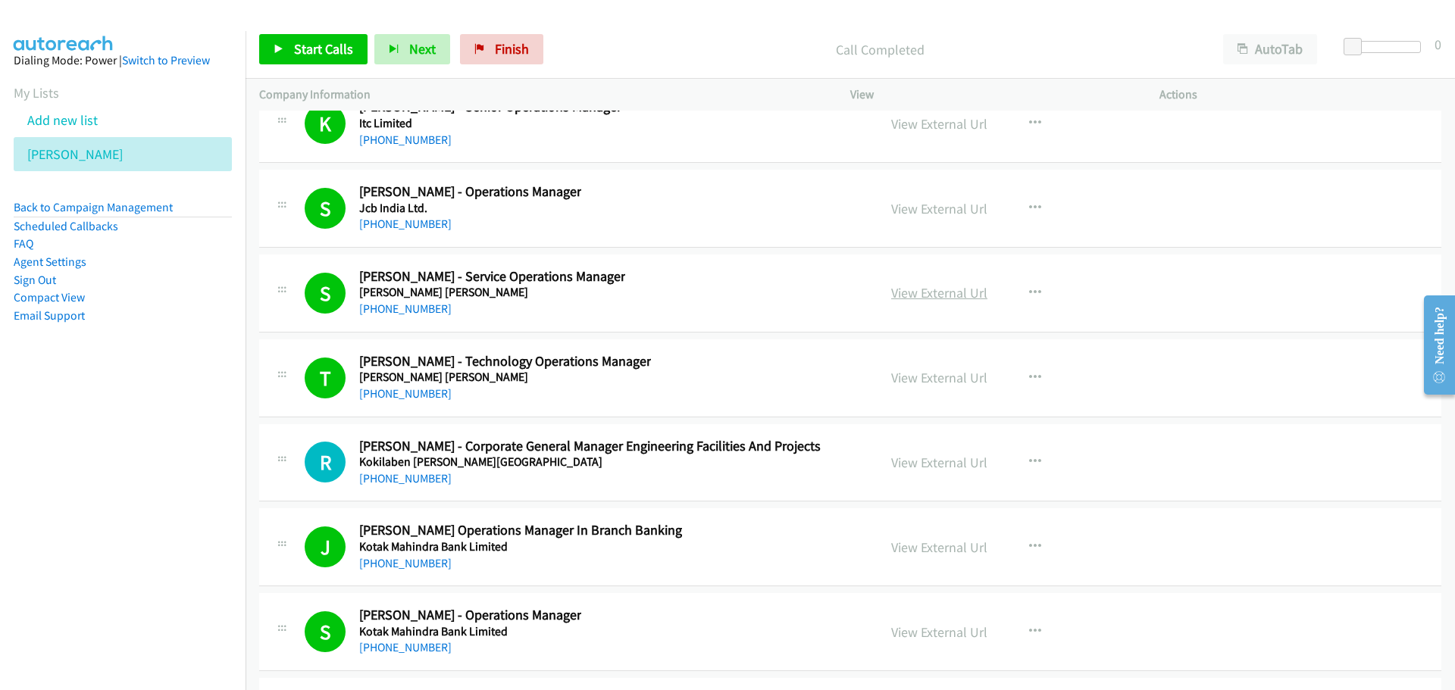
drag, startPoint x: 933, startPoint y: 283, endPoint x: 933, endPoint y: 297, distance: 13.6
click at [933, 297] on link "View External Url" at bounding box center [939, 292] width 96 height 17
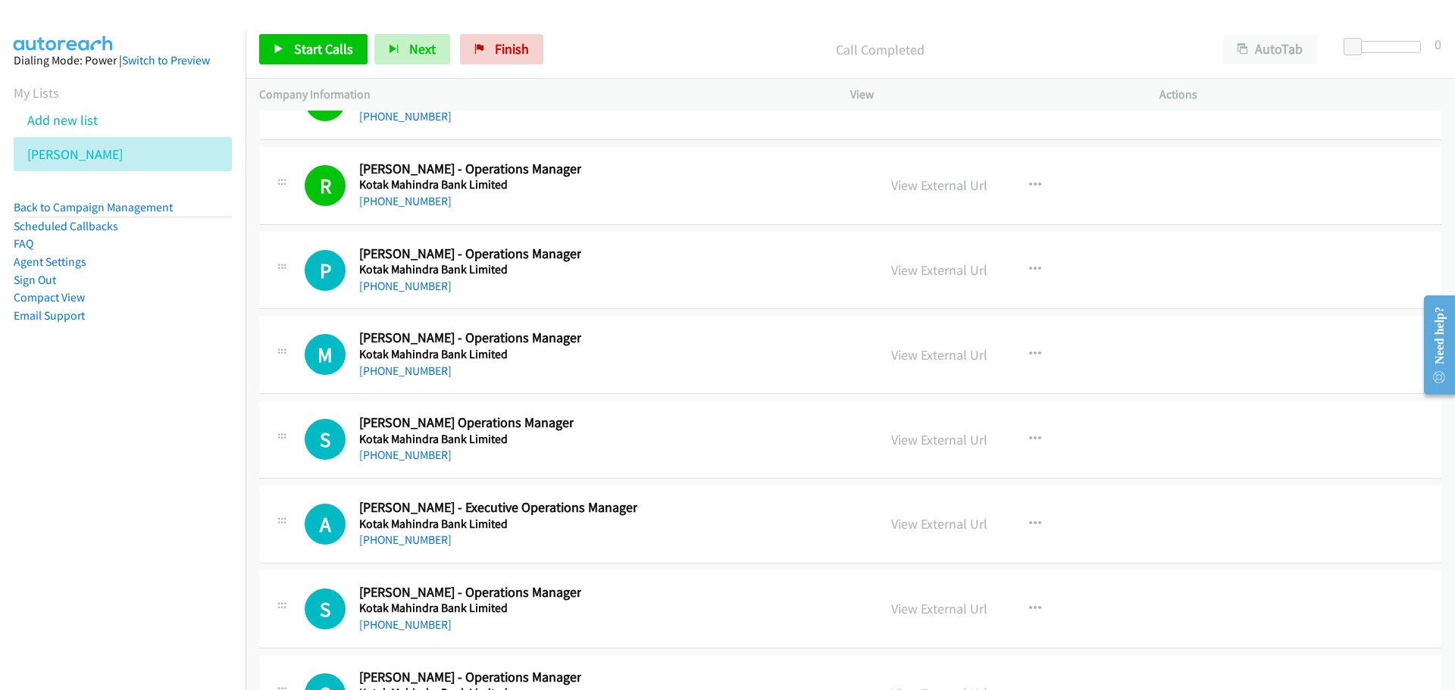
scroll to position [33299, 0]
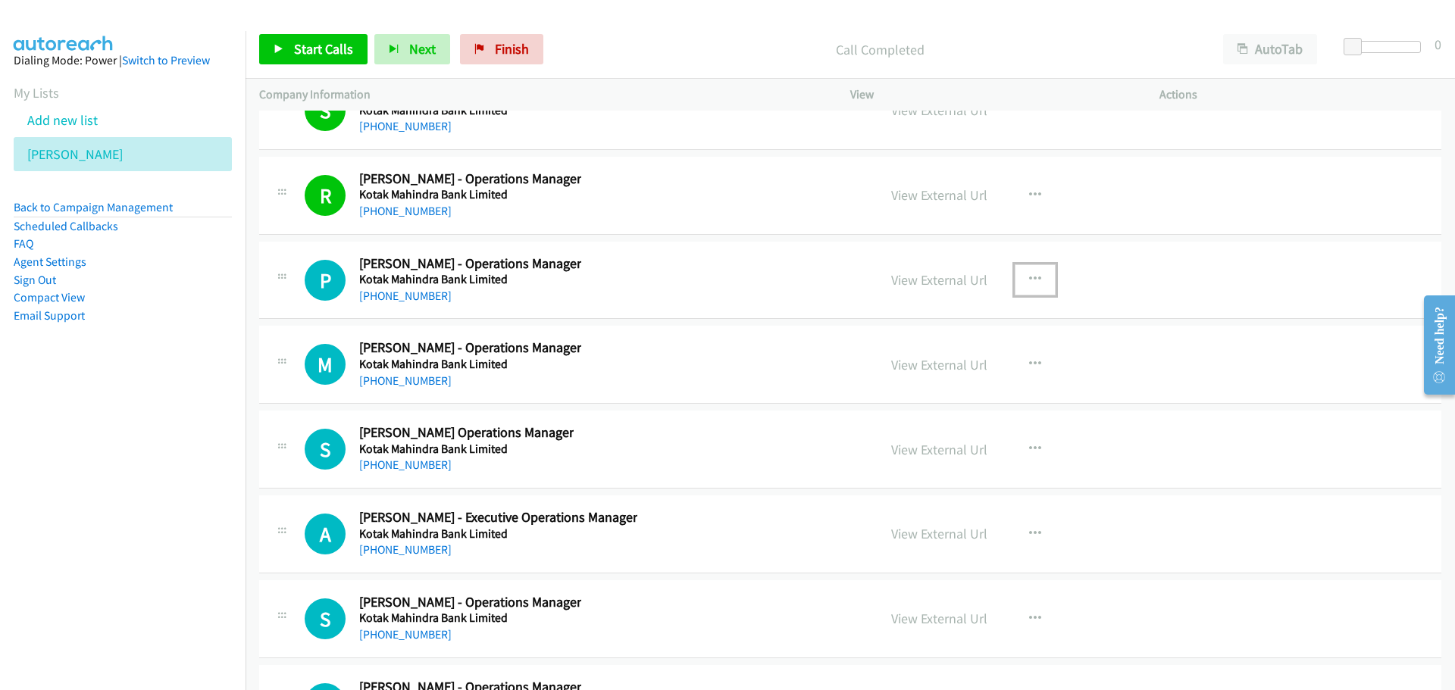
click at [1030, 283] on icon "button" at bounding box center [1035, 280] width 12 height 12
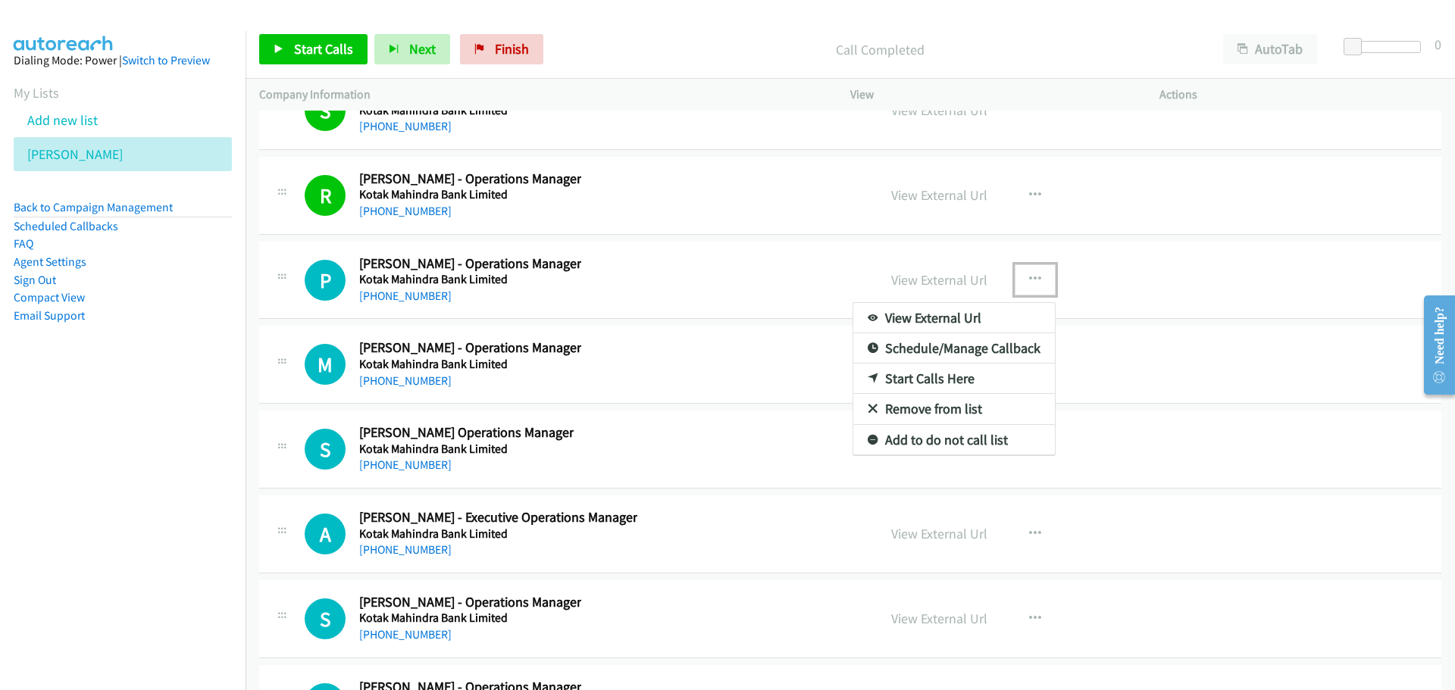
click at [881, 381] on link "Start Calls Here" at bounding box center [954, 379] width 202 height 30
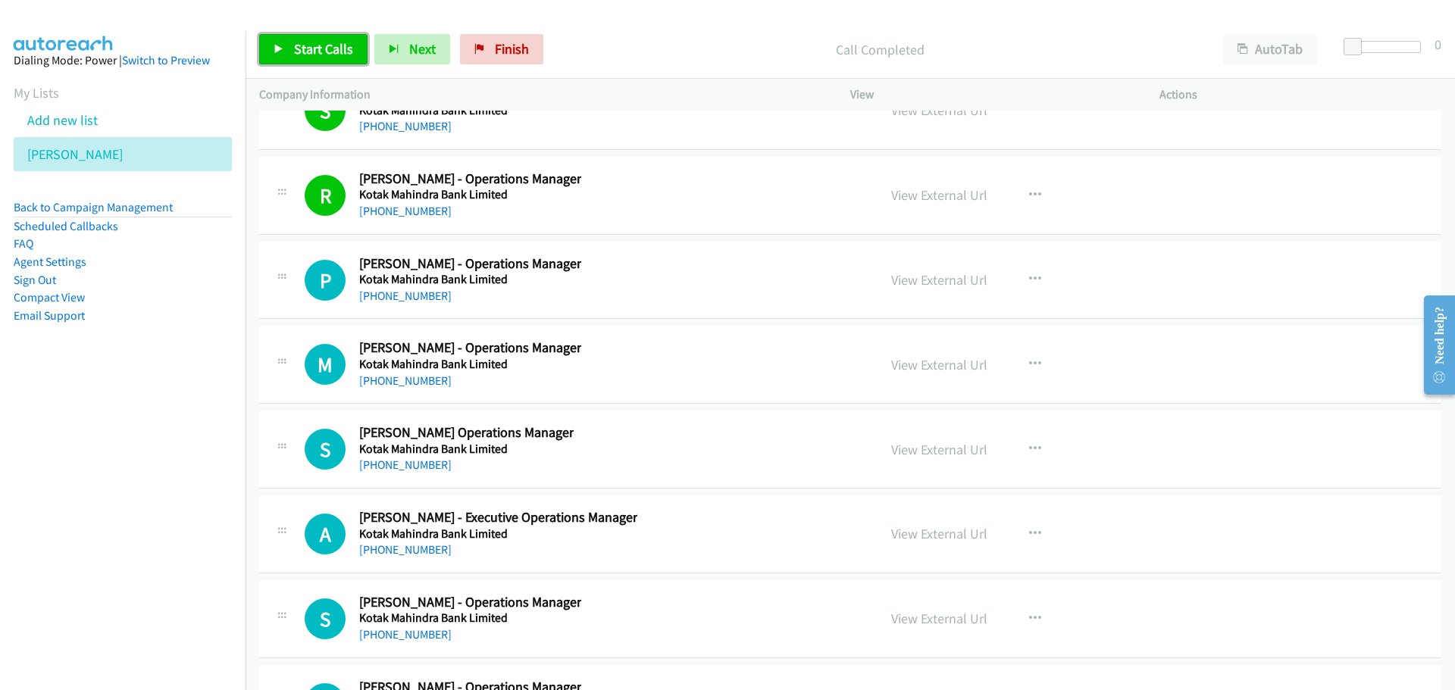
click at [294, 56] on span "Start Calls" at bounding box center [323, 48] width 59 height 17
click at [284, 56] on link "Pause" at bounding box center [300, 49] width 83 height 30
click at [282, 45] on icon at bounding box center [279, 50] width 11 height 11
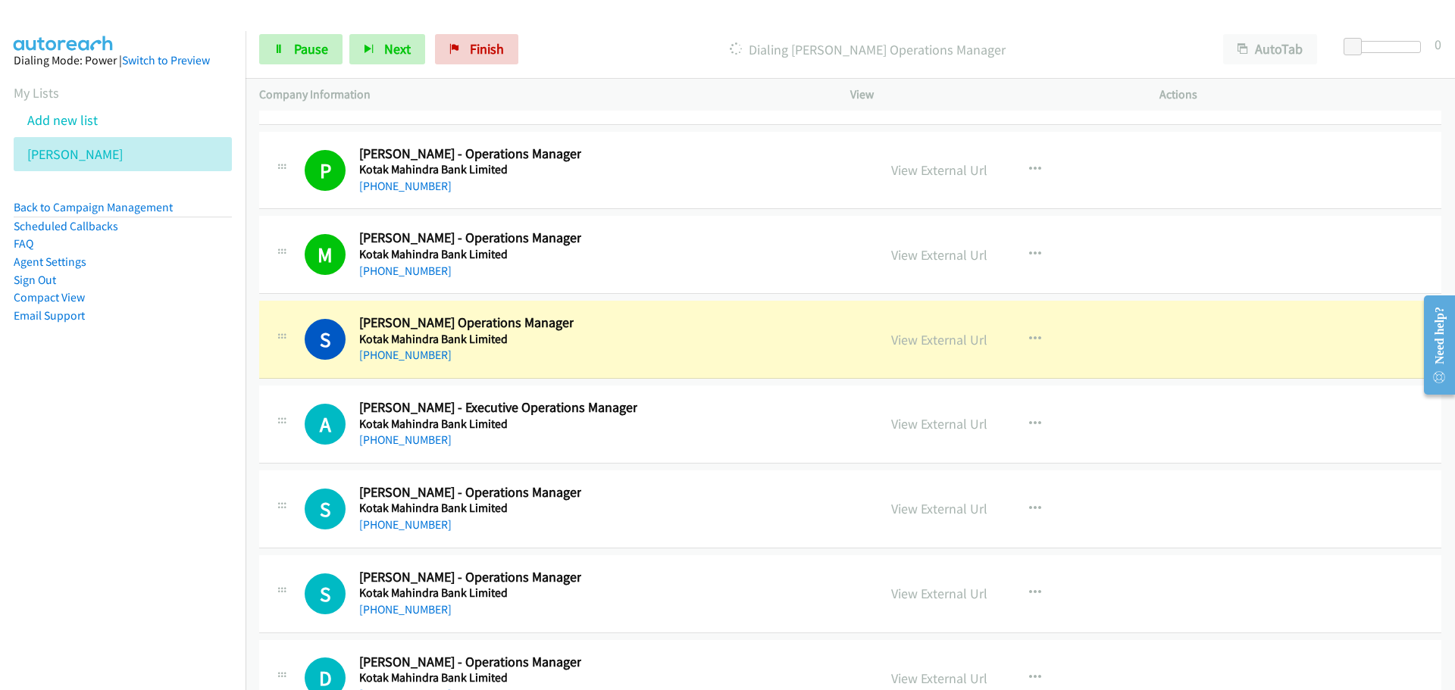
scroll to position [33451, 0]
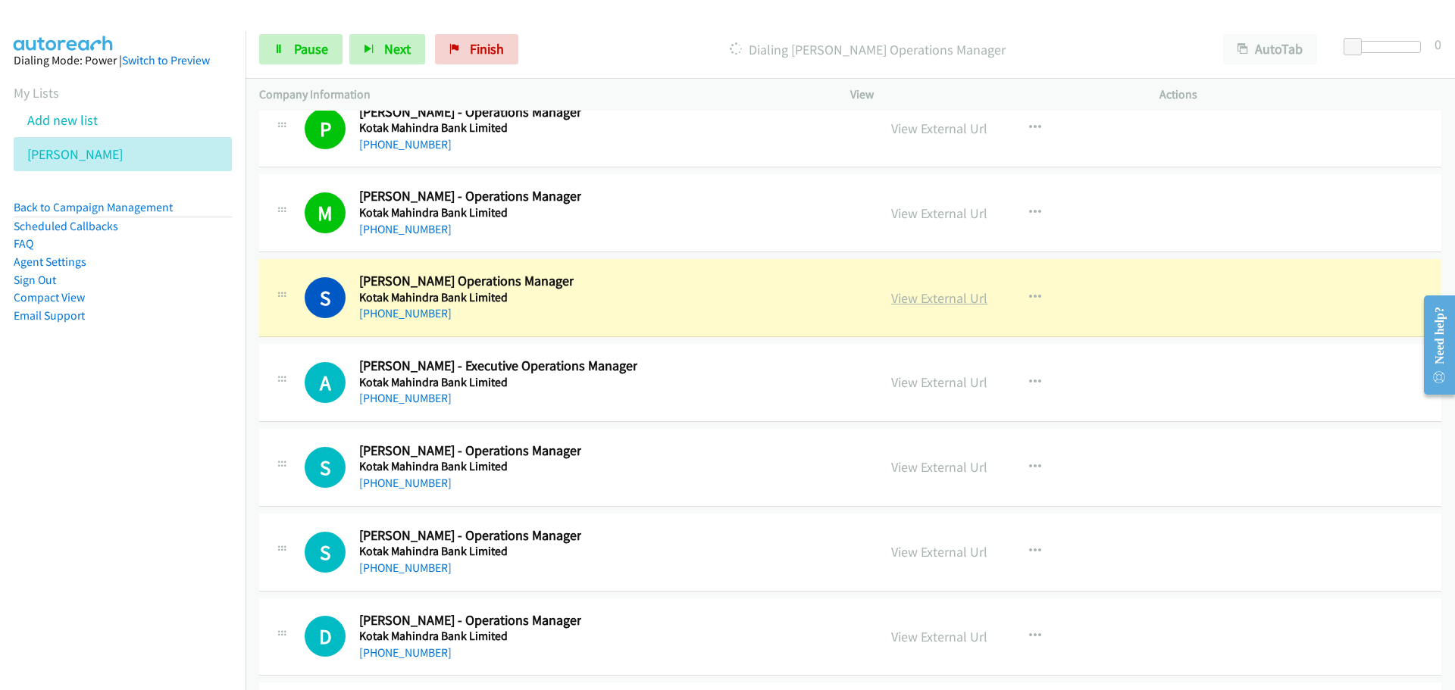
click at [941, 296] on link "View External Url" at bounding box center [939, 297] width 96 height 17
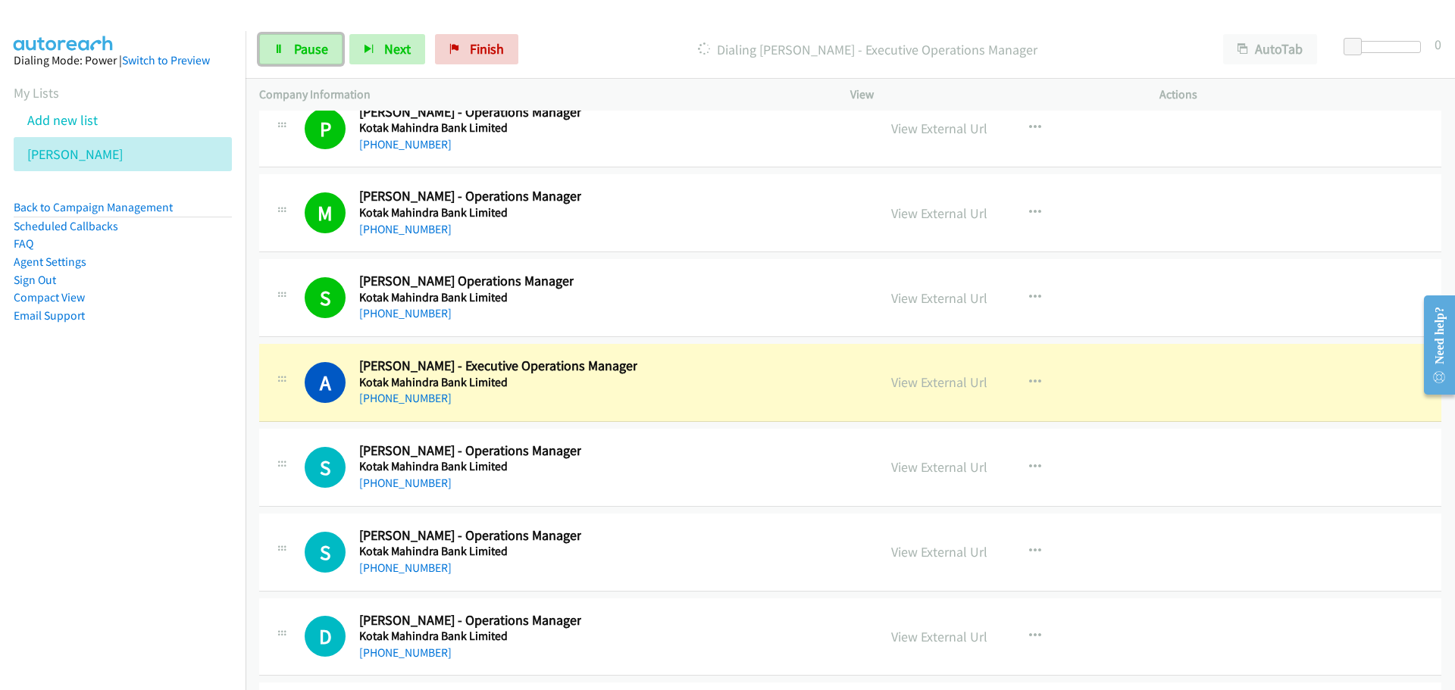
click at [299, 36] on link "Pause" at bounding box center [300, 49] width 83 height 30
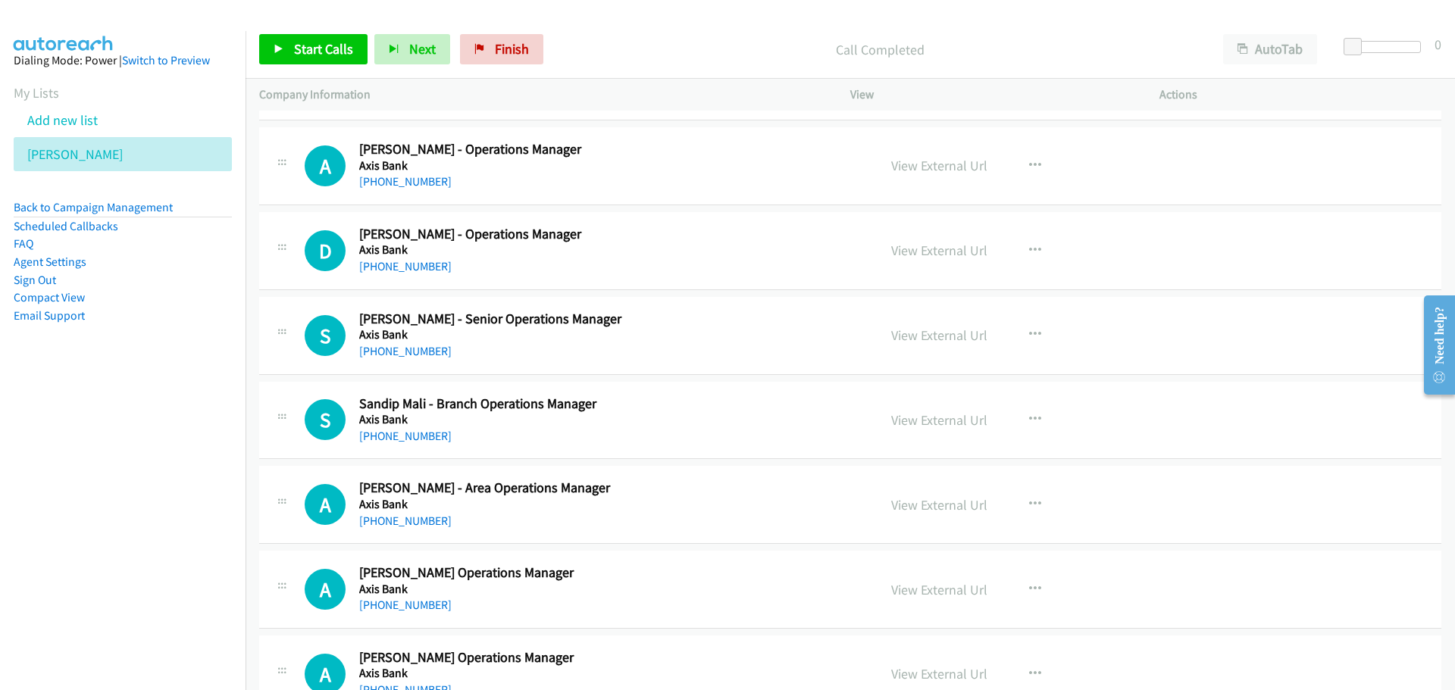
scroll to position [985, 0]
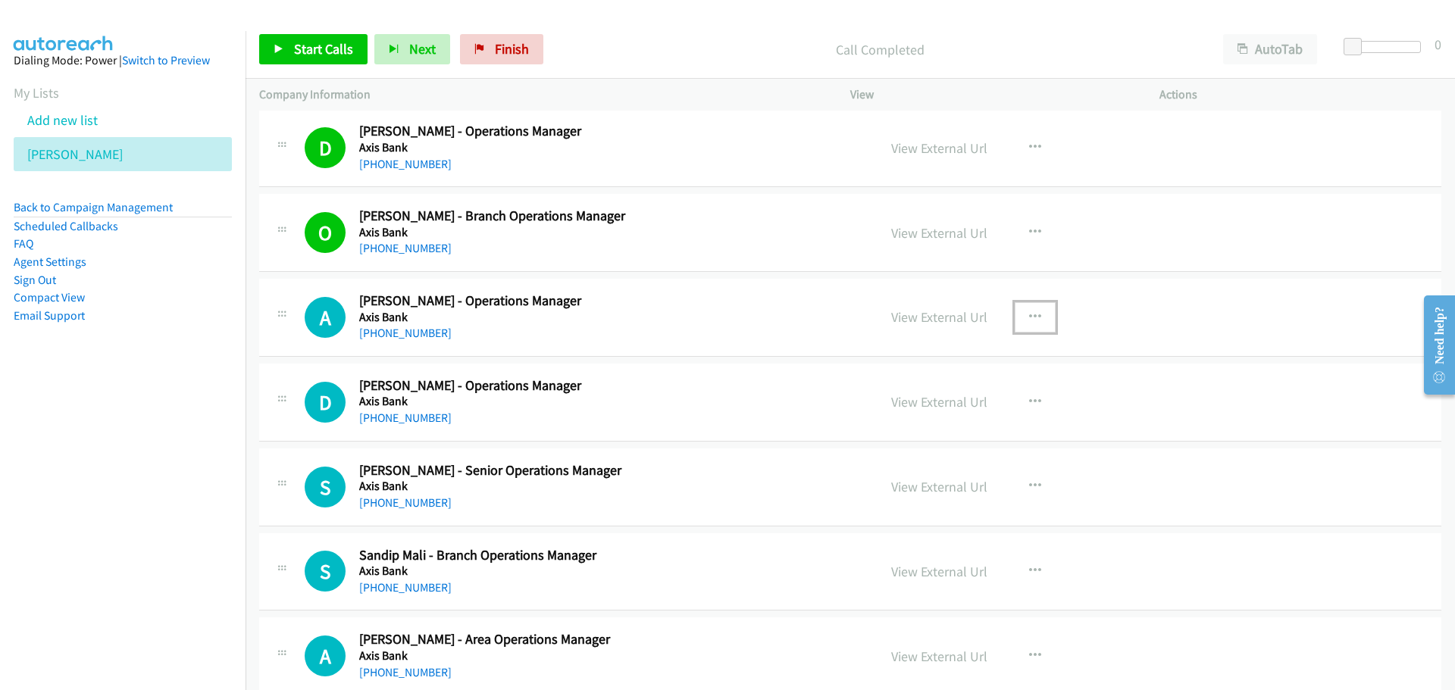
click at [1036, 307] on button "button" at bounding box center [1035, 317] width 41 height 30
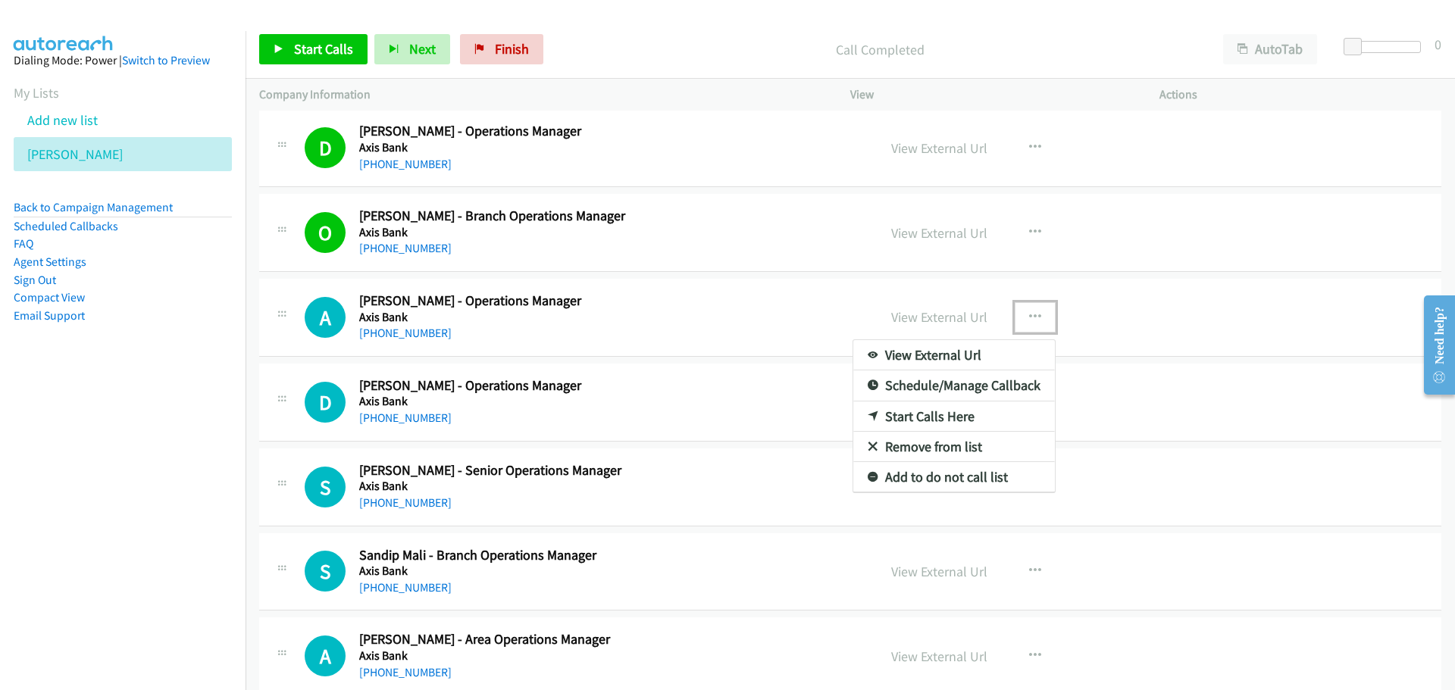
click at [897, 409] on link "Start Calls Here" at bounding box center [954, 417] width 202 height 30
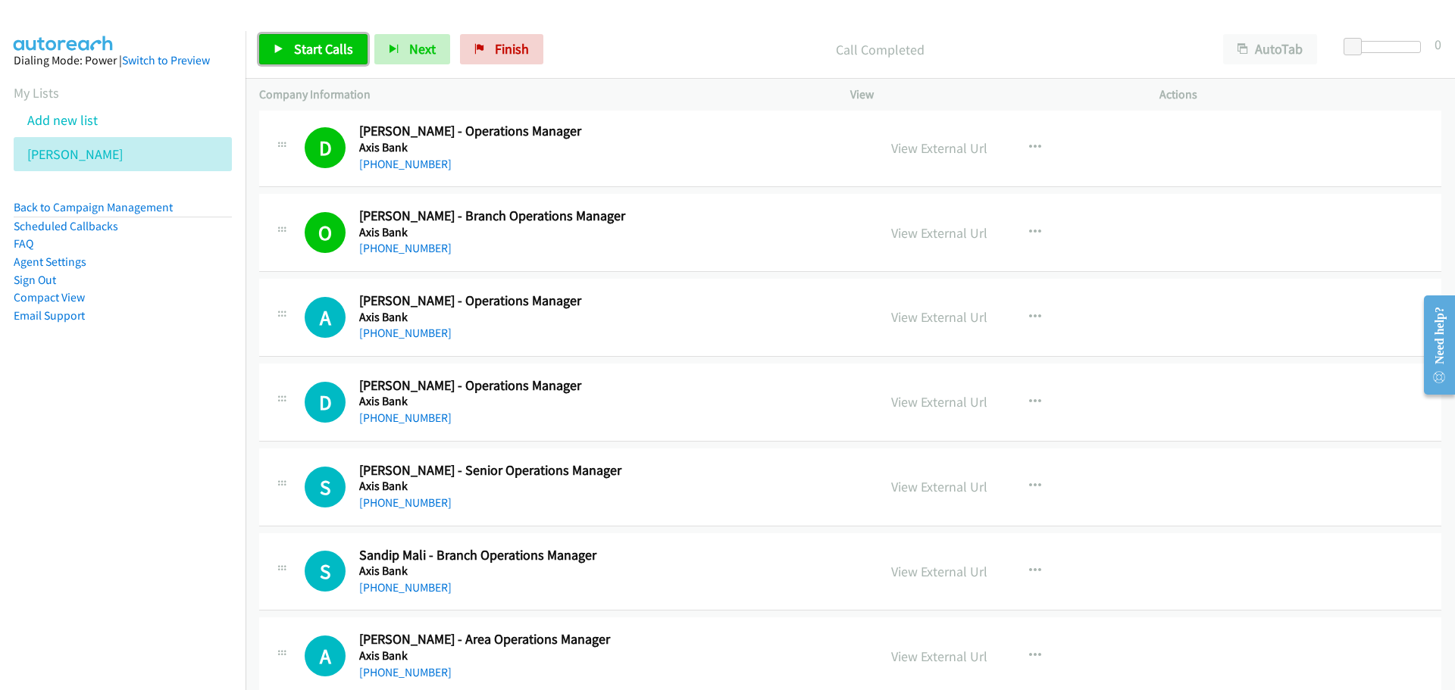
click at [287, 46] on link "Start Calls" at bounding box center [313, 49] width 108 height 30
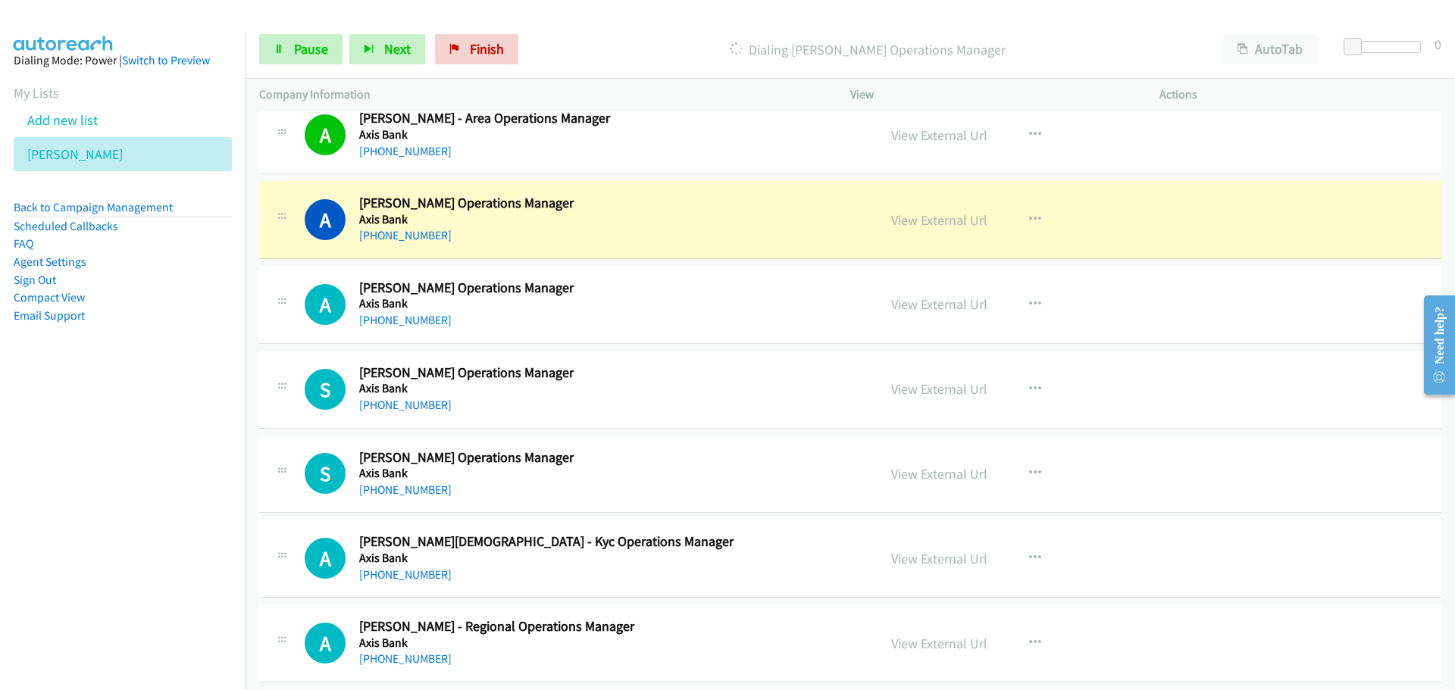
scroll to position [1591, 0]
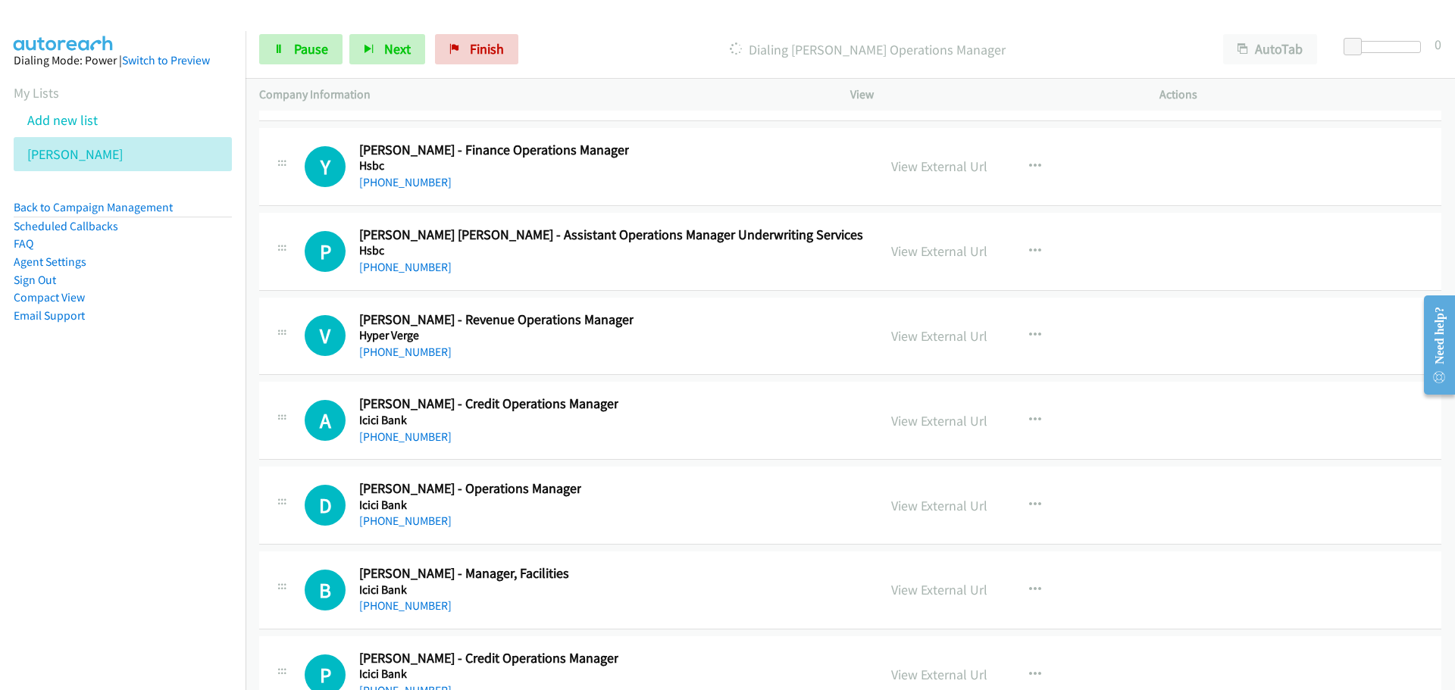
drag, startPoint x: 1446, startPoint y: 144, endPoint x: 34, endPoint y: 89, distance: 1412.6
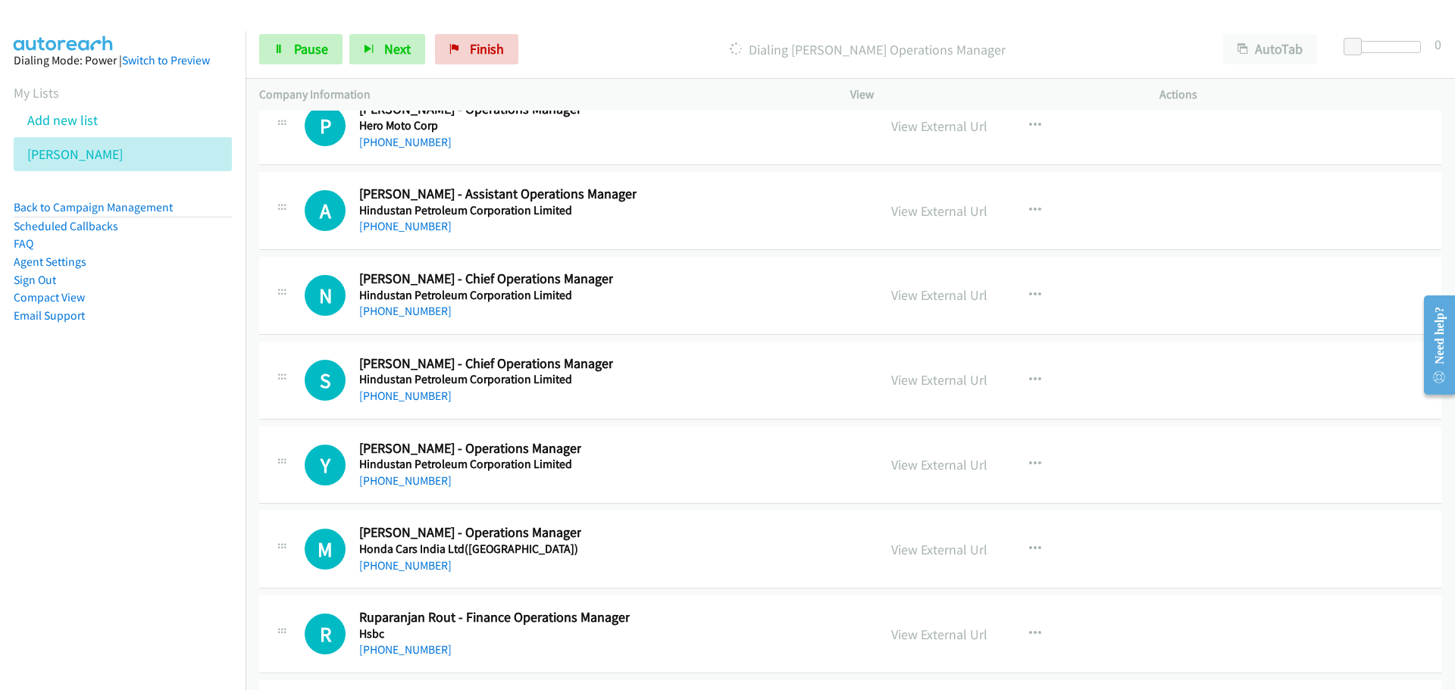
scroll to position [23399, 0]
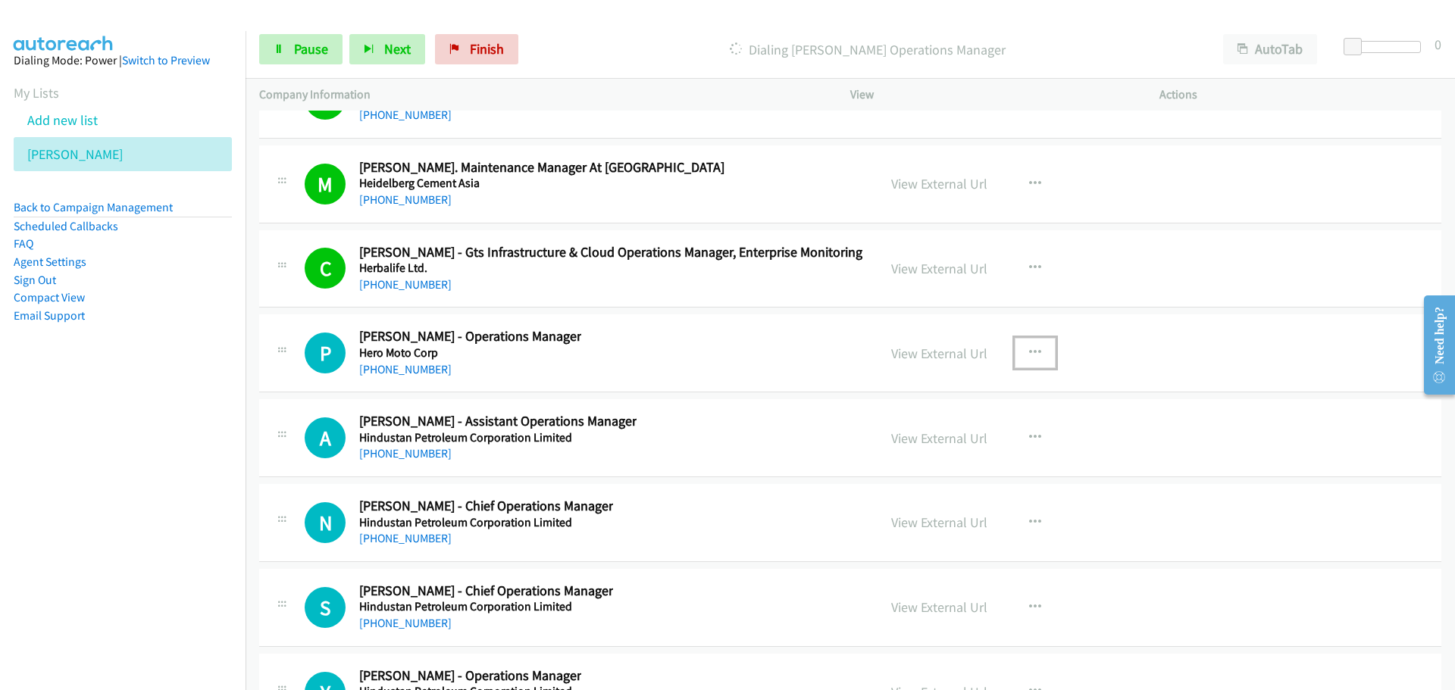
click at [1015, 347] on button "button" at bounding box center [1035, 353] width 41 height 30
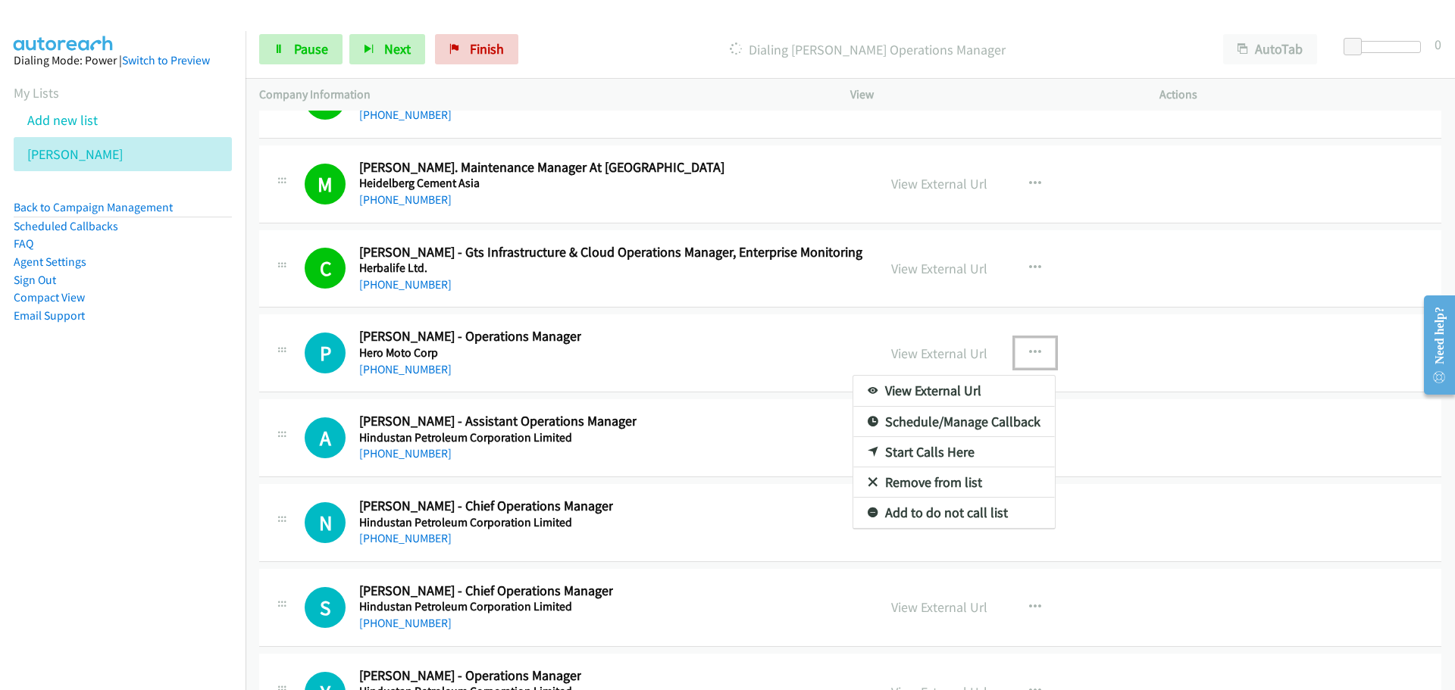
drag, startPoint x: 880, startPoint y: 449, endPoint x: 824, endPoint y: 437, distance: 57.4
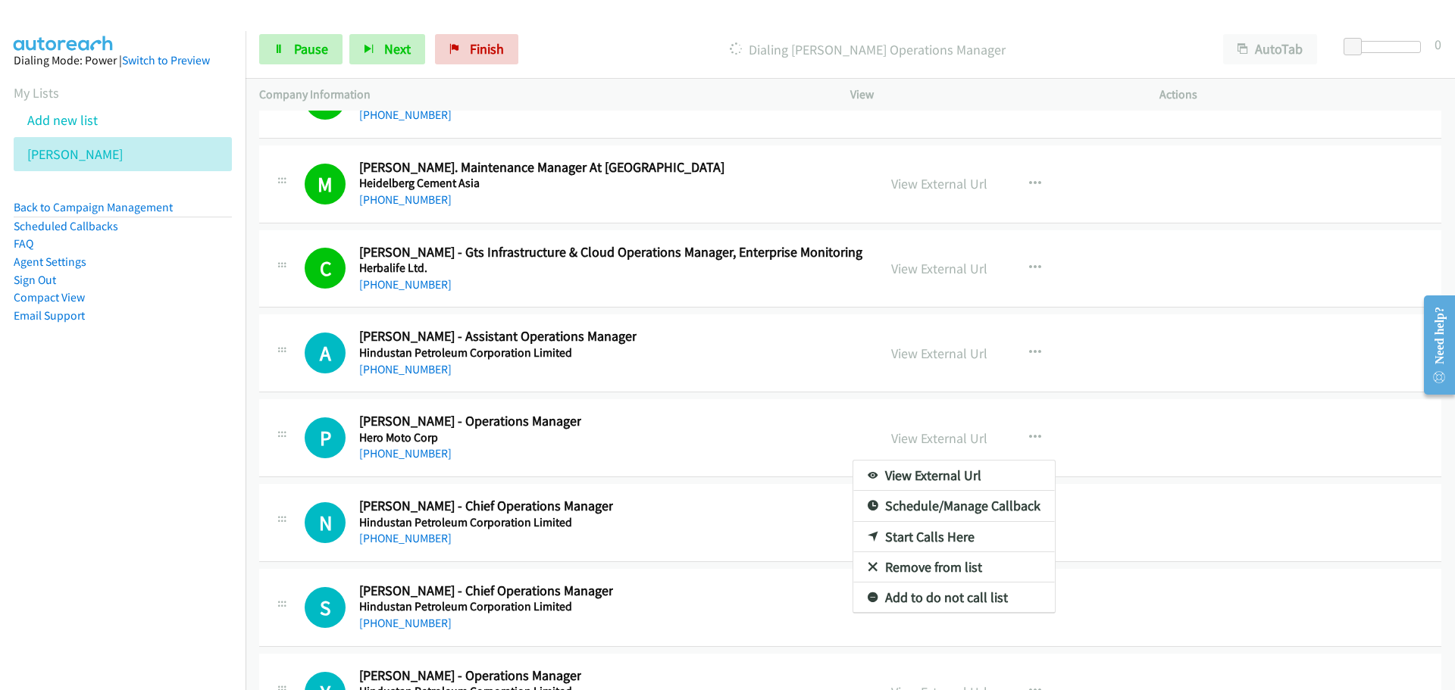
click at [911, 534] on link "Start Calls Here" at bounding box center [954, 537] width 202 height 30
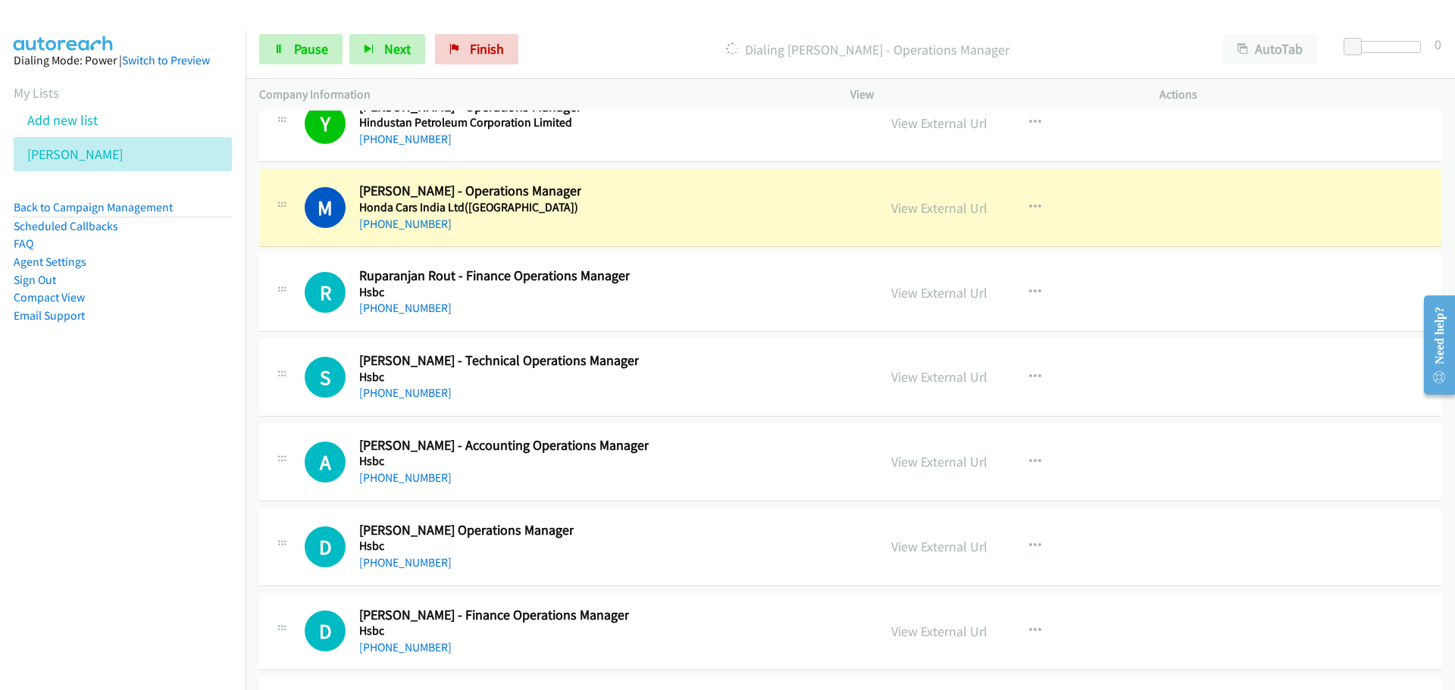
scroll to position [24005, 0]
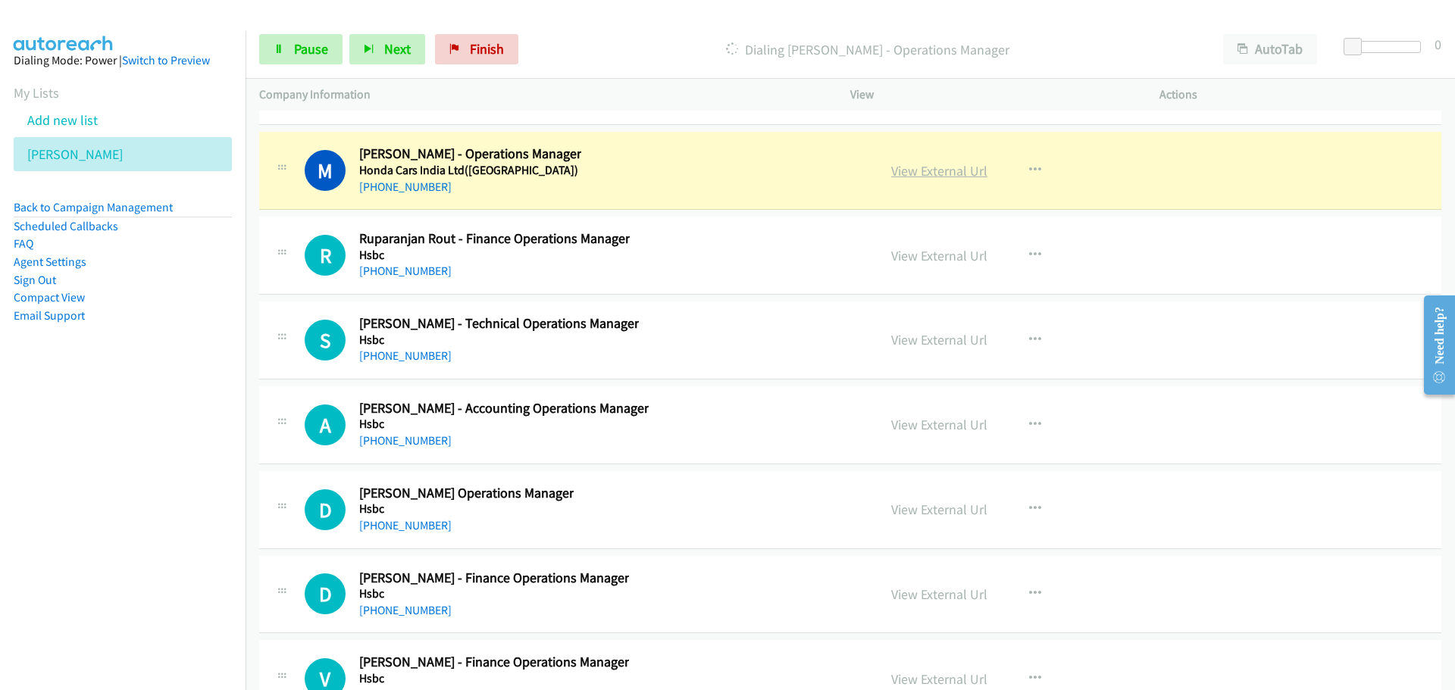
click at [917, 171] on link "View External Url" at bounding box center [939, 170] width 96 height 17
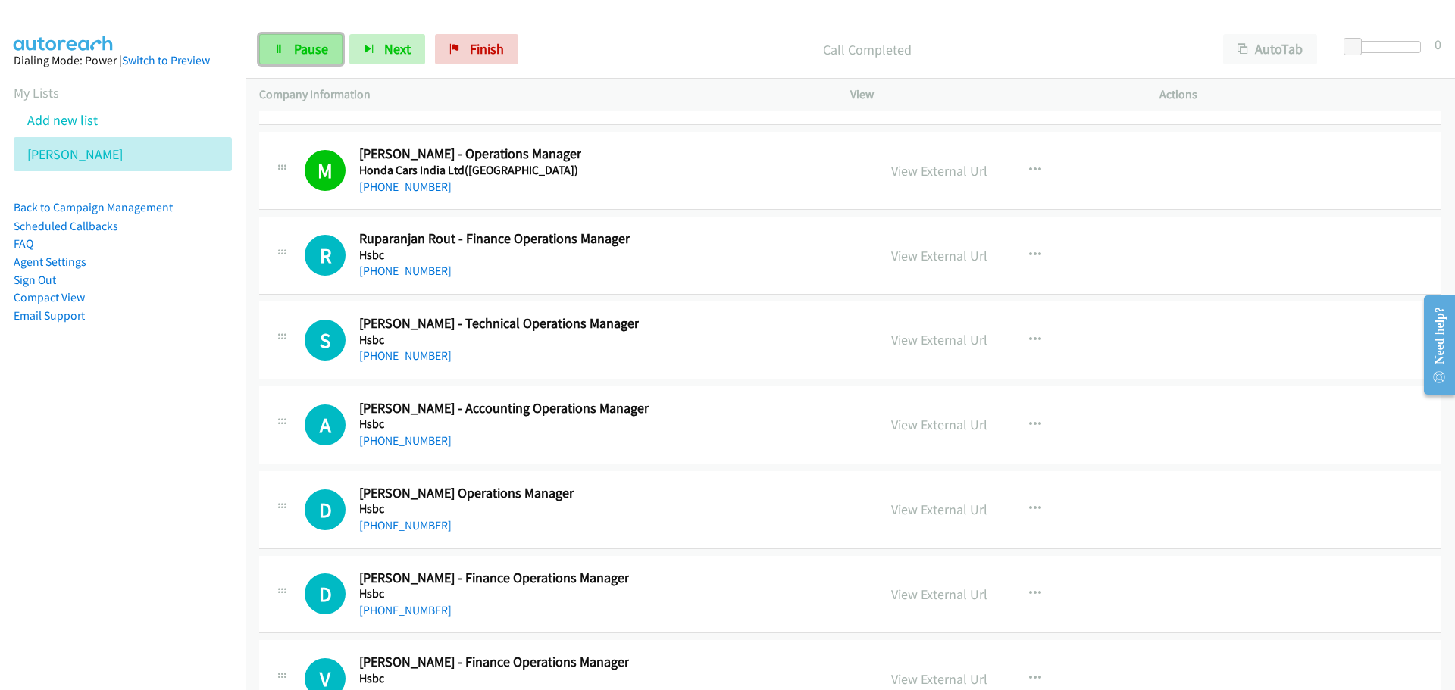
click at [305, 42] on span "Pause" at bounding box center [311, 48] width 34 height 17
click at [325, 53] on span "Start Calls" at bounding box center [323, 48] width 59 height 17
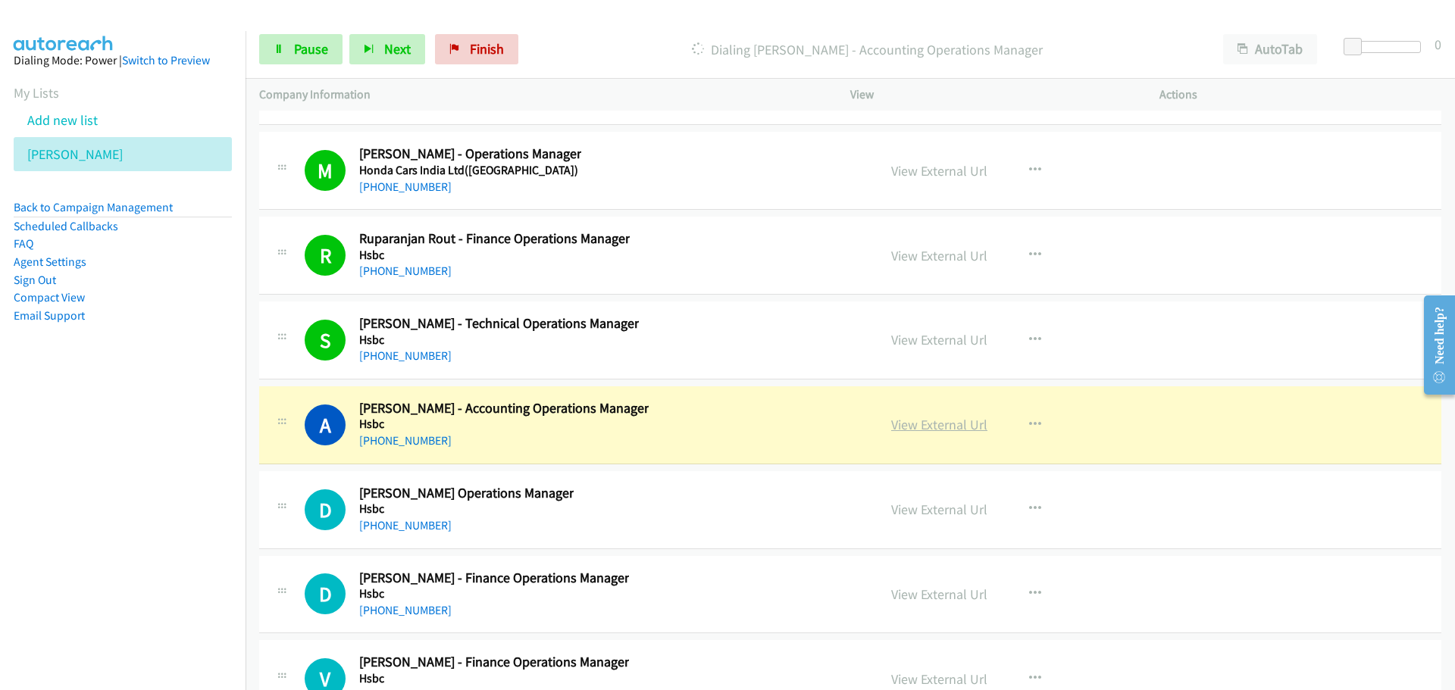
click at [919, 429] on link "View External Url" at bounding box center [939, 424] width 96 height 17
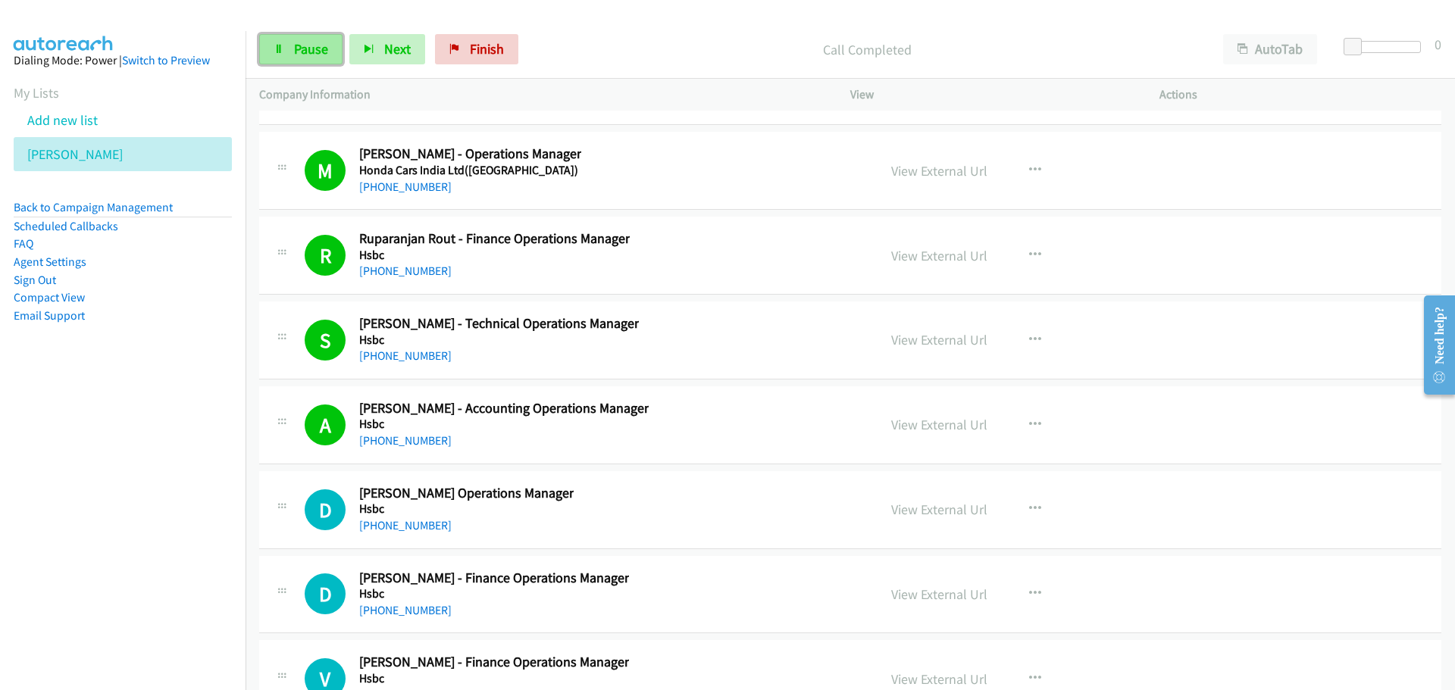
click at [291, 63] on link "Pause" at bounding box center [300, 49] width 83 height 30
click at [328, 48] on span "Start Calls" at bounding box center [323, 48] width 59 height 17
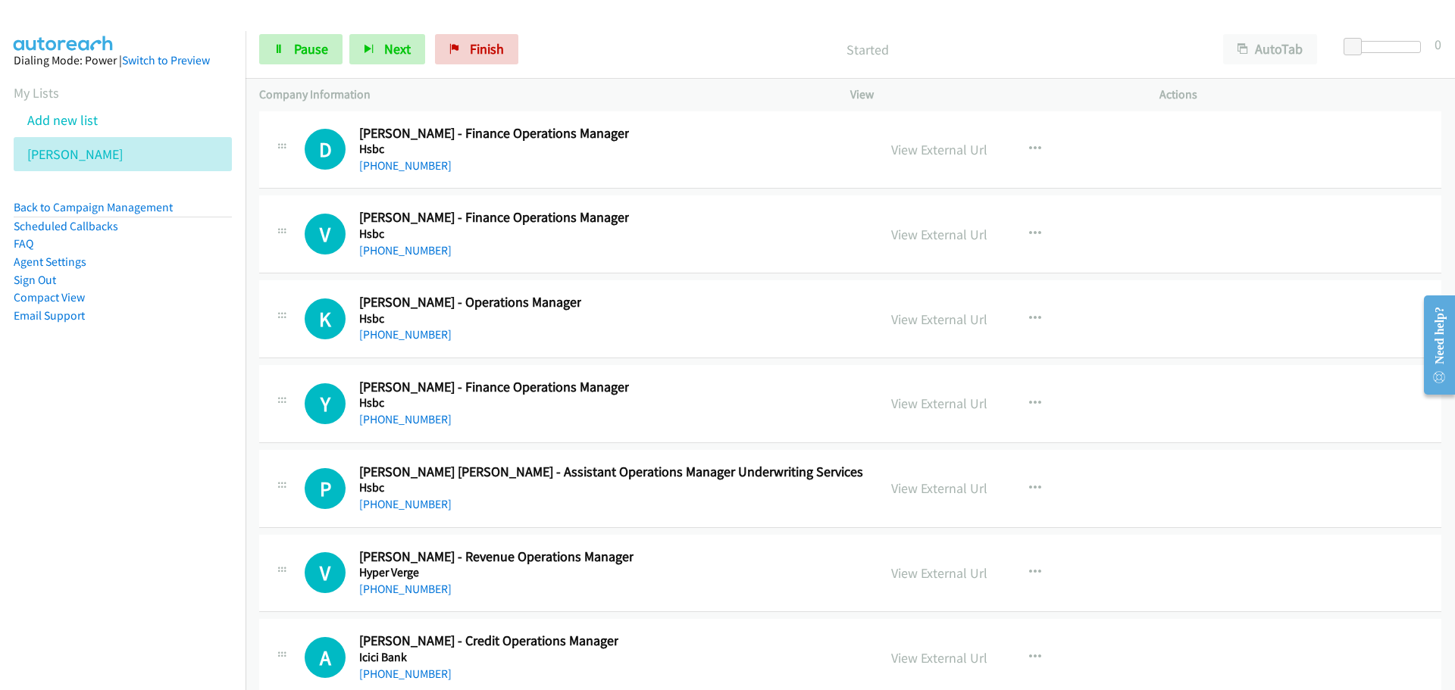
scroll to position [24460, 0]
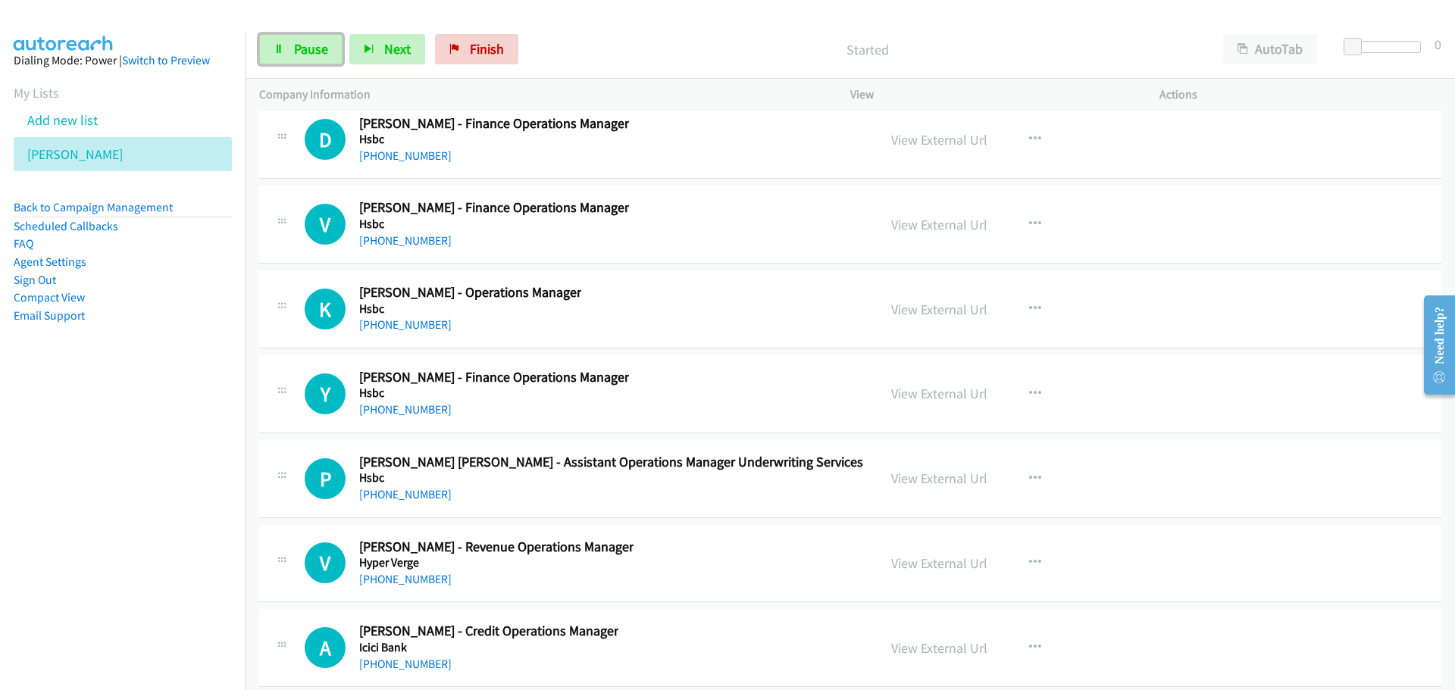
click at [288, 55] on link "Pause" at bounding box center [300, 49] width 83 height 30
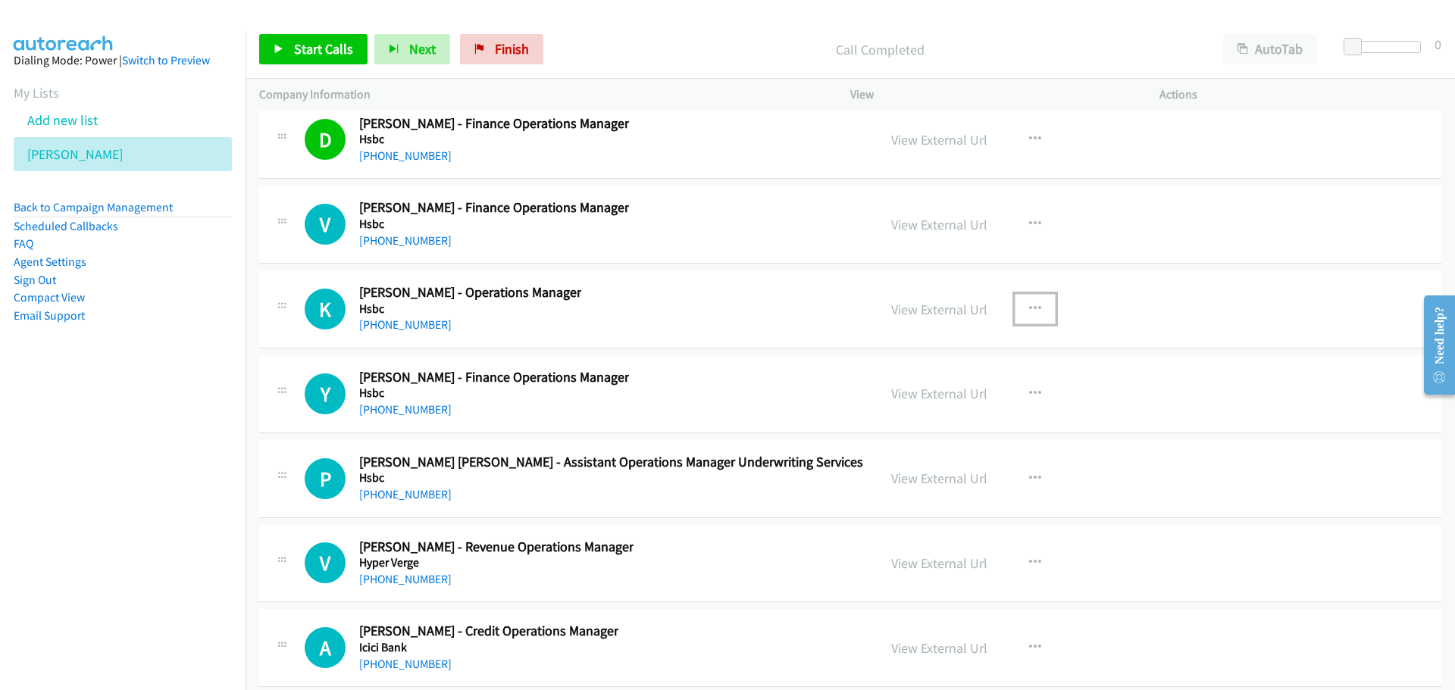
click at [1036, 310] on button "button" at bounding box center [1035, 309] width 41 height 30
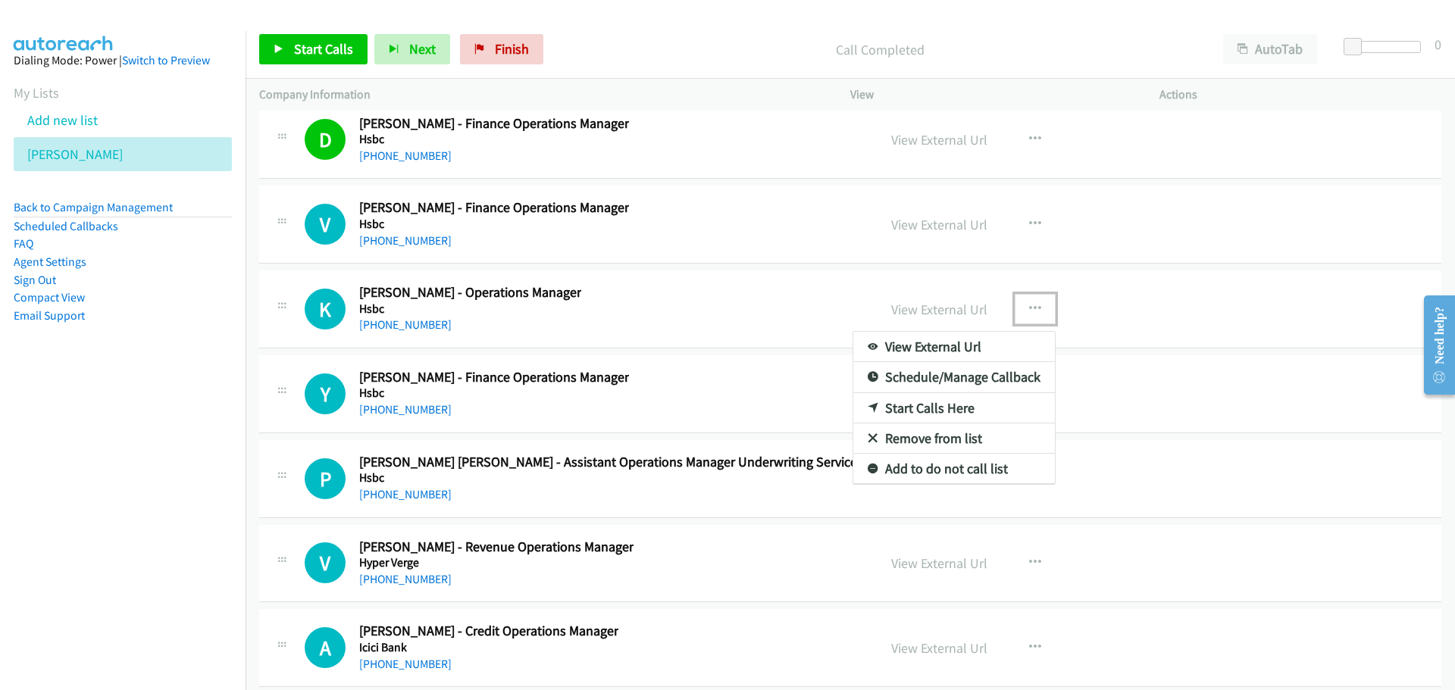
click at [898, 402] on link "Start Calls Here" at bounding box center [954, 408] width 202 height 30
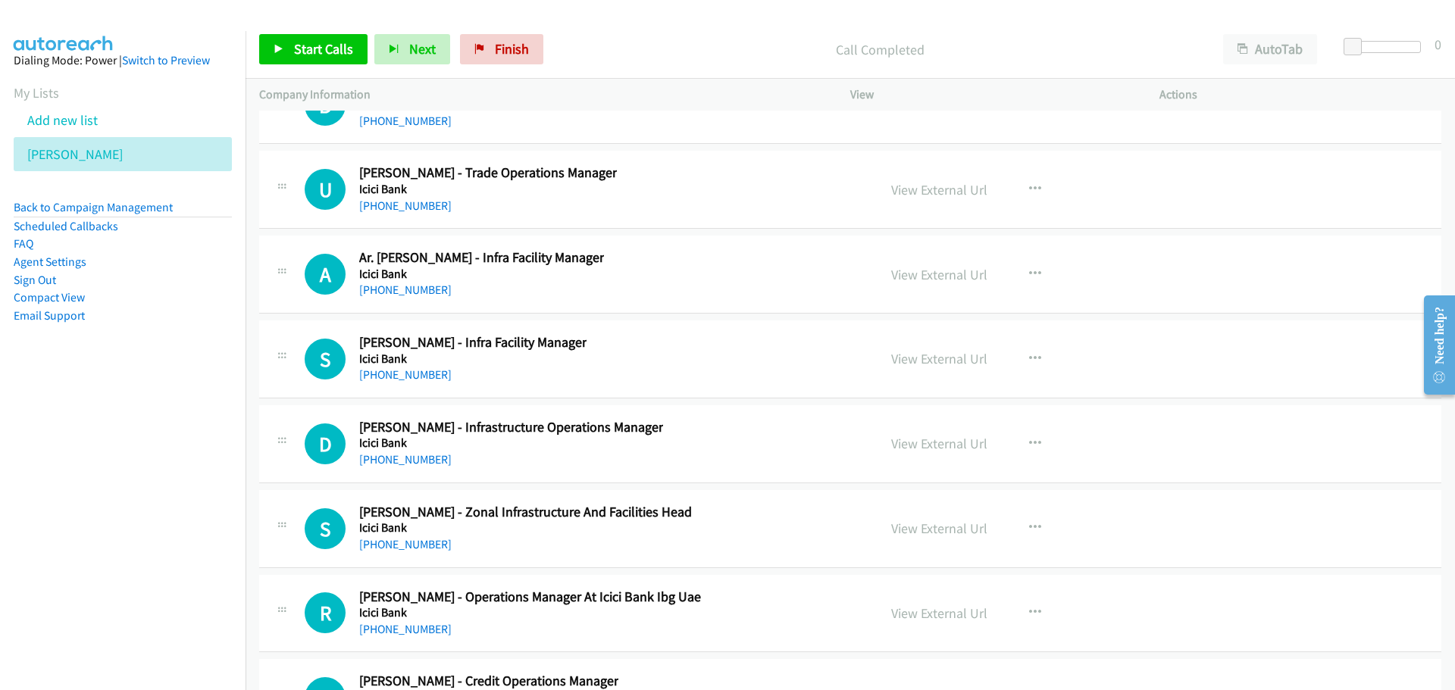
scroll to position [25369, 0]
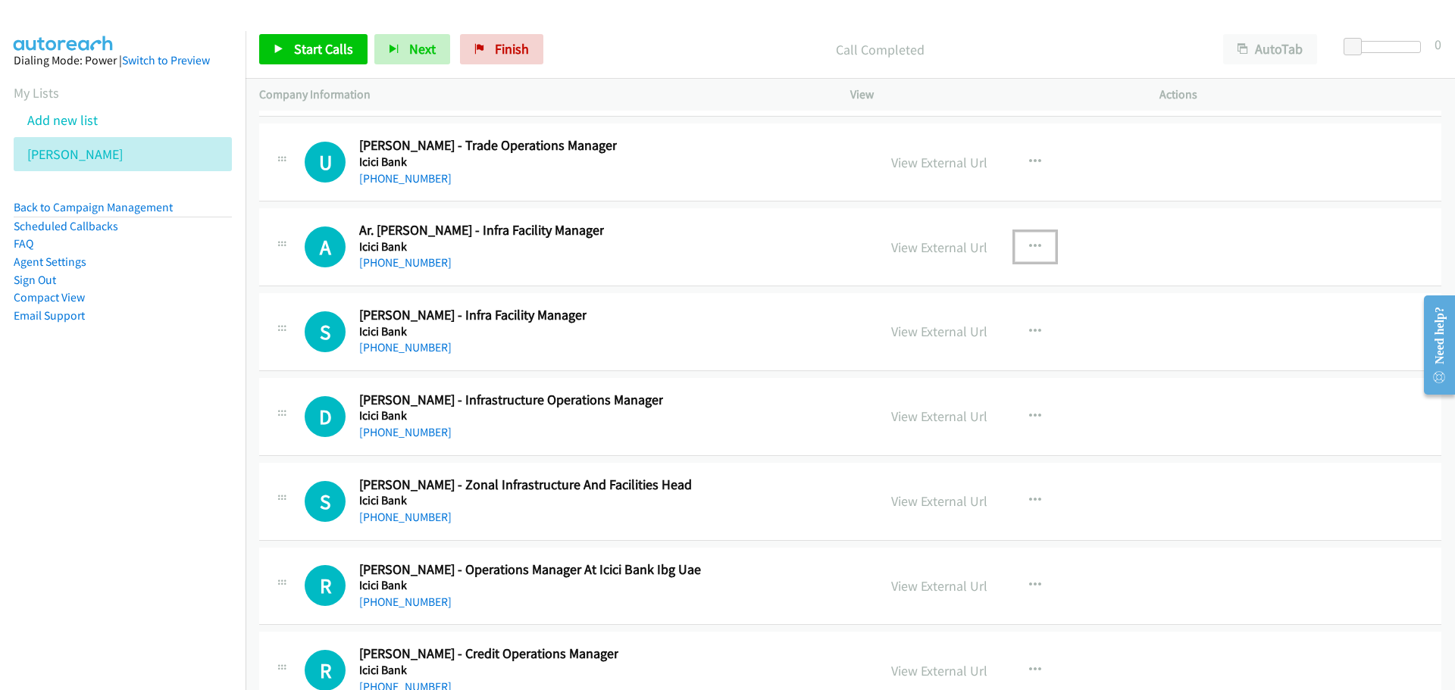
click at [1031, 253] on button "button" at bounding box center [1035, 247] width 41 height 30
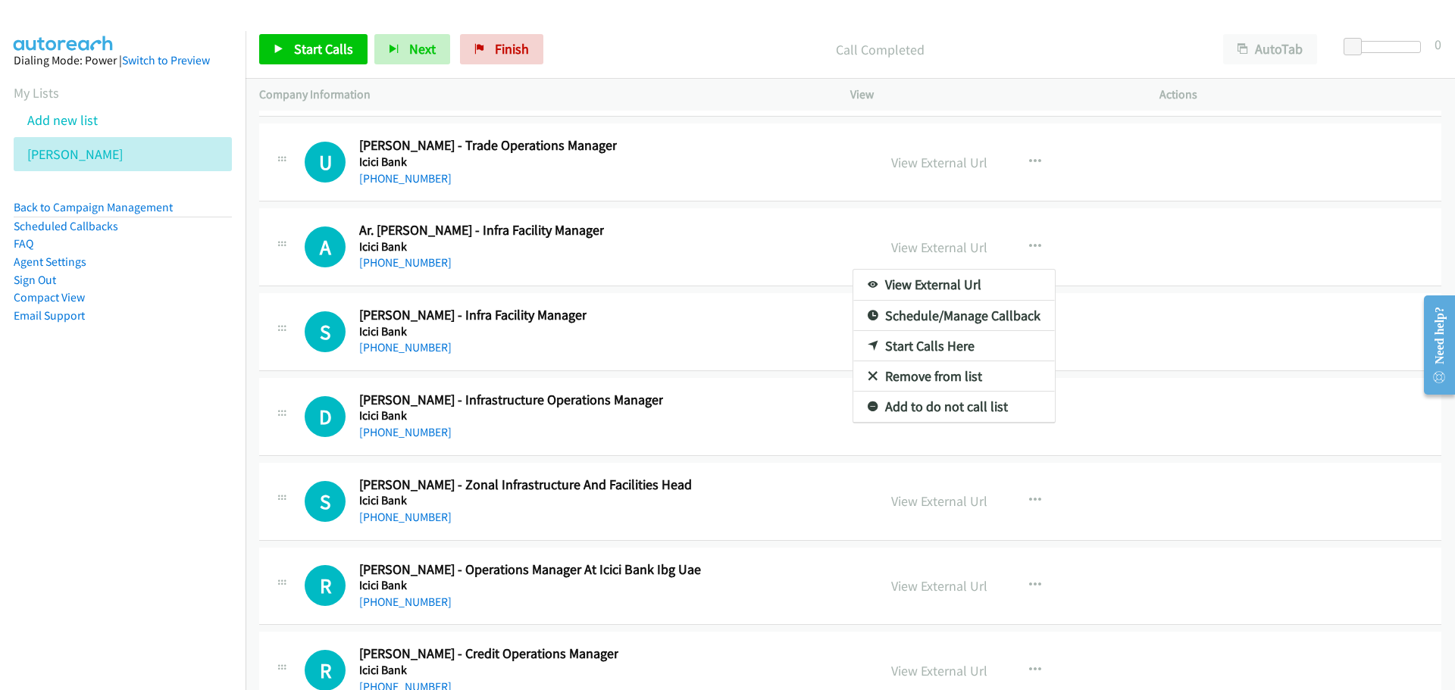
click at [899, 345] on link "Start Calls Here" at bounding box center [954, 346] width 202 height 30
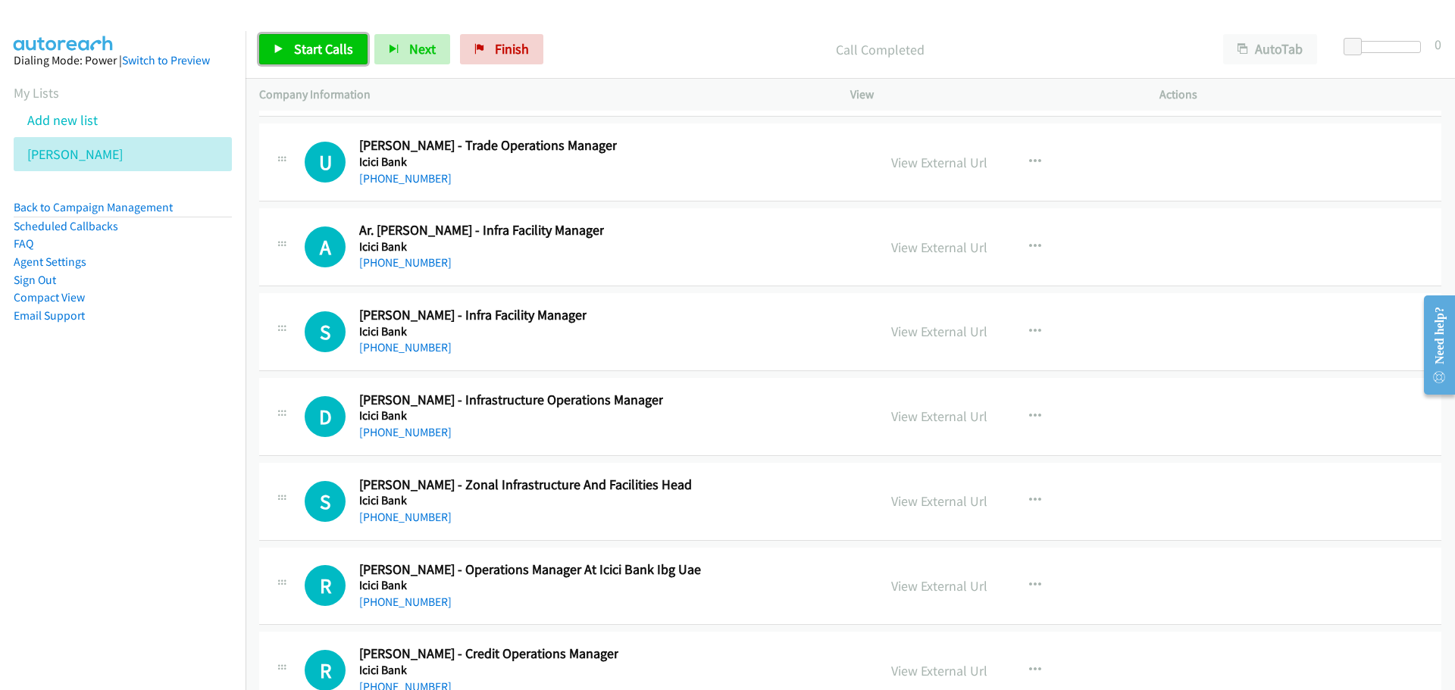
click at [311, 42] on span "Start Calls" at bounding box center [323, 48] width 59 height 17
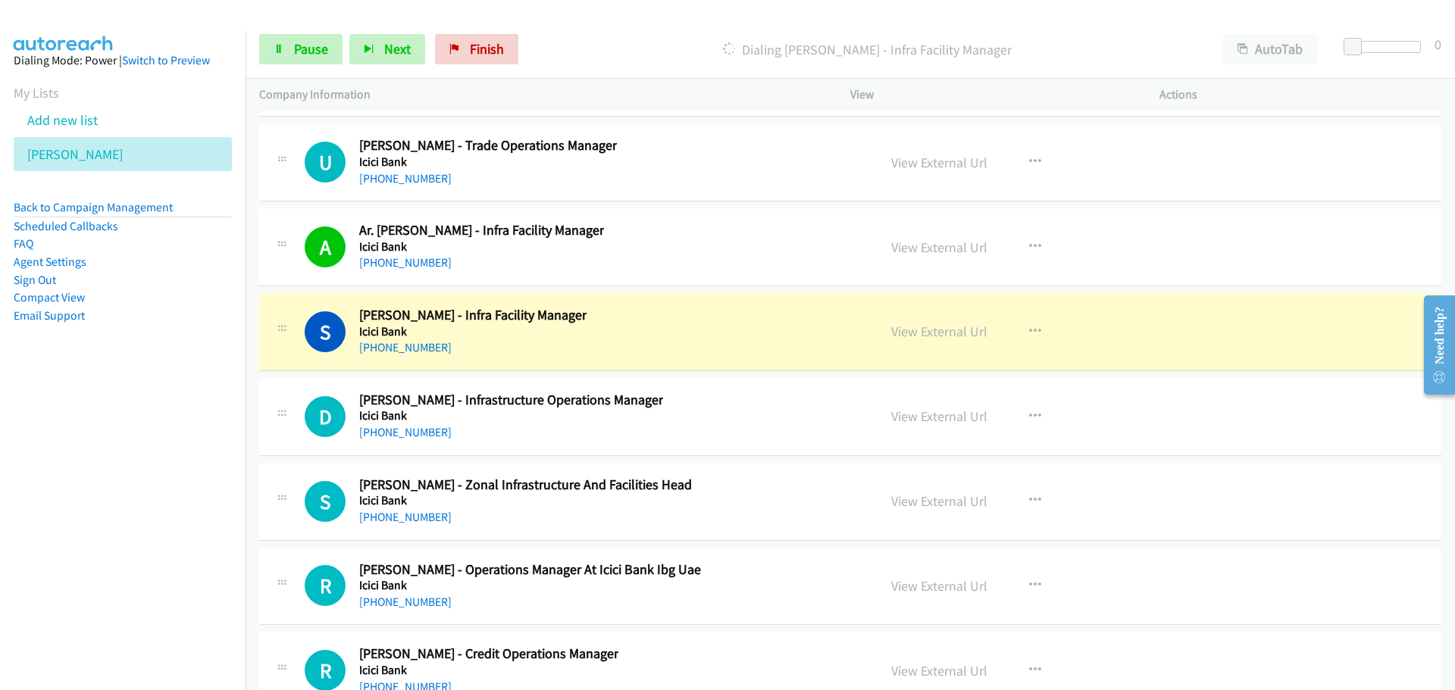
scroll to position [25445, 0]
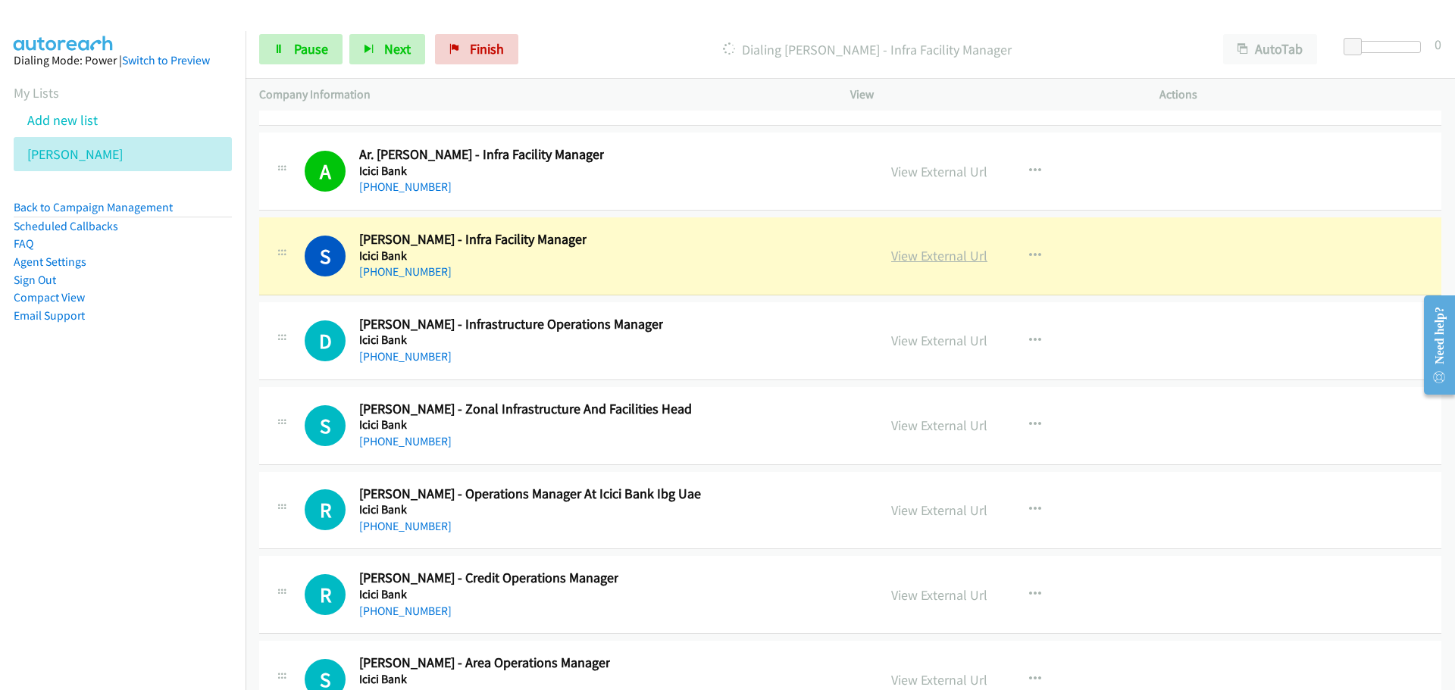
click at [917, 258] on link "View External Url" at bounding box center [939, 255] width 96 height 17
click at [313, 56] on span "Pause" at bounding box center [311, 48] width 34 height 17
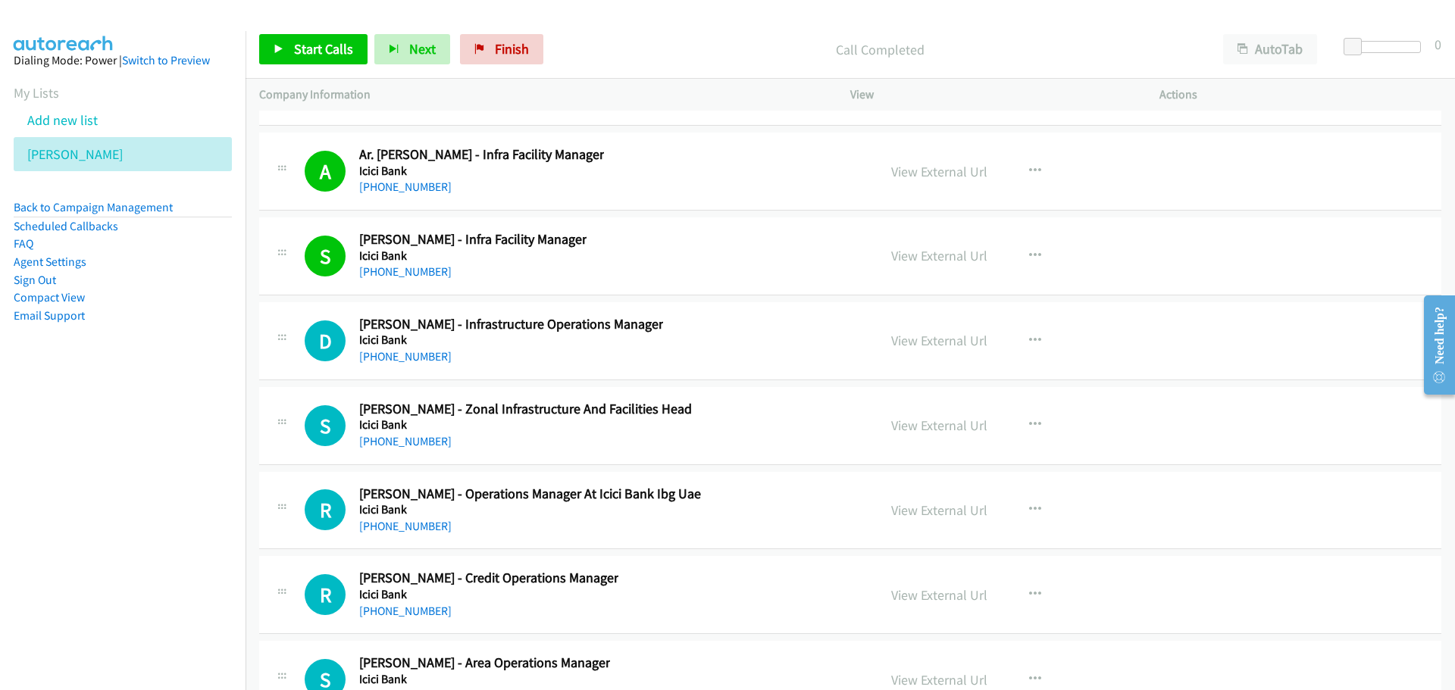
click at [309, 70] on div "Start Calls Pause Next Finish Call Completed AutoTab AutoTab 0" at bounding box center [849, 49] width 1209 height 58
click at [318, 58] on link "Start Calls" at bounding box center [313, 49] width 108 height 30
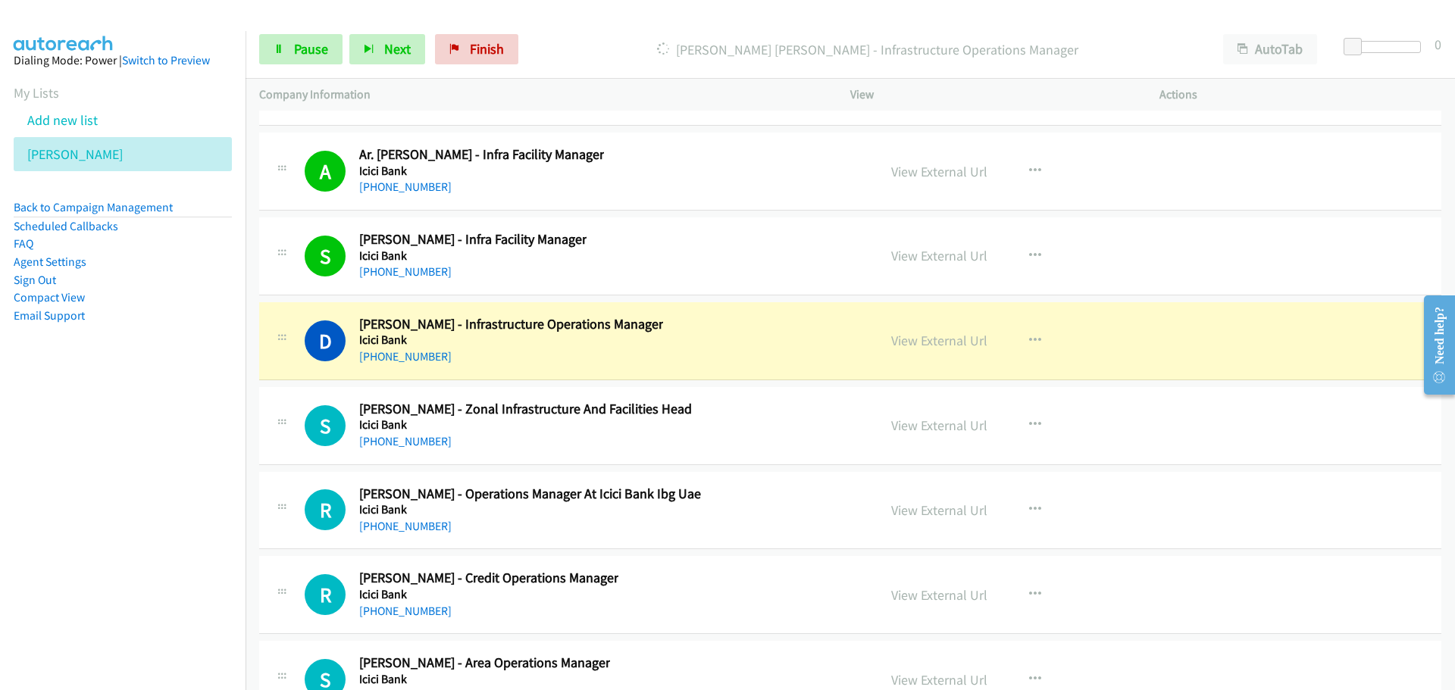
scroll to position [25520, 0]
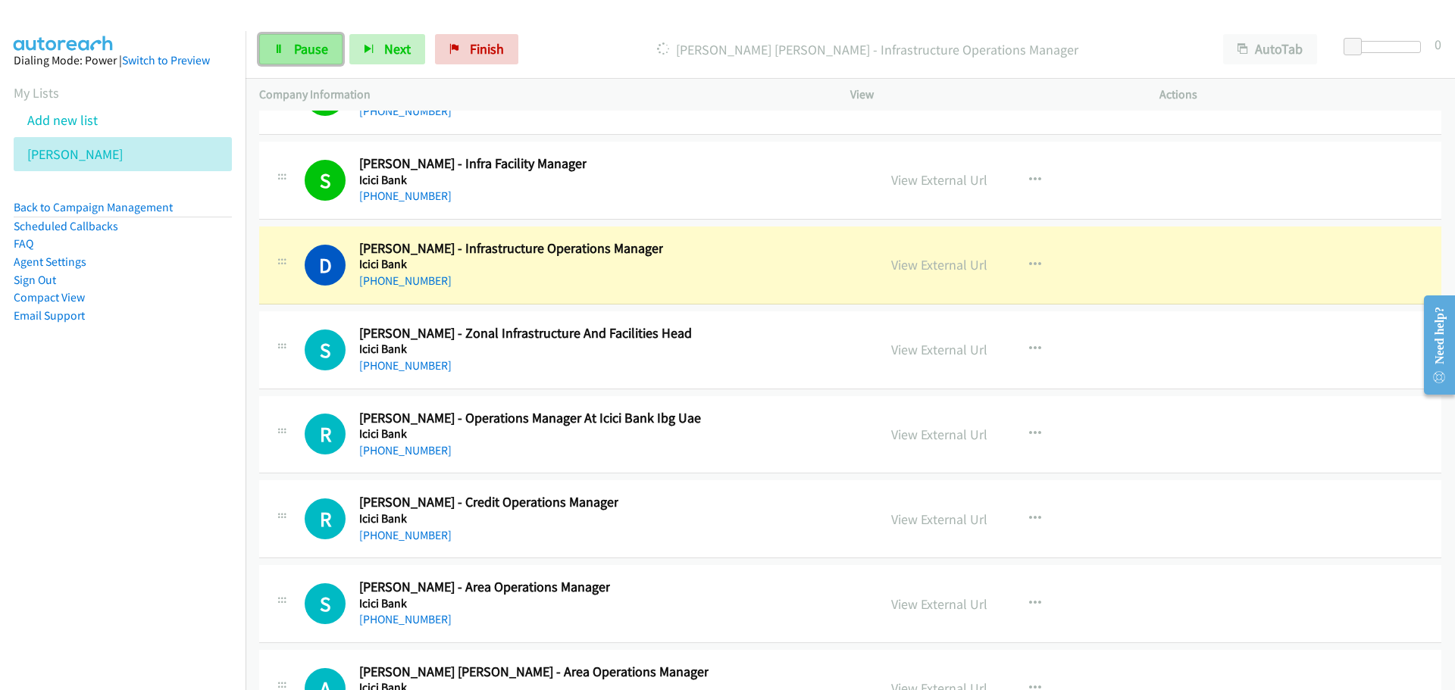
drag, startPoint x: 295, startPoint y: 52, endPoint x: 283, endPoint y: 54, distance: 12.2
click at [295, 52] on span "Pause" at bounding box center [311, 48] width 34 height 17
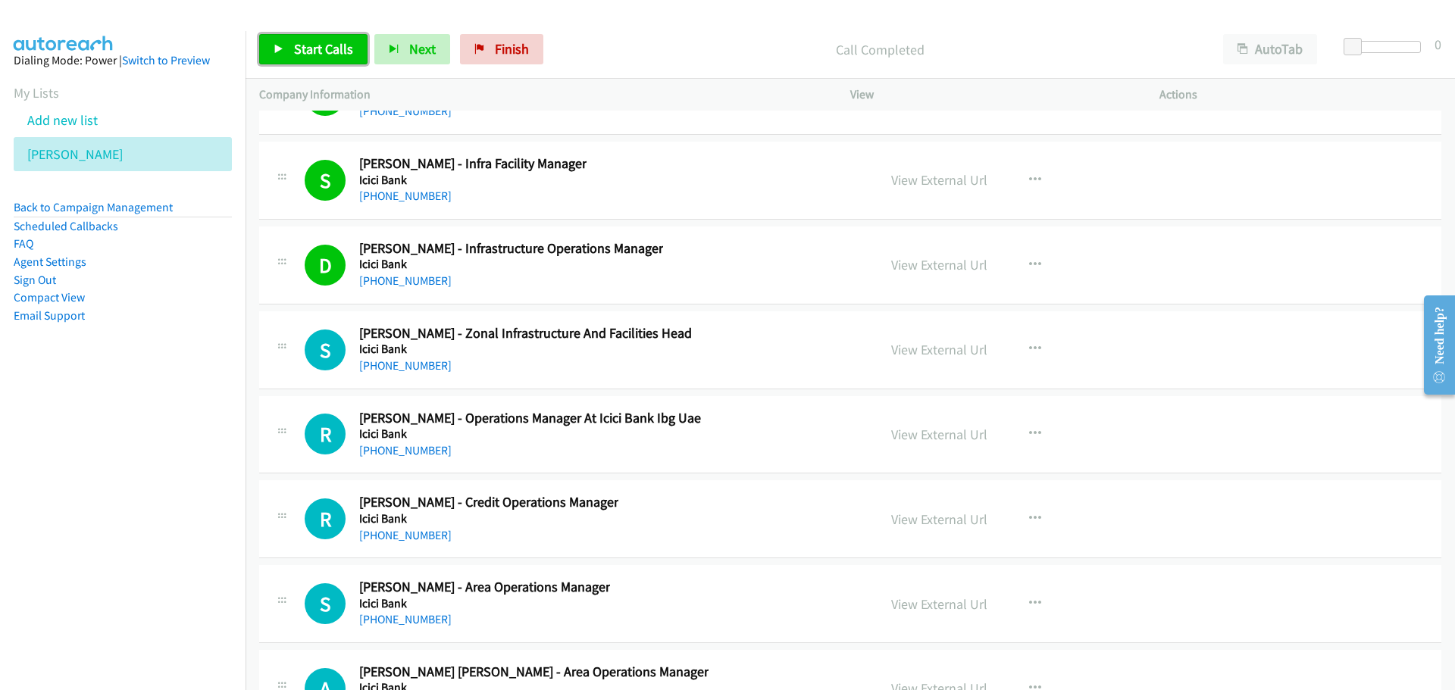
click at [340, 40] on span "Start Calls" at bounding box center [323, 48] width 59 height 17
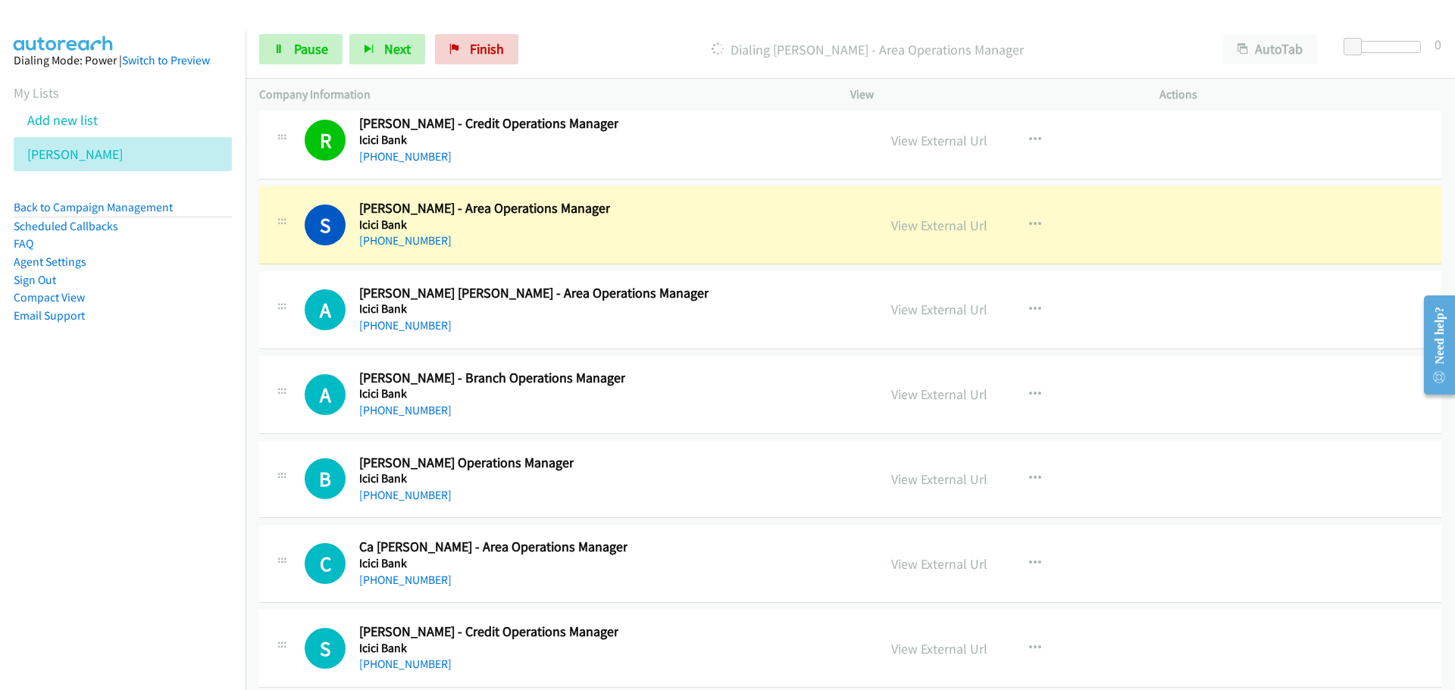
scroll to position [25975, 0]
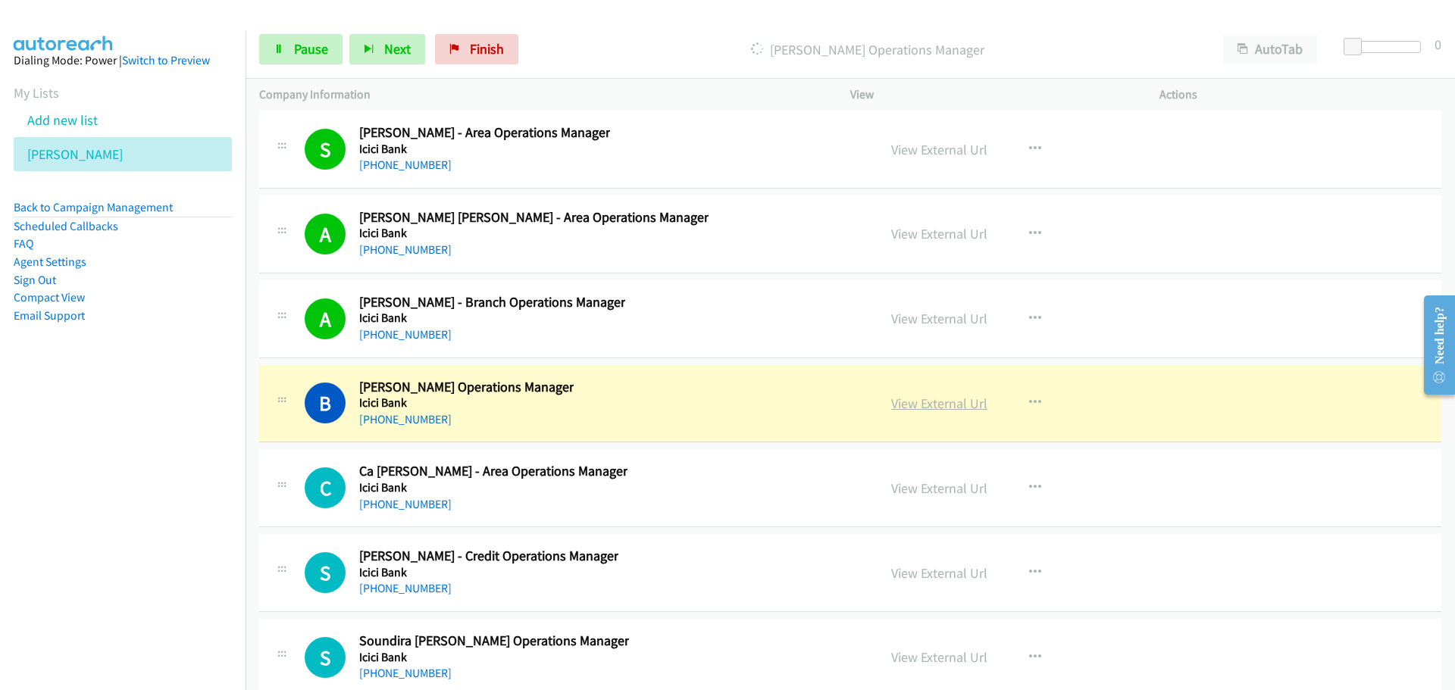
click at [907, 397] on link "View External Url" at bounding box center [939, 403] width 96 height 17
drag, startPoint x: 275, startPoint y: 54, endPoint x: 282, endPoint y: 50, distance: 7.8
click at [277, 54] on icon at bounding box center [279, 50] width 11 height 11
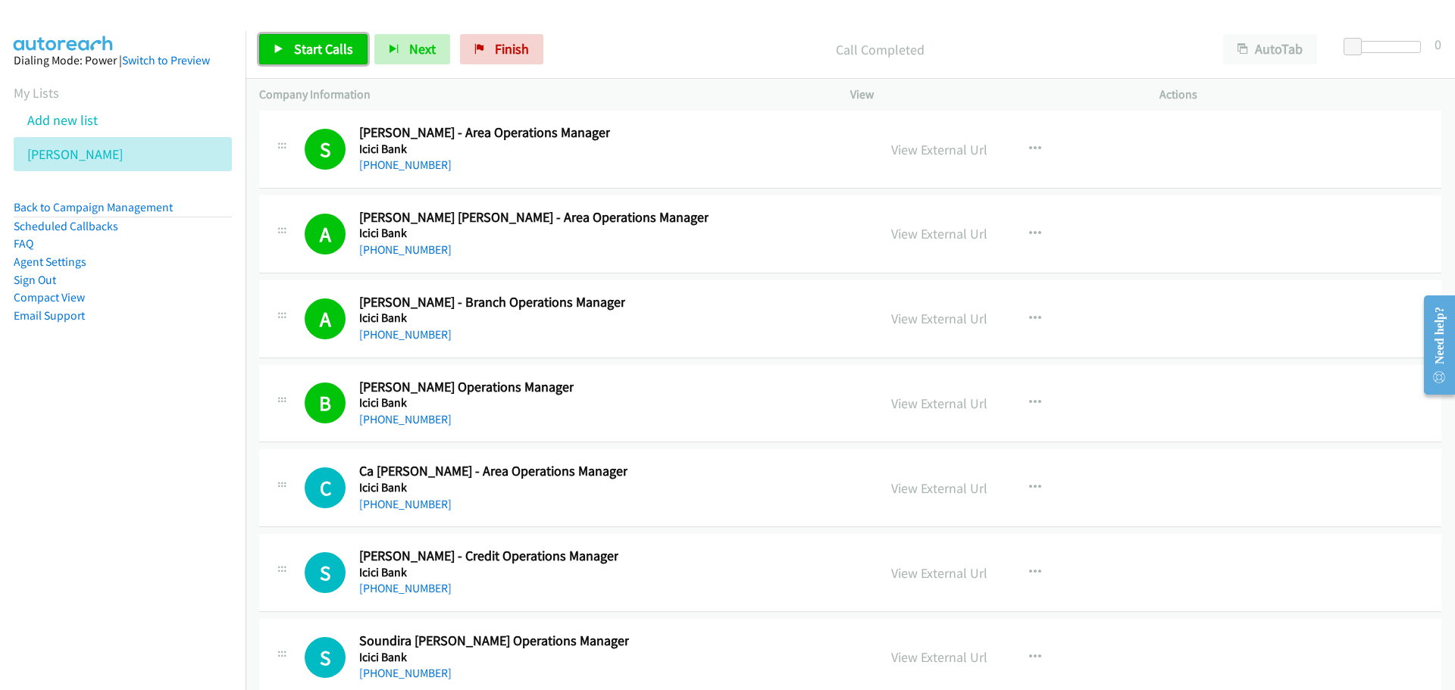
click at [309, 48] on span "Start Calls" at bounding box center [323, 48] width 59 height 17
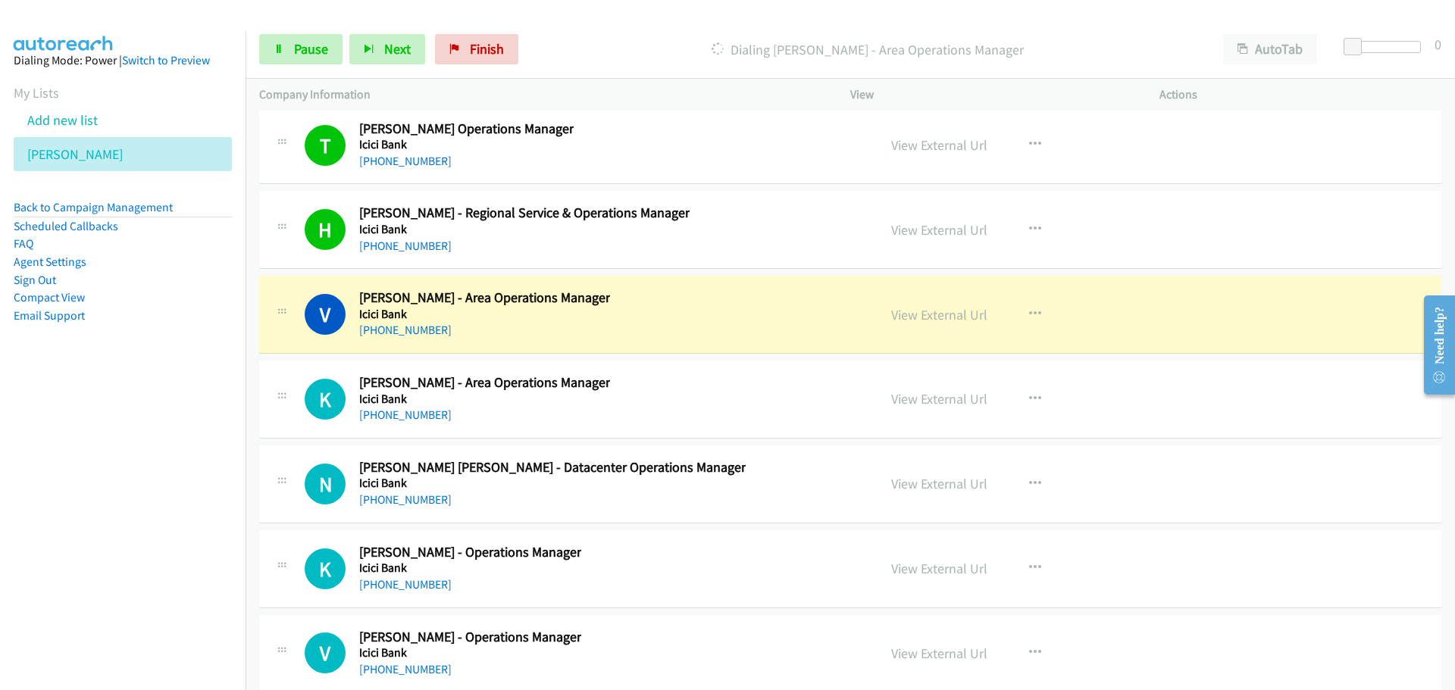
scroll to position [26808, 0]
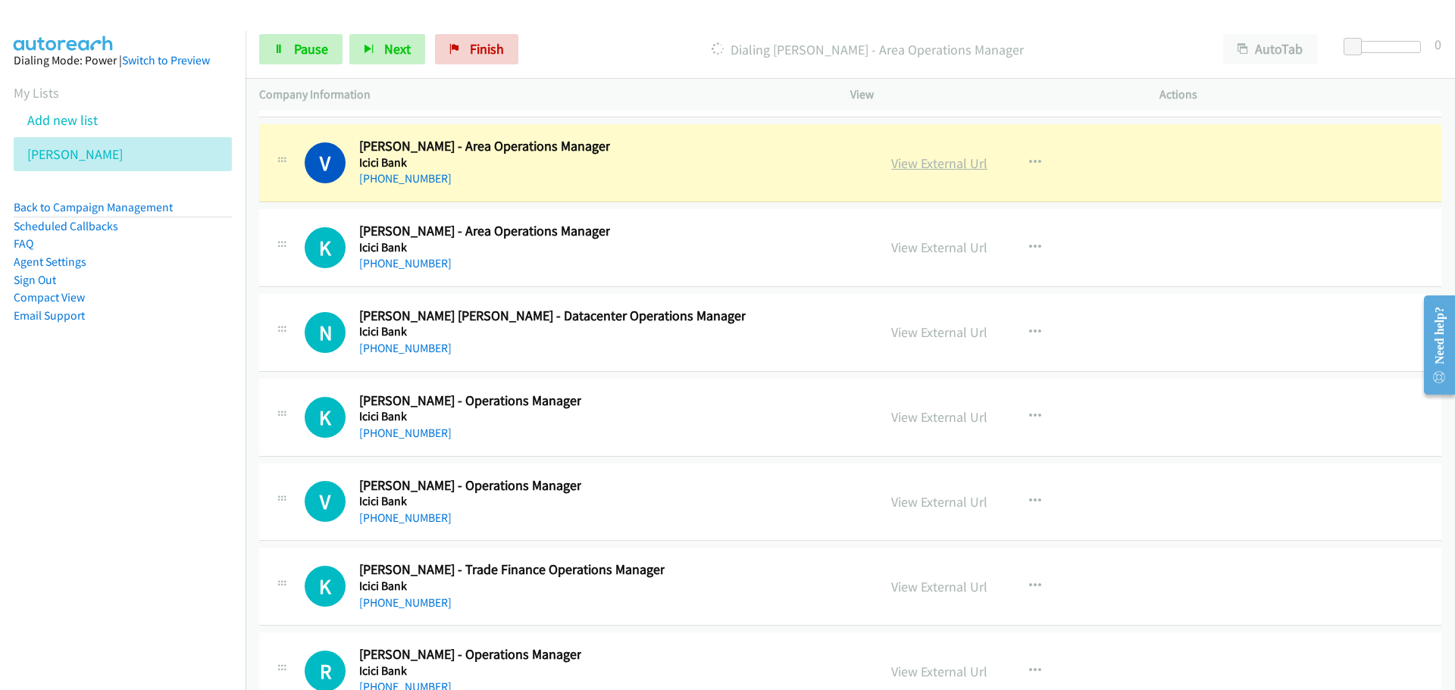
click at [906, 164] on link "View External Url" at bounding box center [939, 163] width 96 height 17
click at [305, 55] on span "Pause" at bounding box center [311, 48] width 34 height 17
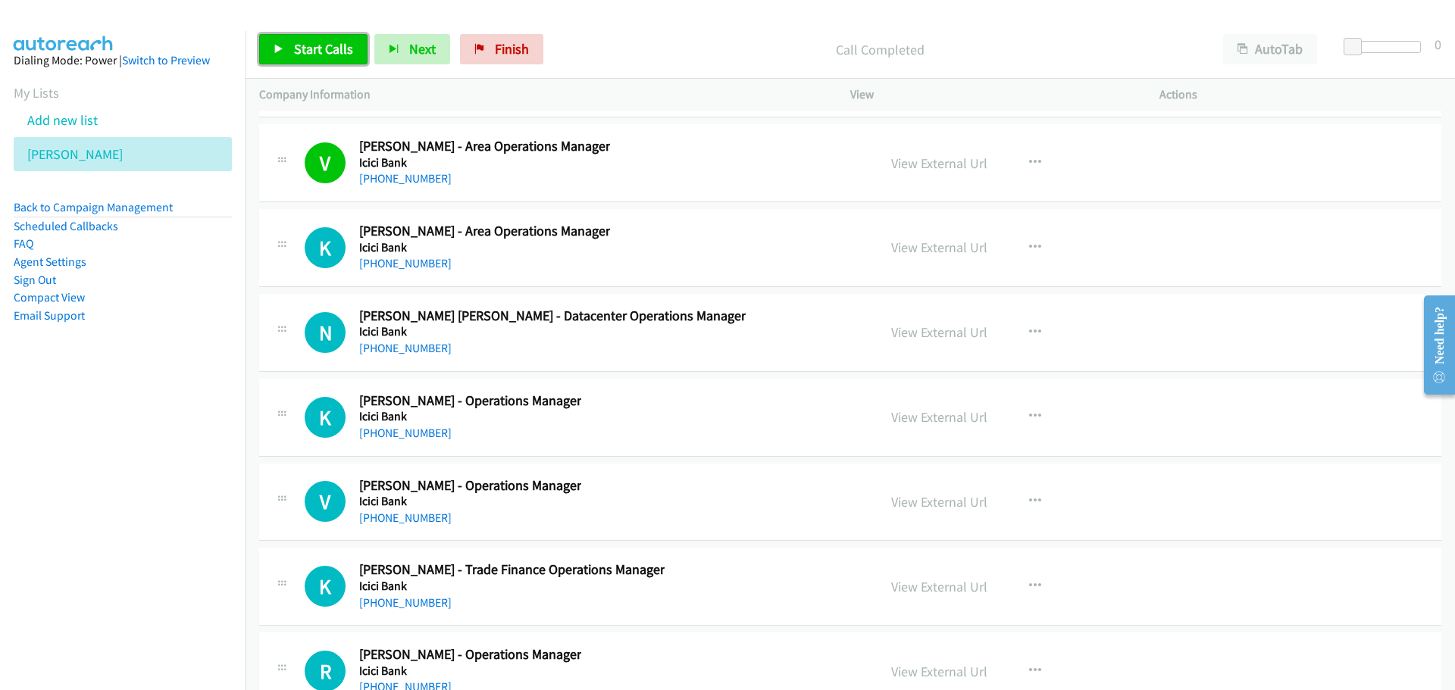
click at [296, 38] on link "Start Calls" at bounding box center [313, 49] width 108 height 30
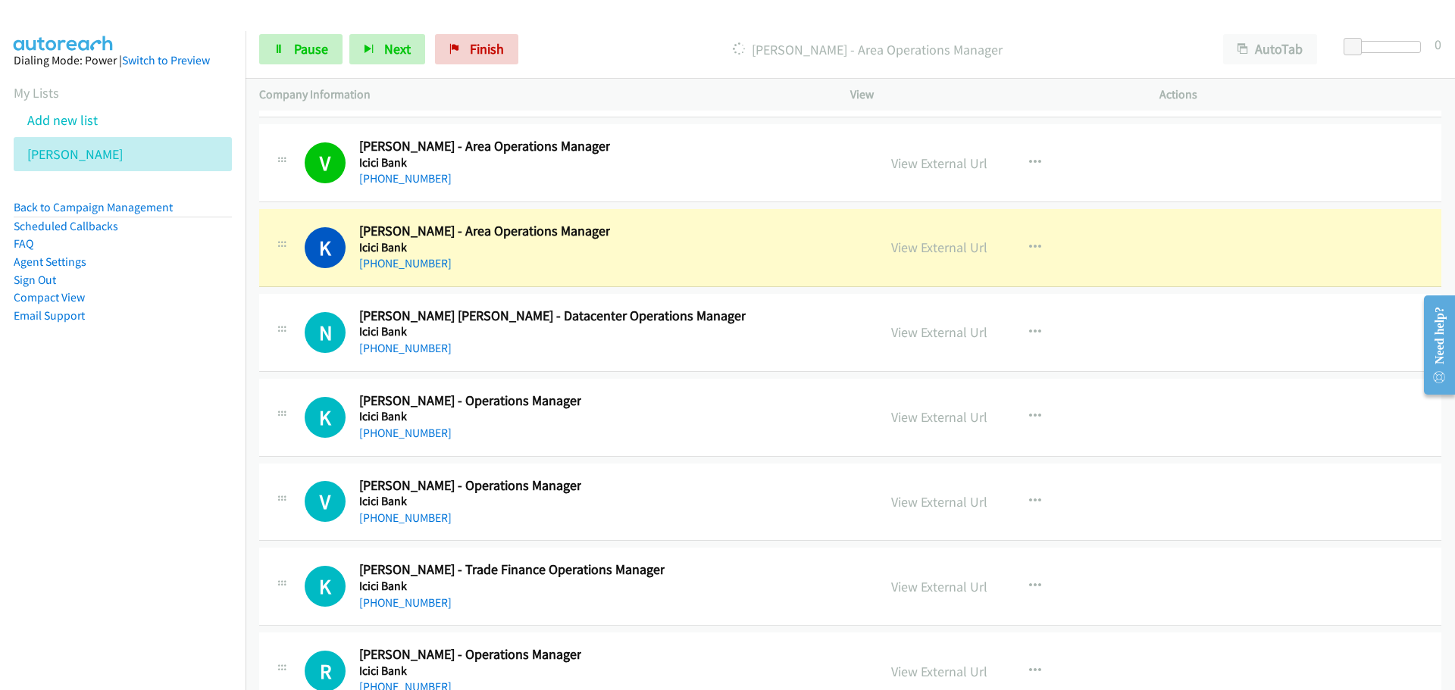
scroll to position [26884, 0]
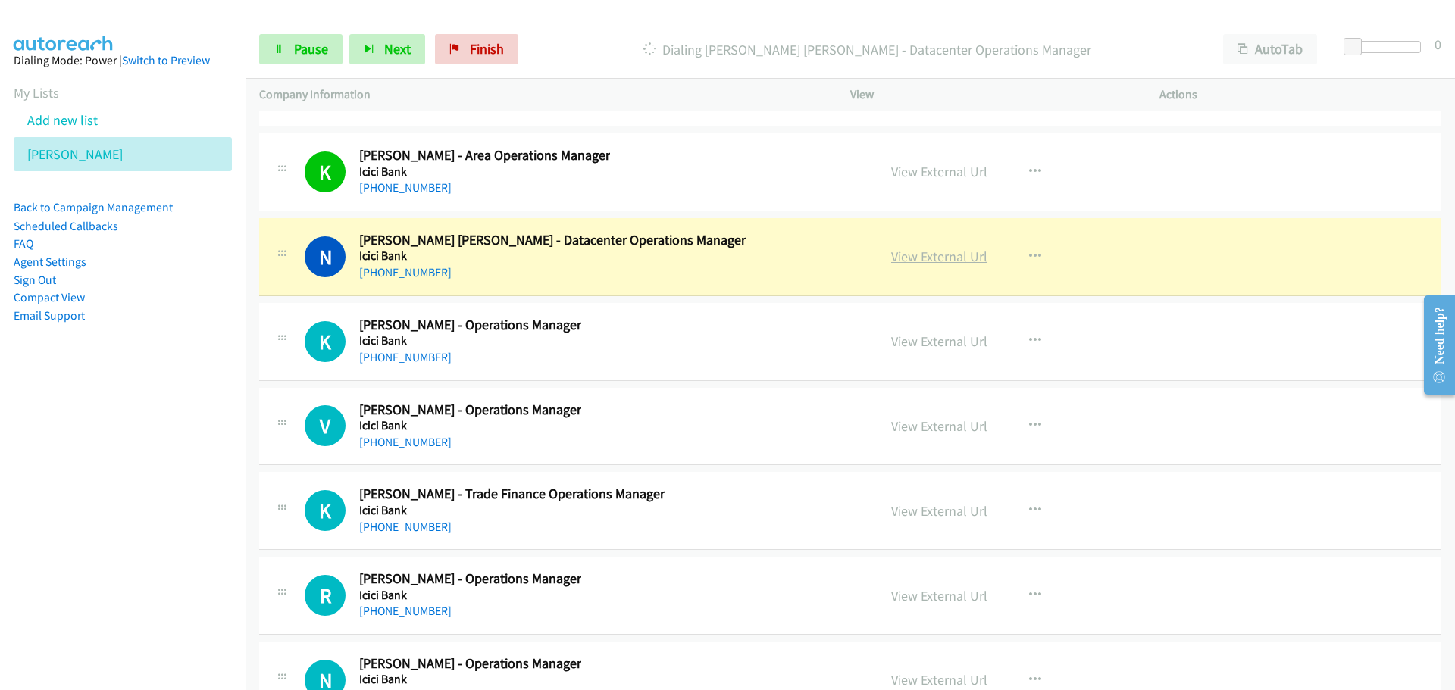
click at [933, 256] on link "View External Url" at bounding box center [939, 256] width 96 height 17
click at [314, 55] on span "Pause" at bounding box center [311, 48] width 34 height 17
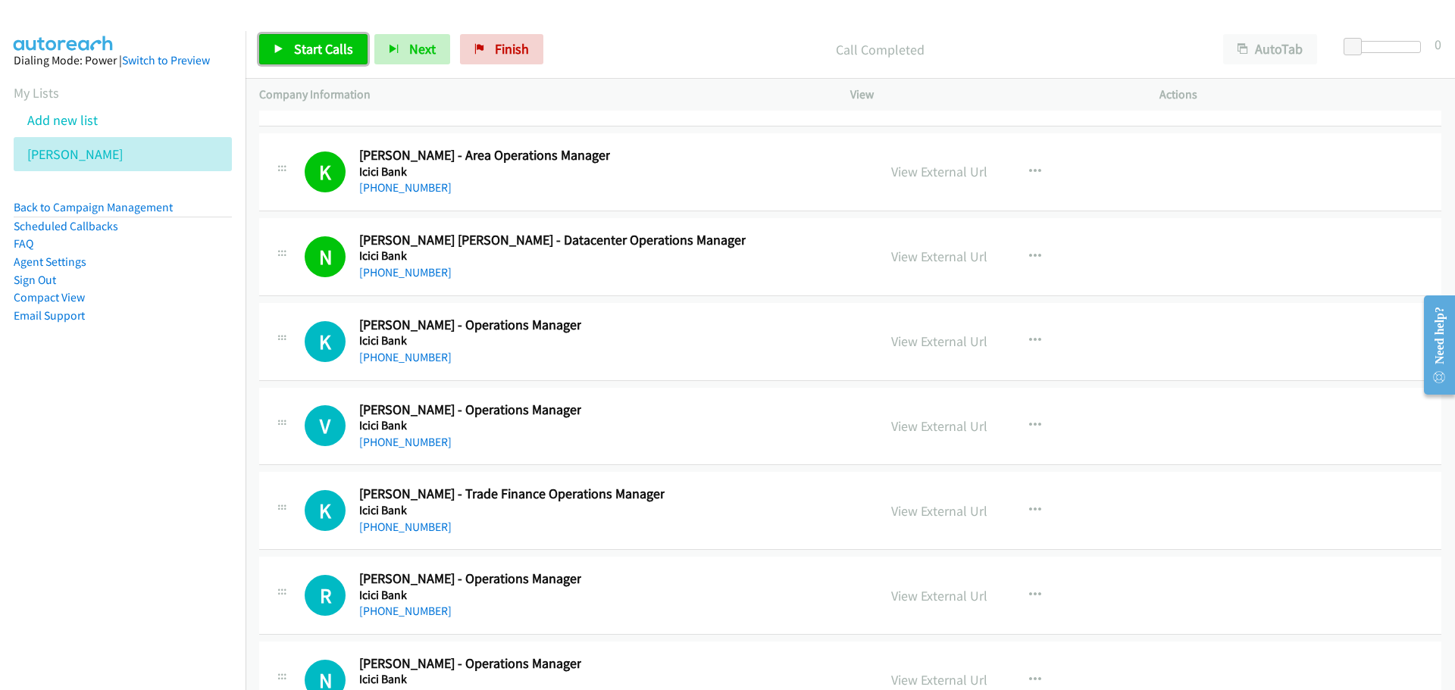
click at [278, 52] on icon at bounding box center [279, 50] width 11 height 11
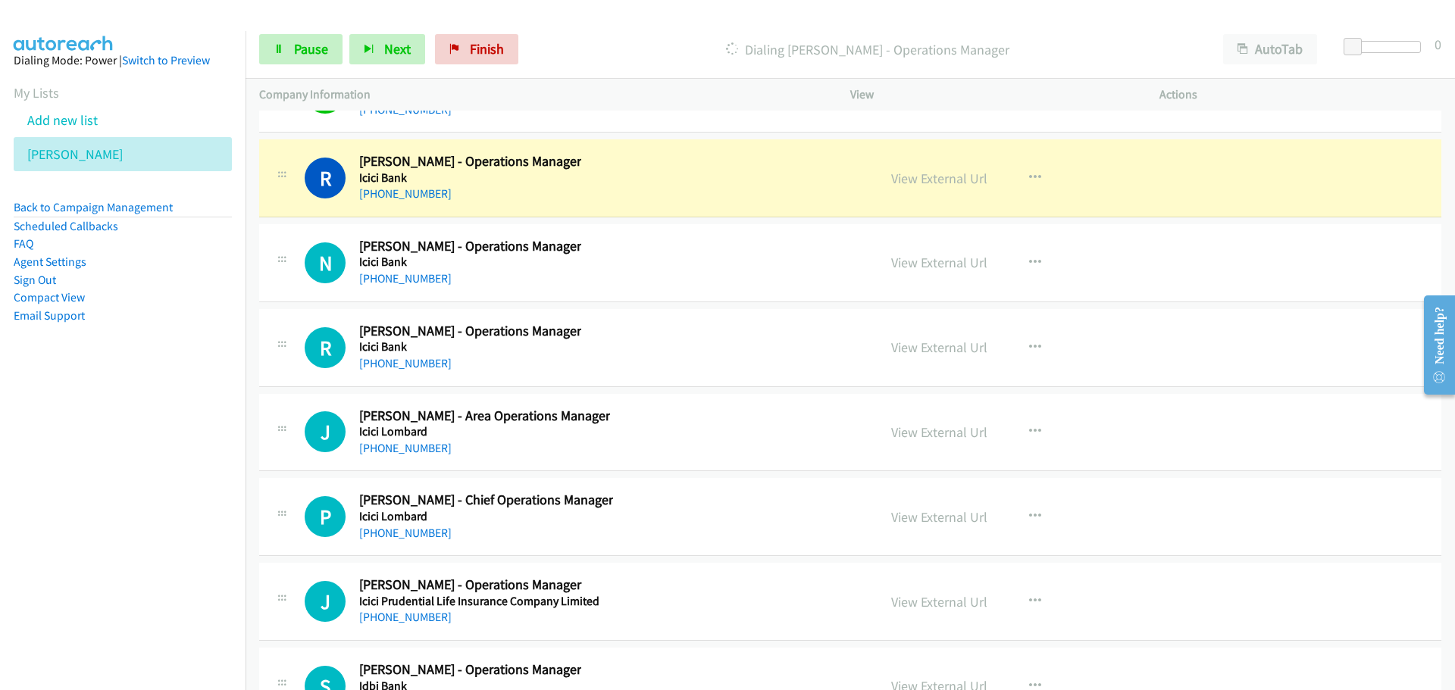
scroll to position [27339, 0]
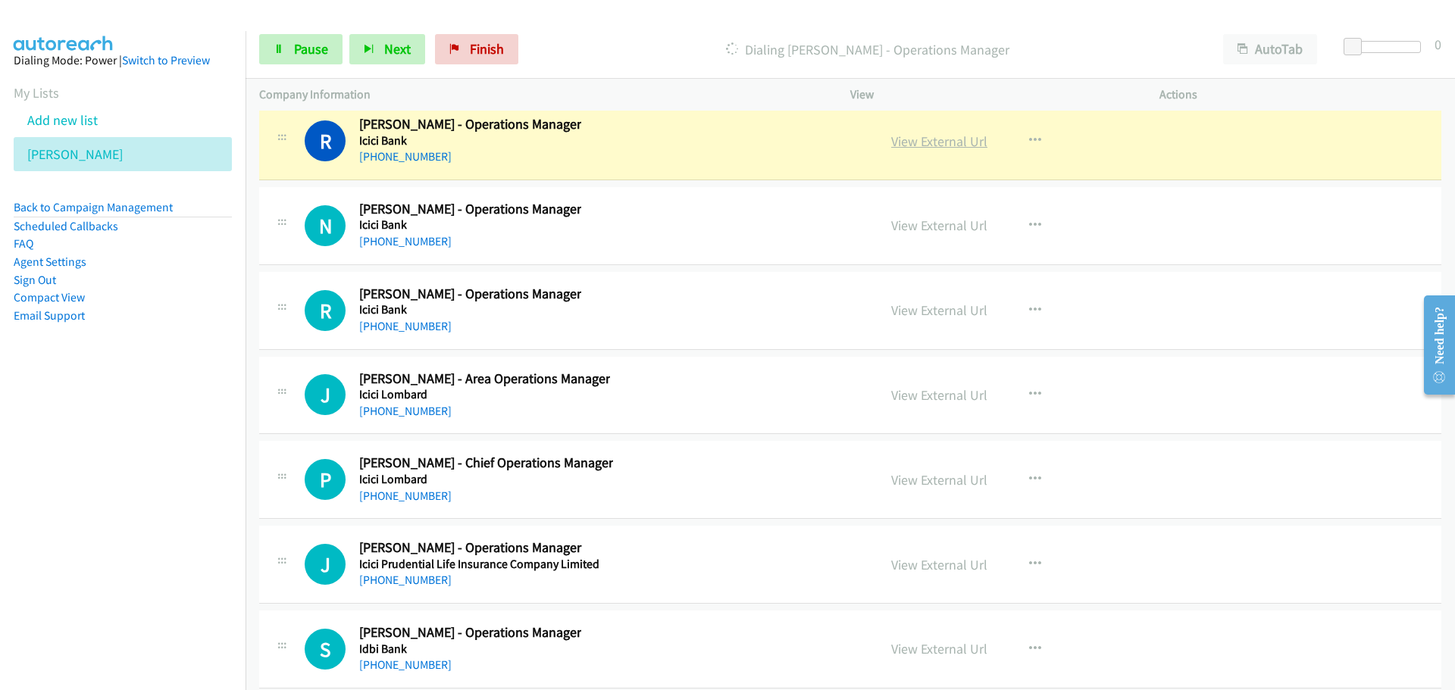
click at [927, 139] on link "View External Url" at bounding box center [939, 141] width 96 height 17
click at [307, 50] on span "Pause" at bounding box center [311, 48] width 34 height 17
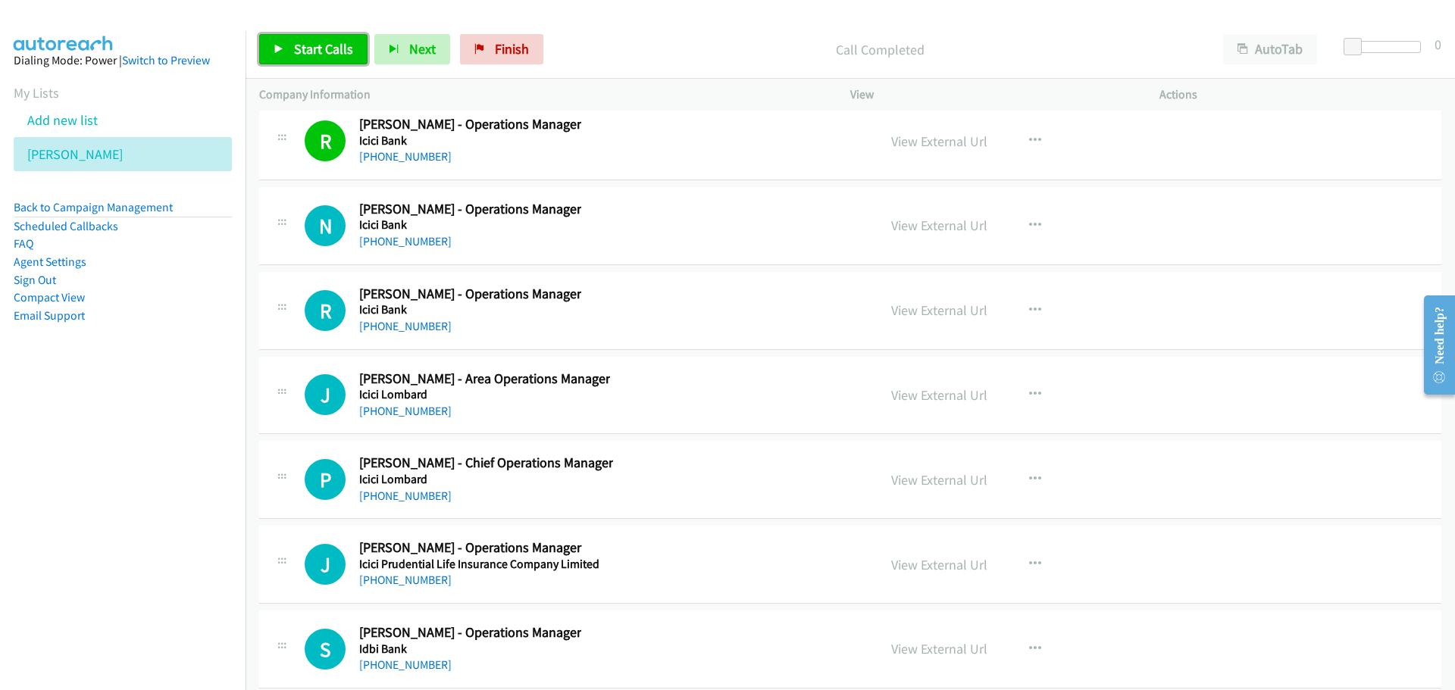
click at [320, 48] on span "Start Calls" at bounding box center [323, 48] width 59 height 17
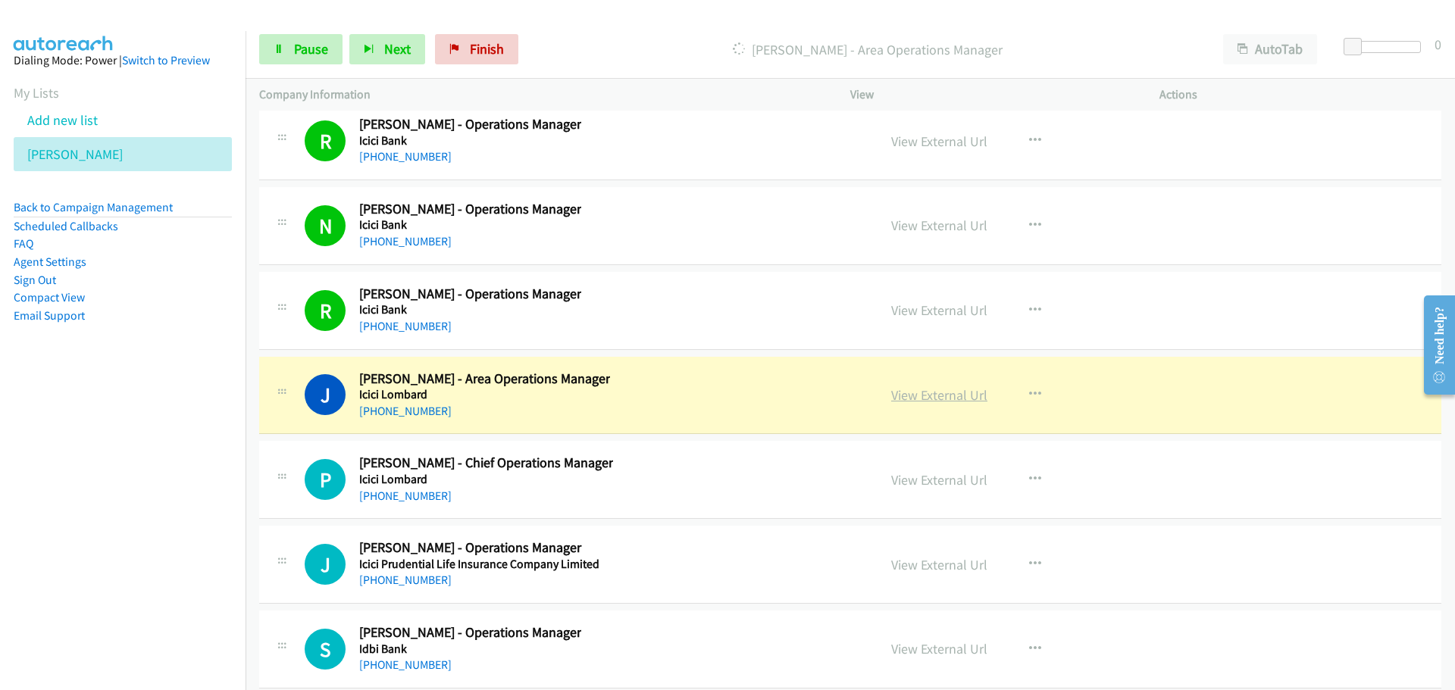
click at [918, 391] on link "View External Url" at bounding box center [939, 394] width 96 height 17
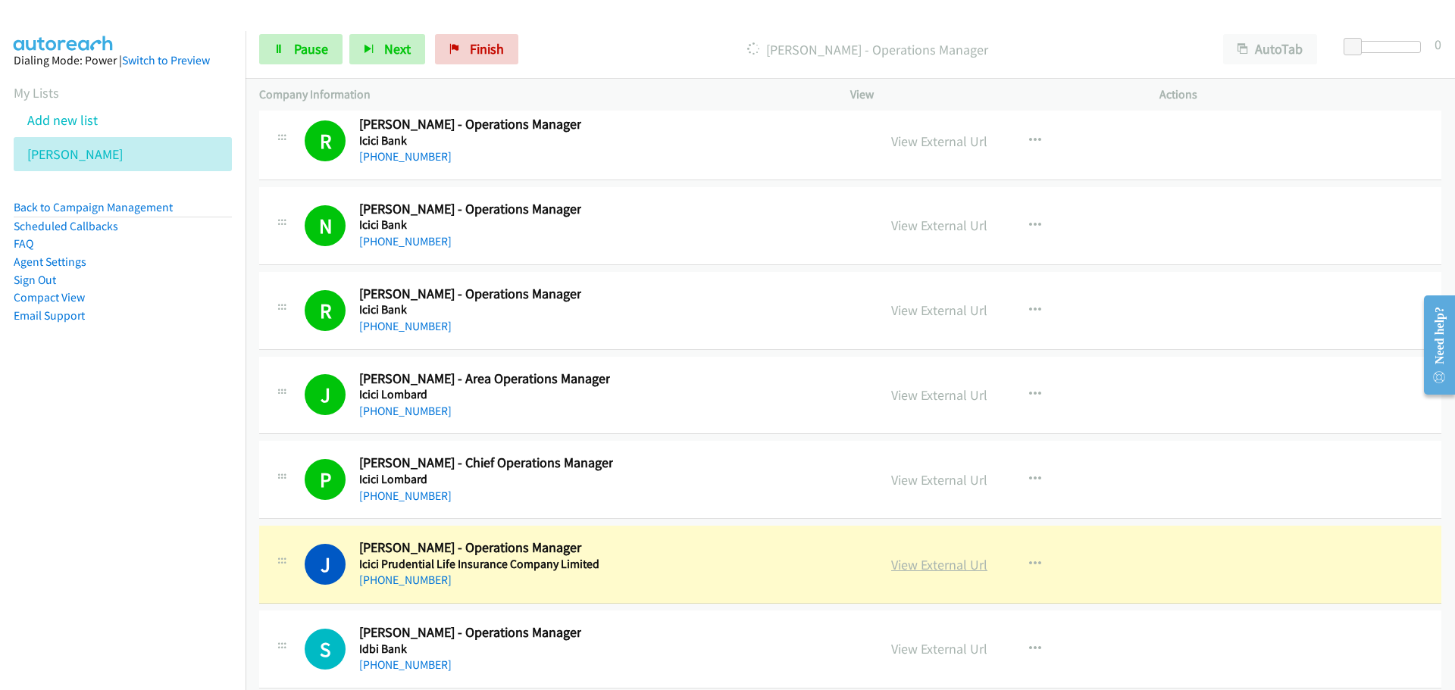
click at [908, 558] on link "View External Url" at bounding box center [939, 564] width 96 height 17
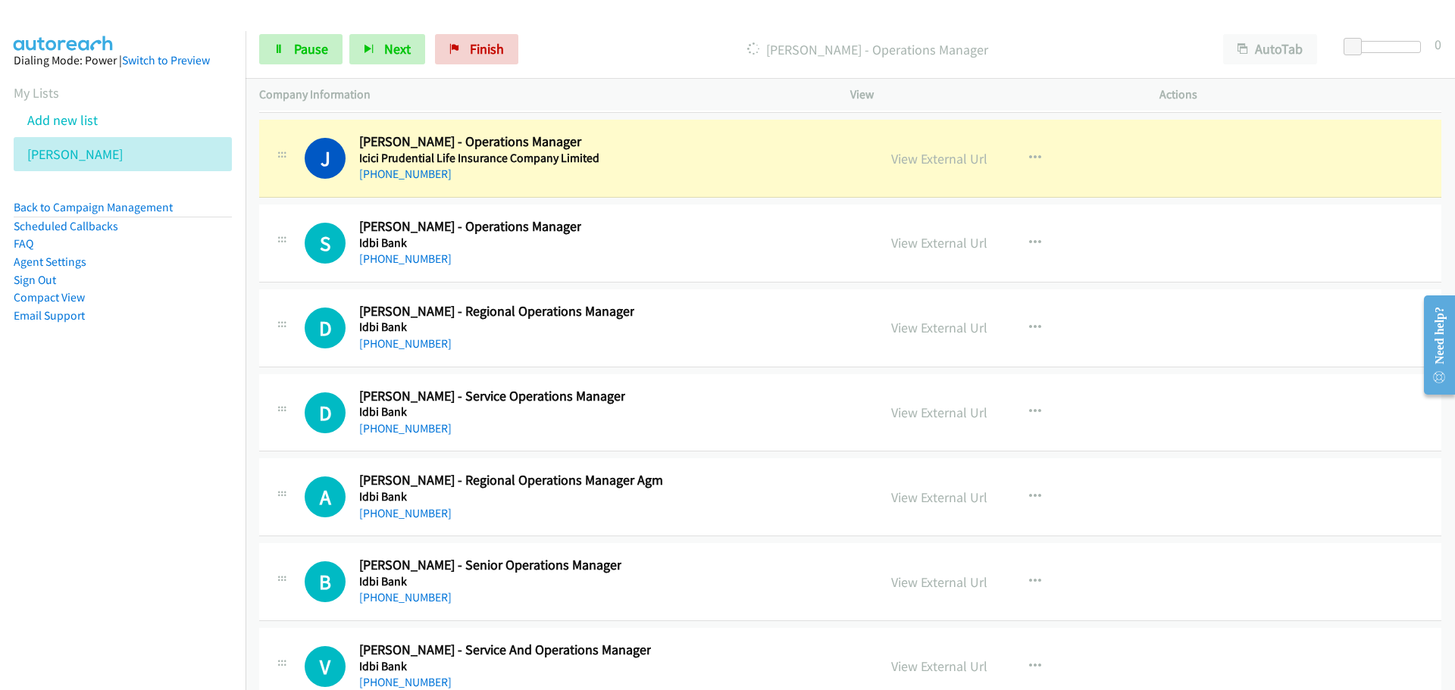
scroll to position [27718, 0]
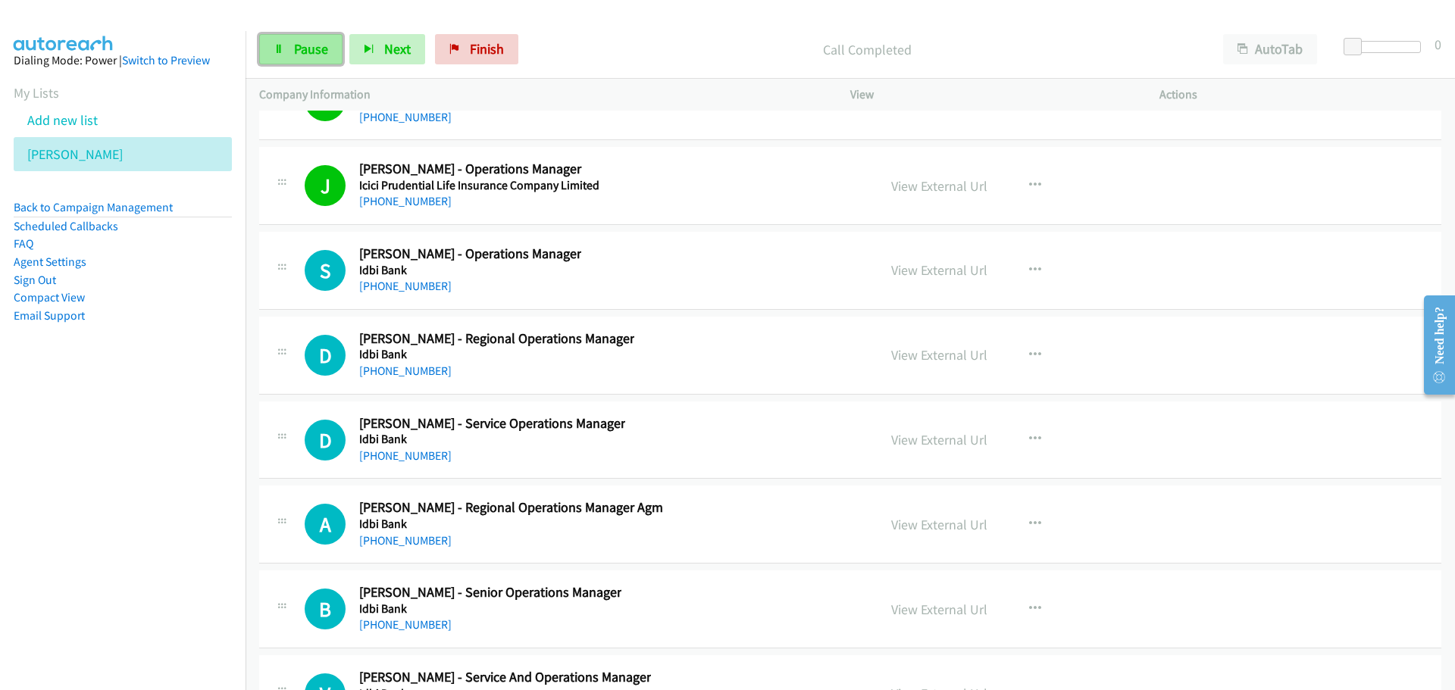
click at [319, 60] on link "Pause" at bounding box center [300, 49] width 83 height 30
click at [338, 44] on span "Start Calls" at bounding box center [323, 48] width 59 height 17
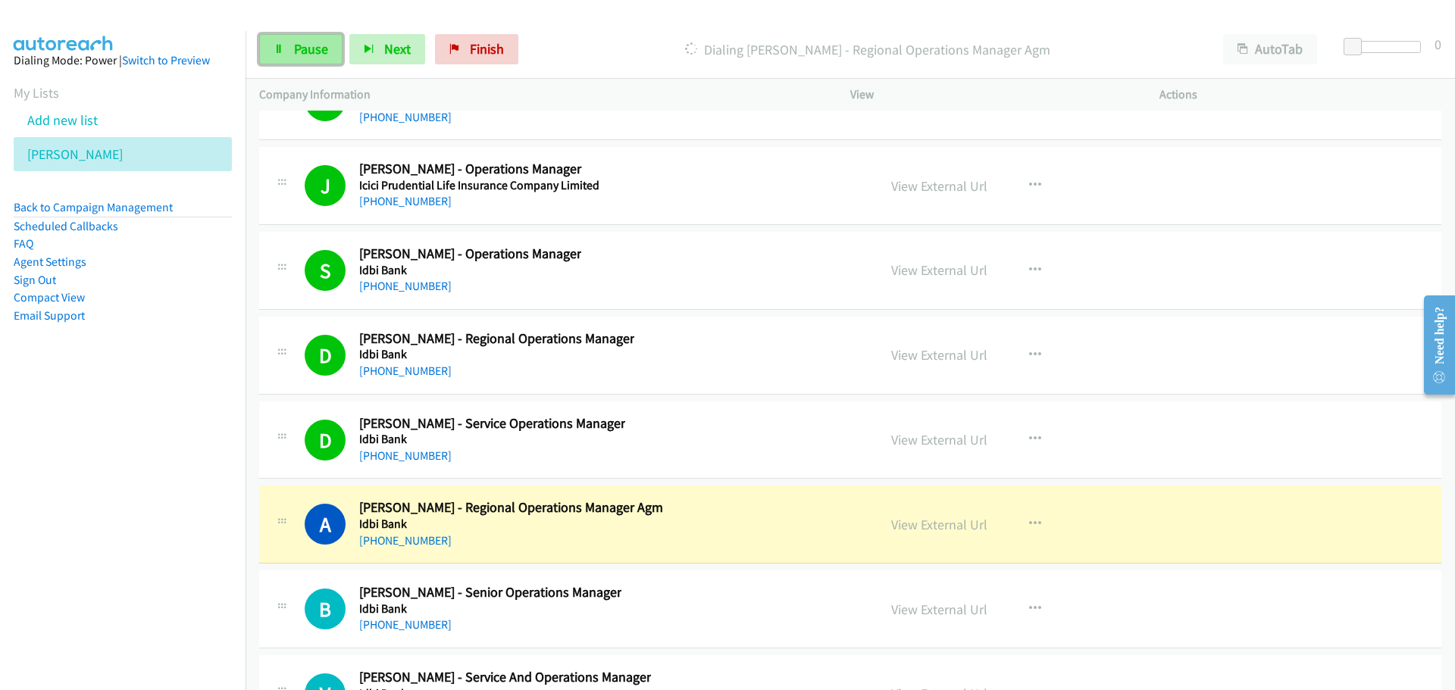
click at [304, 55] on span "Pause" at bounding box center [311, 48] width 34 height 17
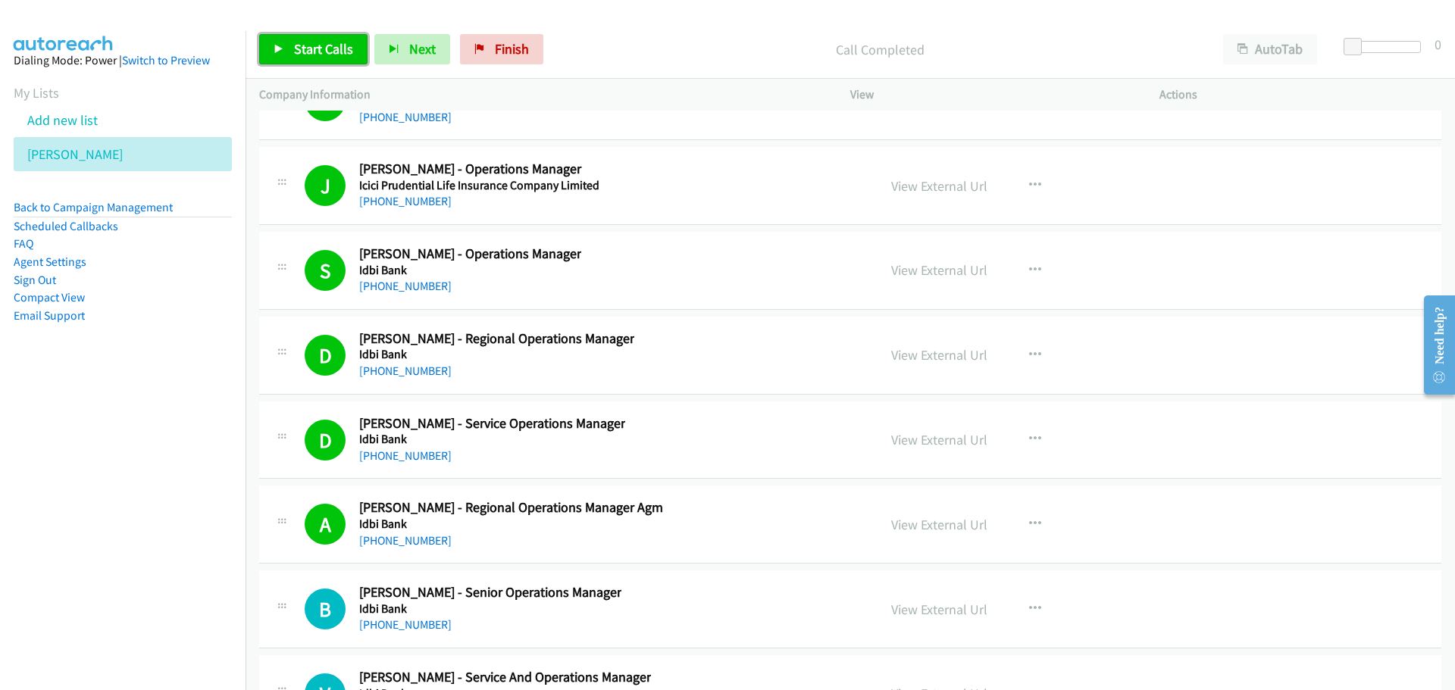
drag, startPoint x: 277, startPoint y: 48, endPoint x: 354, endPoint y: 103, distance: 95.0
click at [277, 48] on icon at bounding box center [279, 50] width 11 height 11
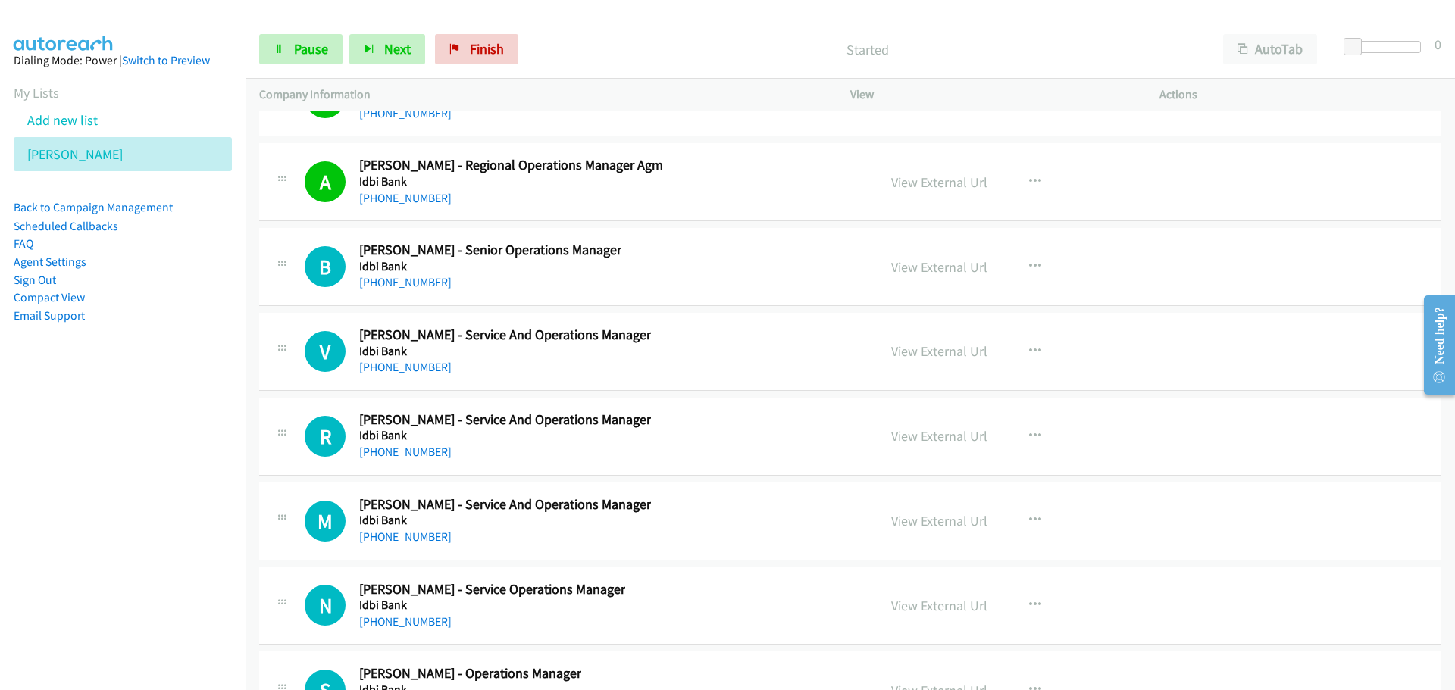
scroll to position [28096, 0]
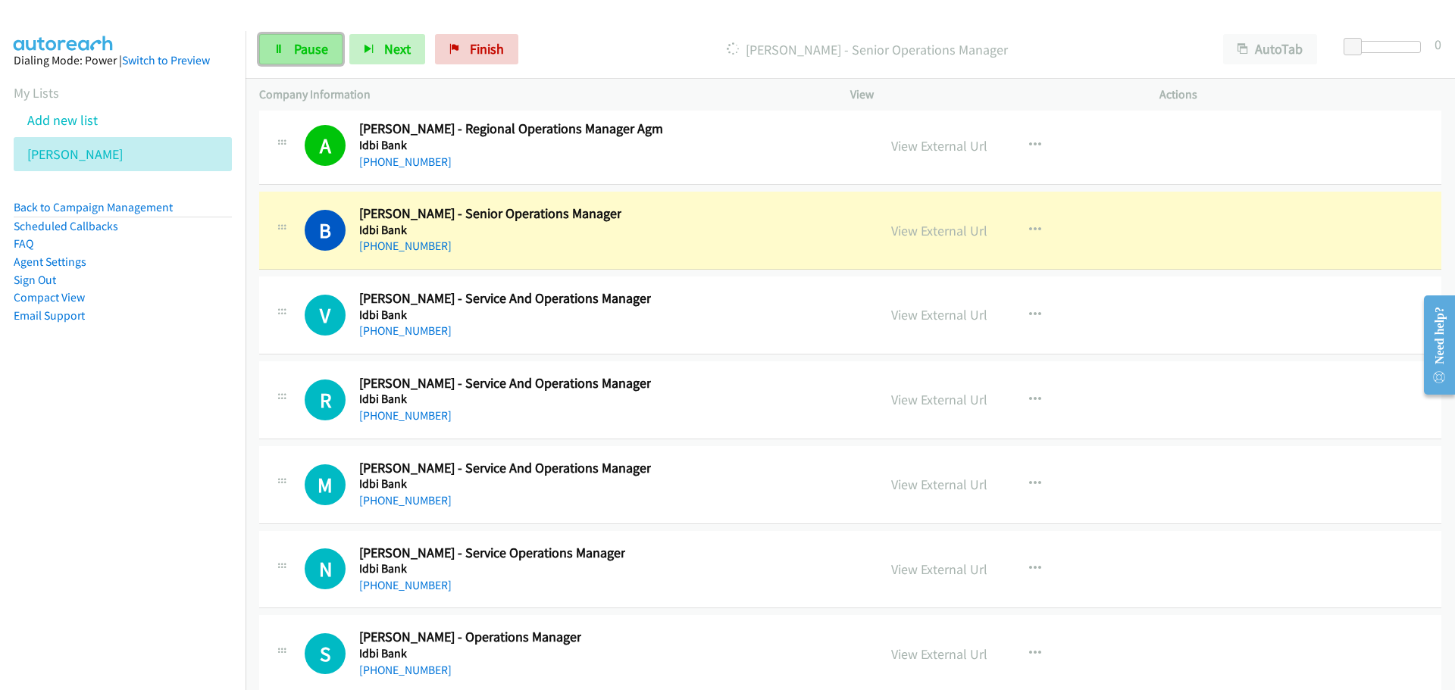
click at [314, 55] on span "Pause" at bounding box center [311, 48] width 34 height 17
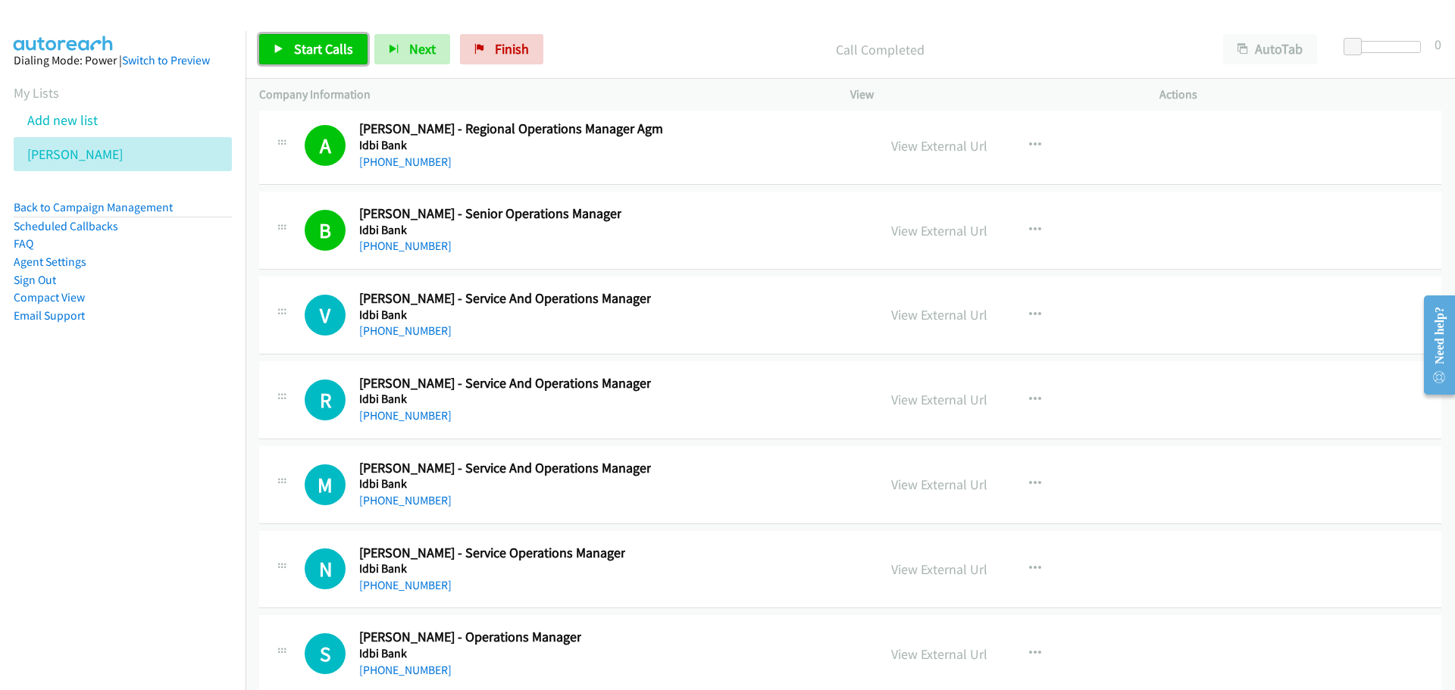
click at [307, 40] on span "Start Calls" at bounding box center [323, 48] width 59 height 17
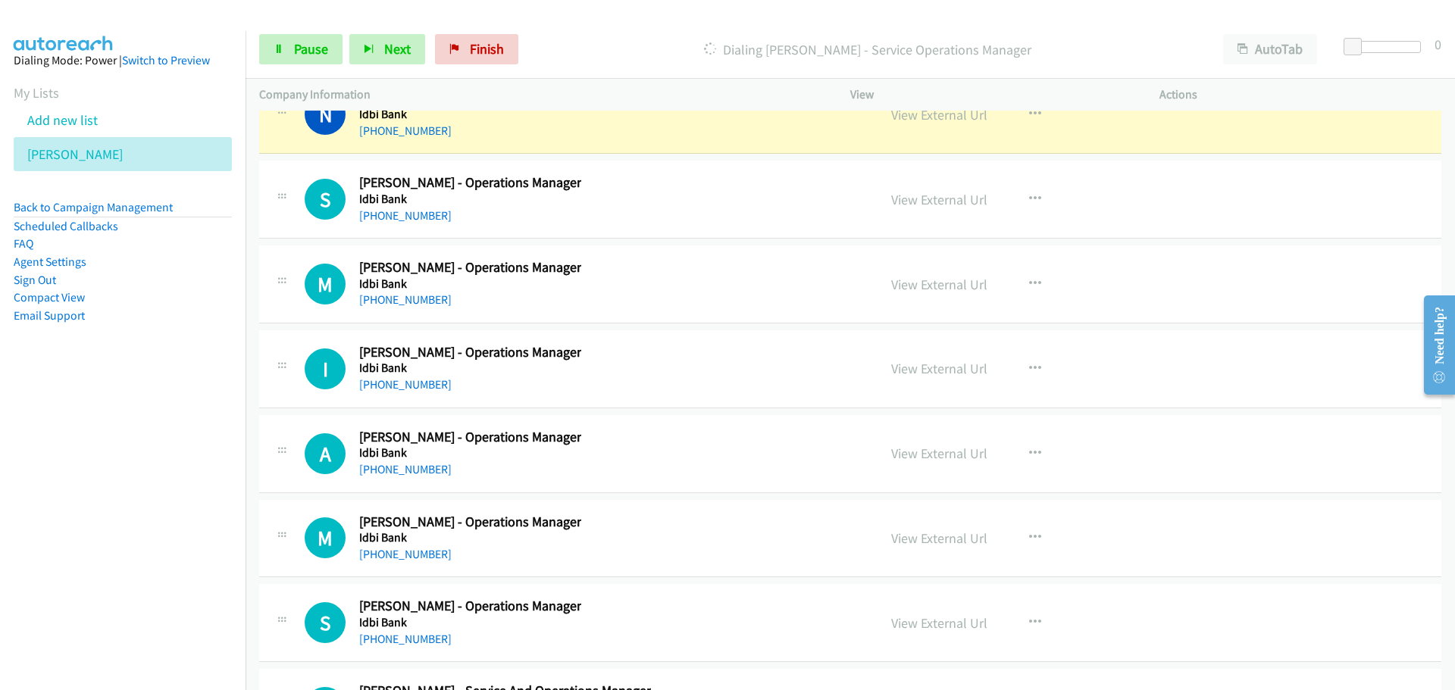
scroll to position [28475, 0]
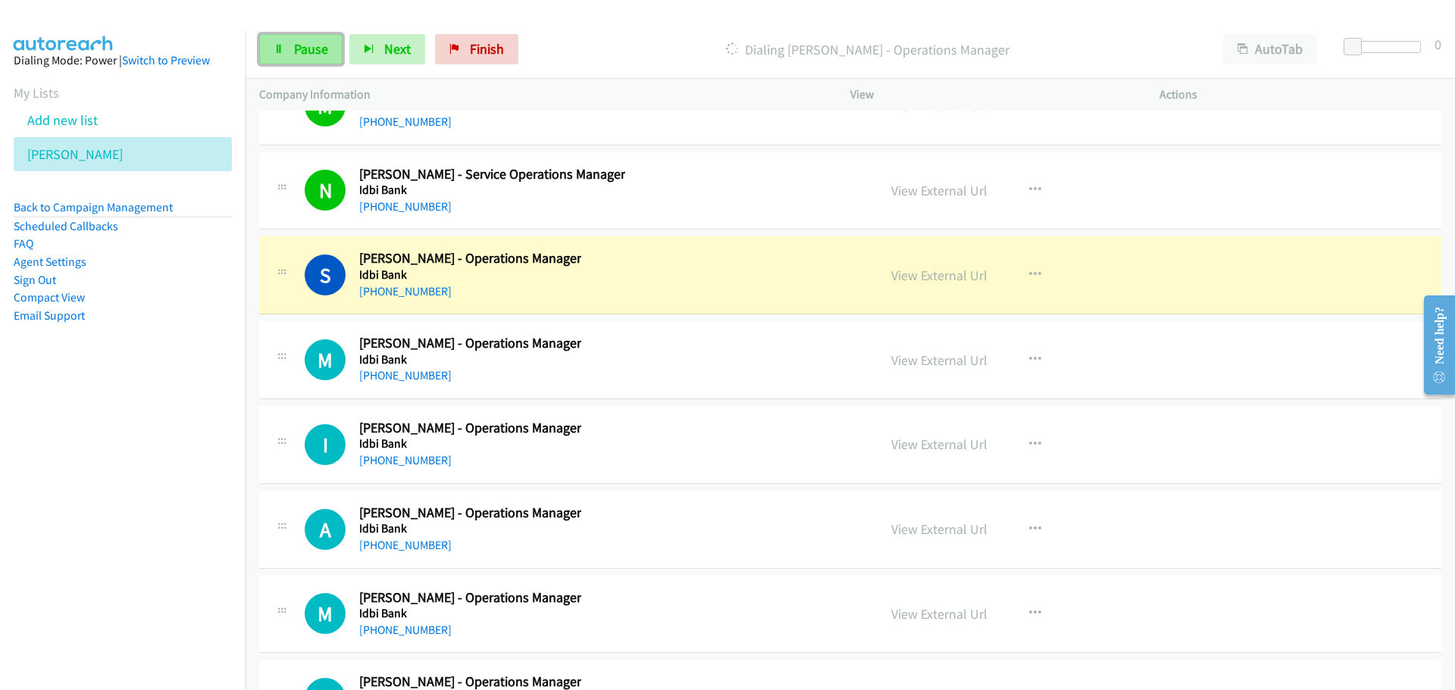
click at [294, 55] on span "Pause" at bounding box center [311, 48] width 34 height 17
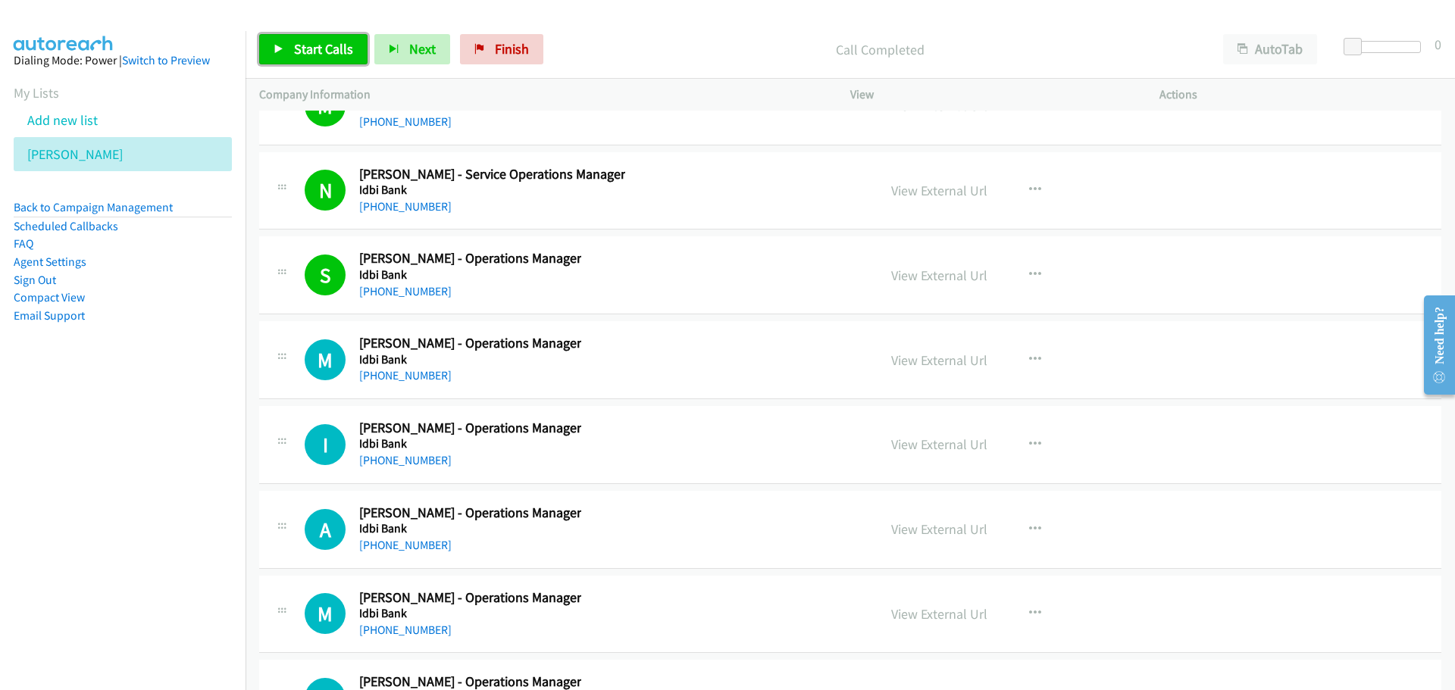
click at [297, 55] on span "Start Calls" at bounding box center [323, 48] width 59 height 17
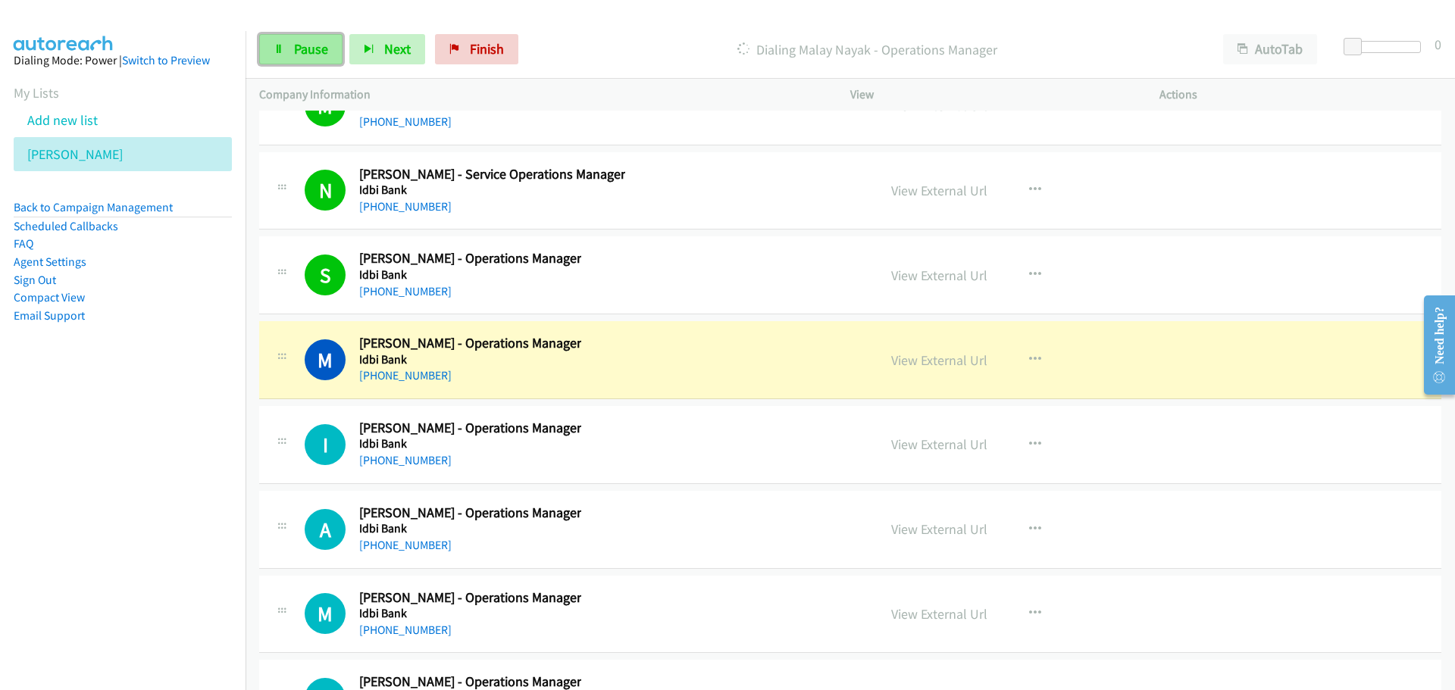
click at [292, 55] on link "Pause" at bounding box center [300, 49] width 83 height 30
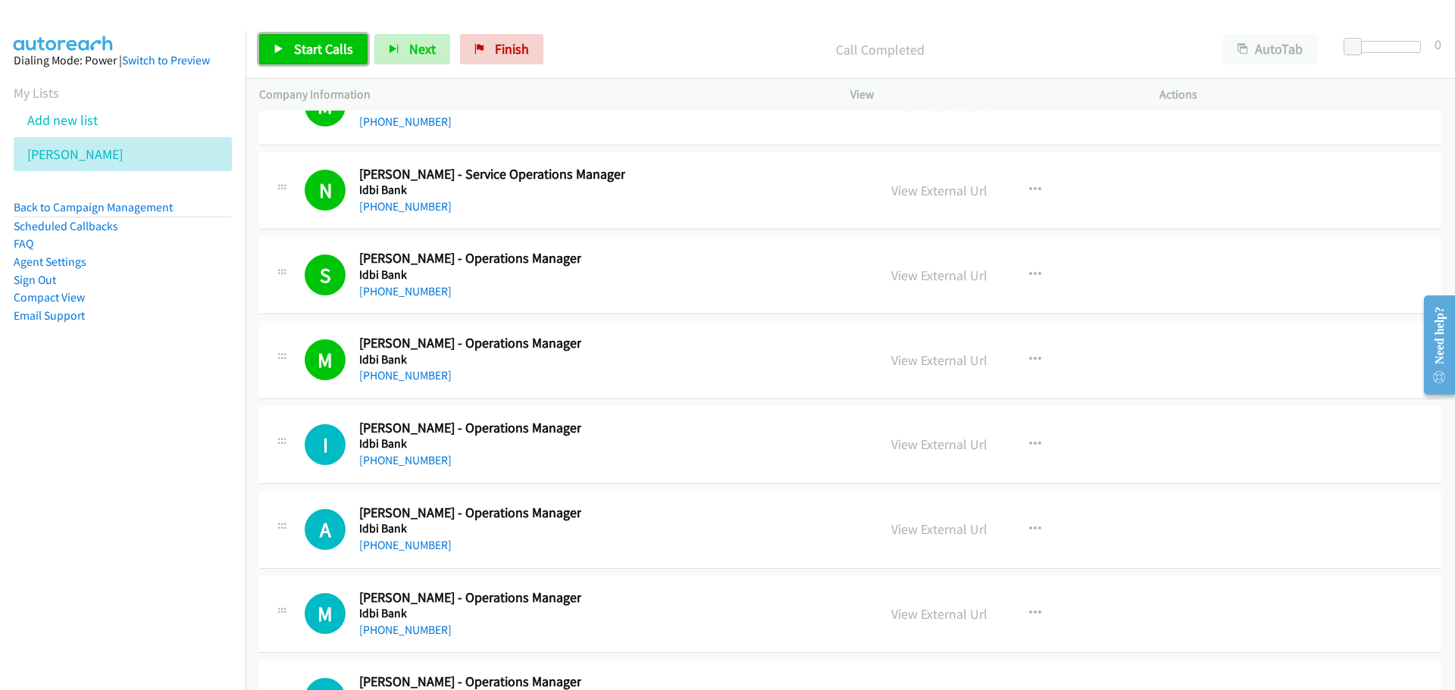
click at [289, 51] on link "Start Calls" at bounding box center [313, 49] width 108 height 30
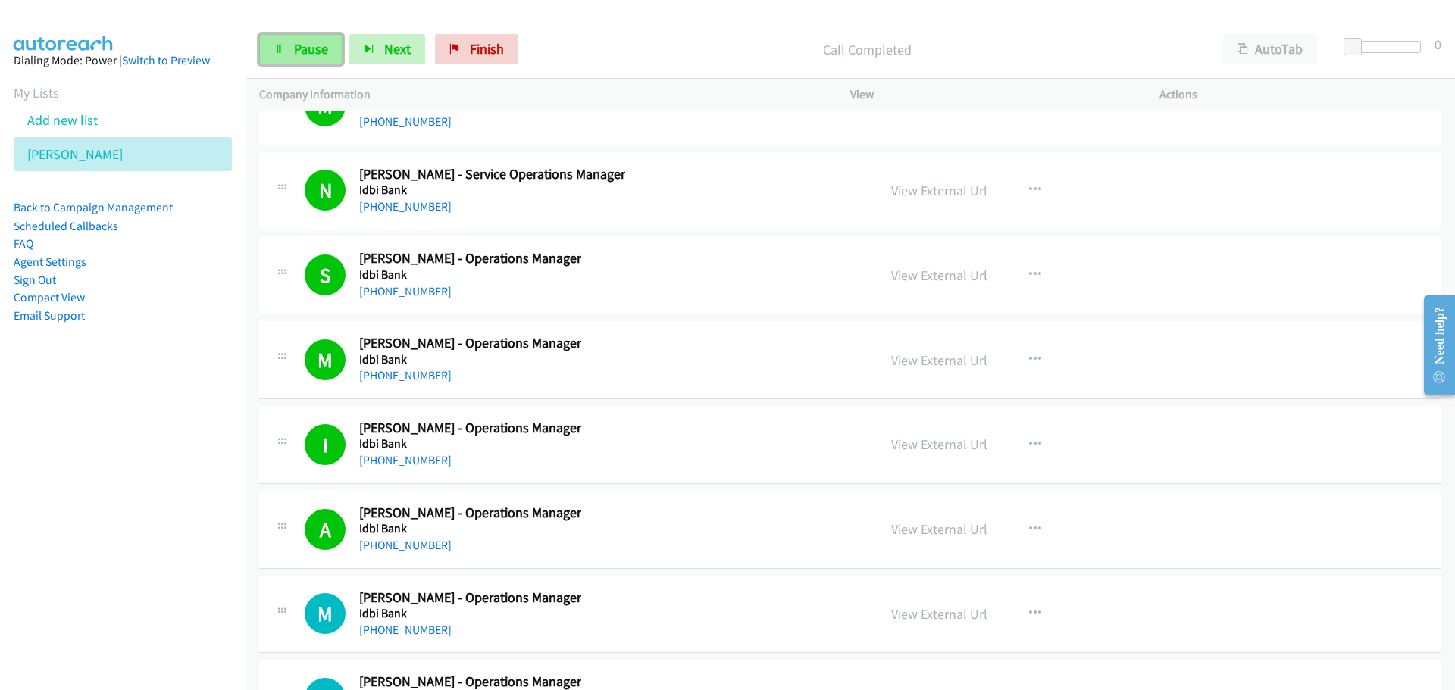
click at [299, 48] on span "Pause" at bounding box center [311, 48] width 34 height 17
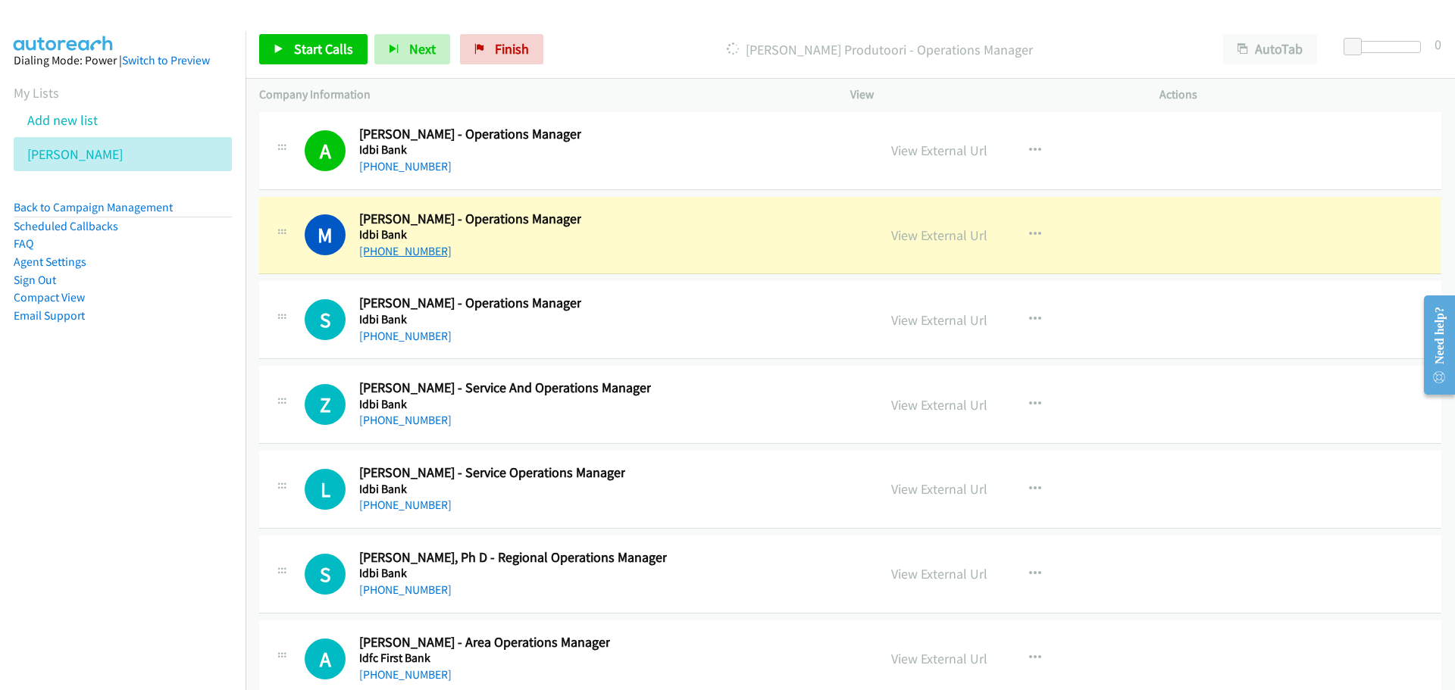
scroll to position [28930, 0]
